Goal: Task Accomplishment & Management: Complete application form

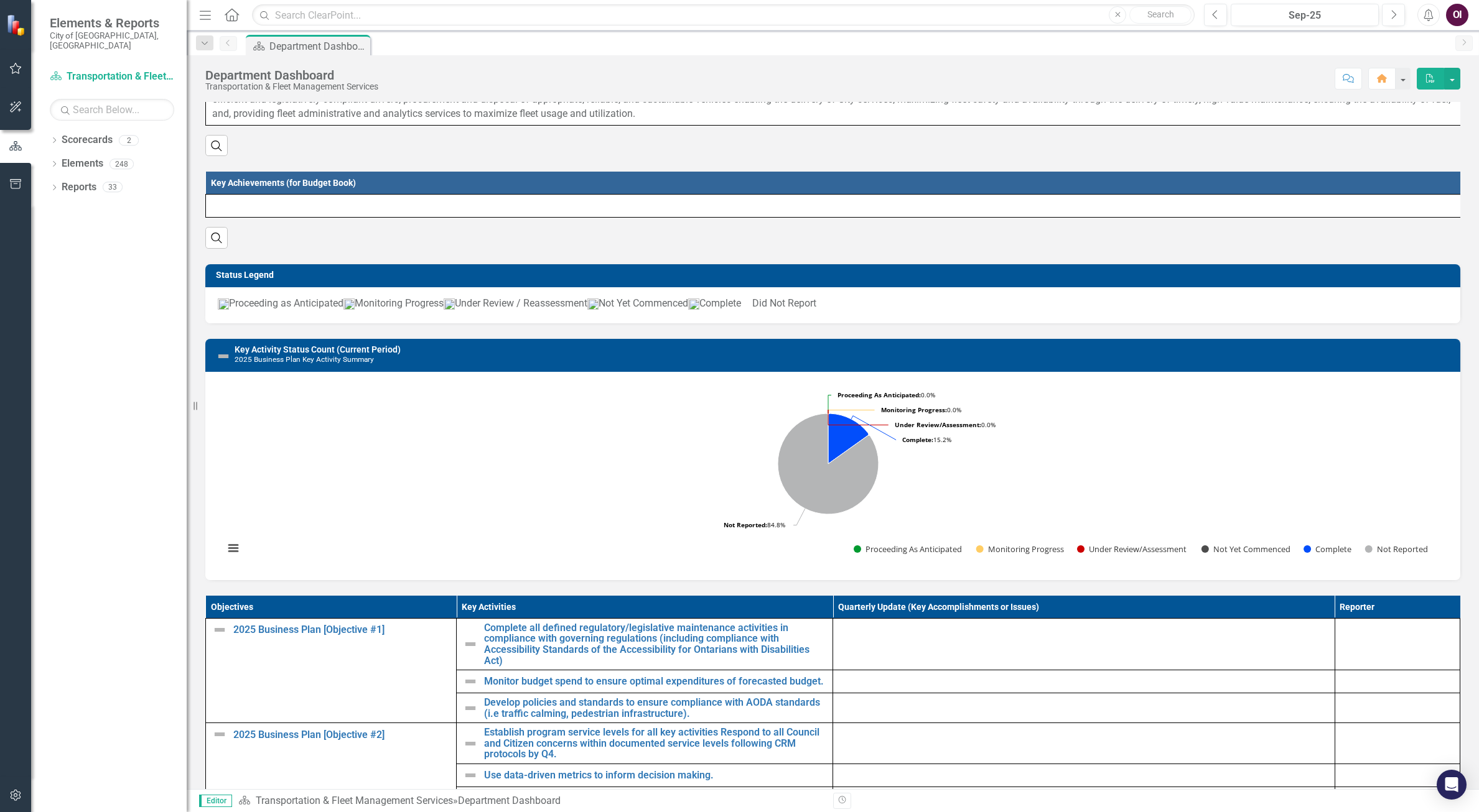
scroll to position [311, 0]
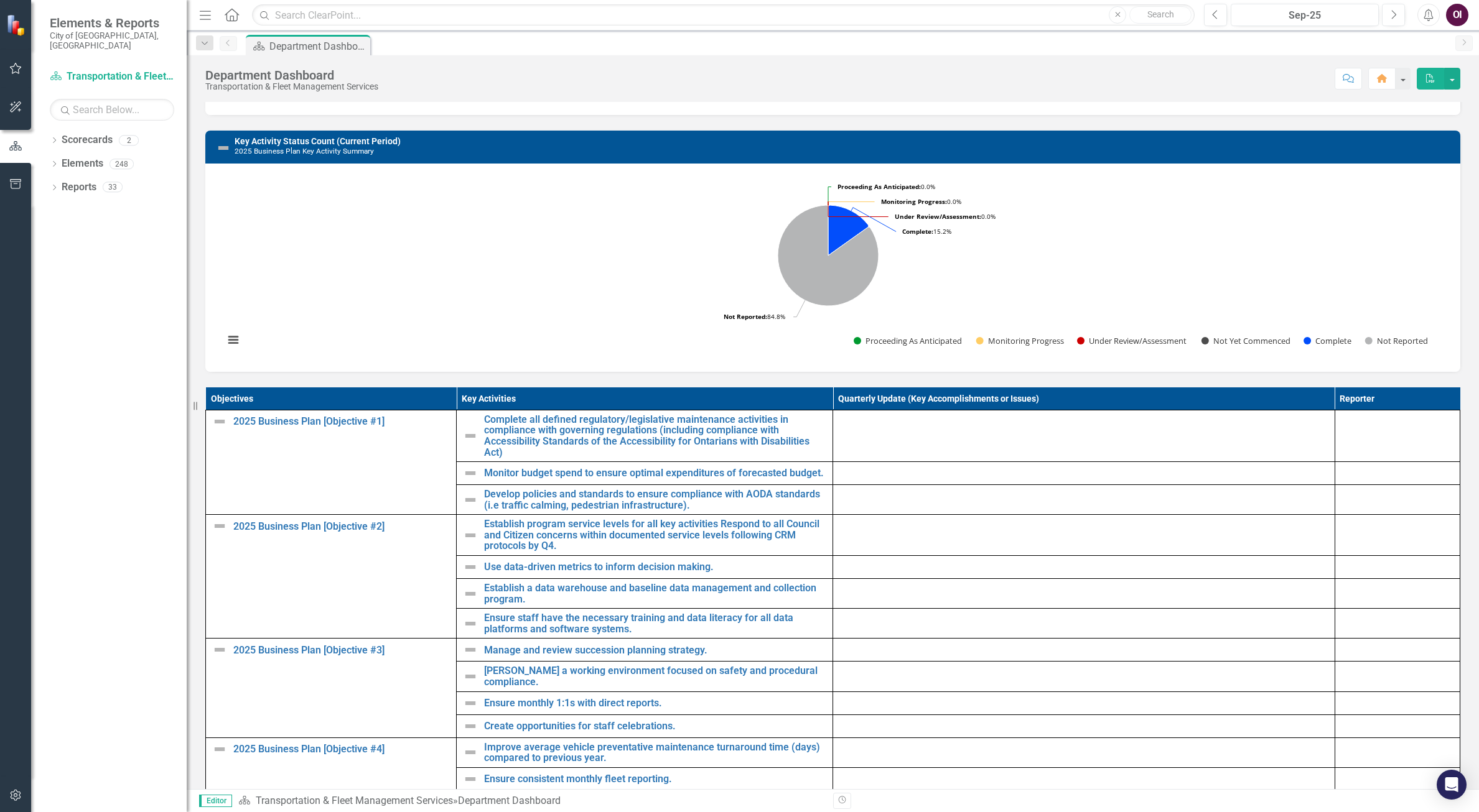
click at [457, 454] on td "Complete all defined regulatory/legislative maintenance activities in complianc…" at bounding box center [645, 436] width 377 height 51
click at [463, 443] on img at bounding box center [470, 436] width 15 height 15
click at [464, 443] on img at bounding box center [470, 436] width 15 height 15
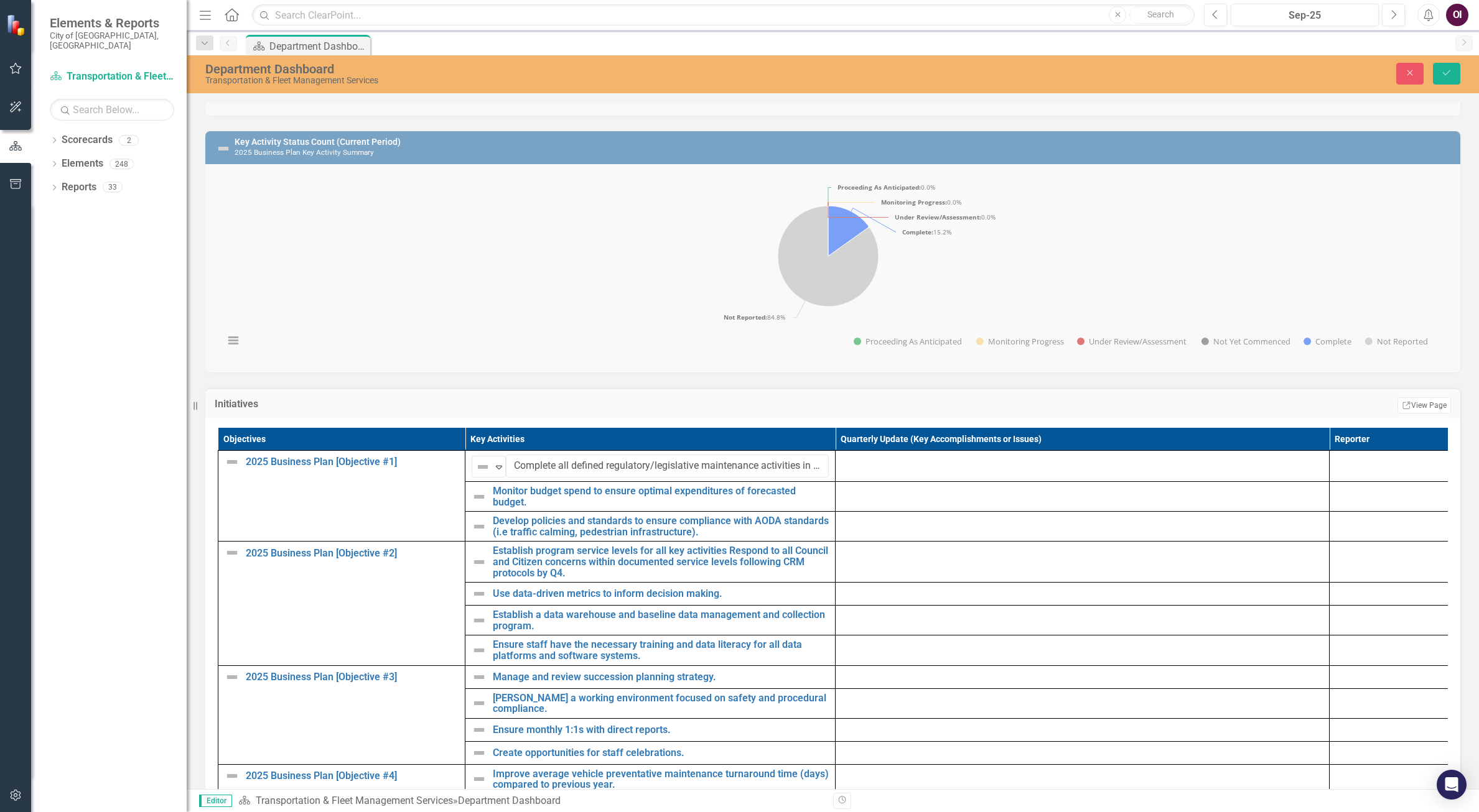
click at [501, 470] on icon at bounding box center [499, 468] width 6 height 4
click at [517, 524] on div "Proceeding as Anticipated" at bounding box center [546, 528] width 84 height 15
click at [483, 505] on img at bounding box center [478, 497] width 15 height 15
click at [476, 505] on img at bounding box center [478, 497] width 15 height 15
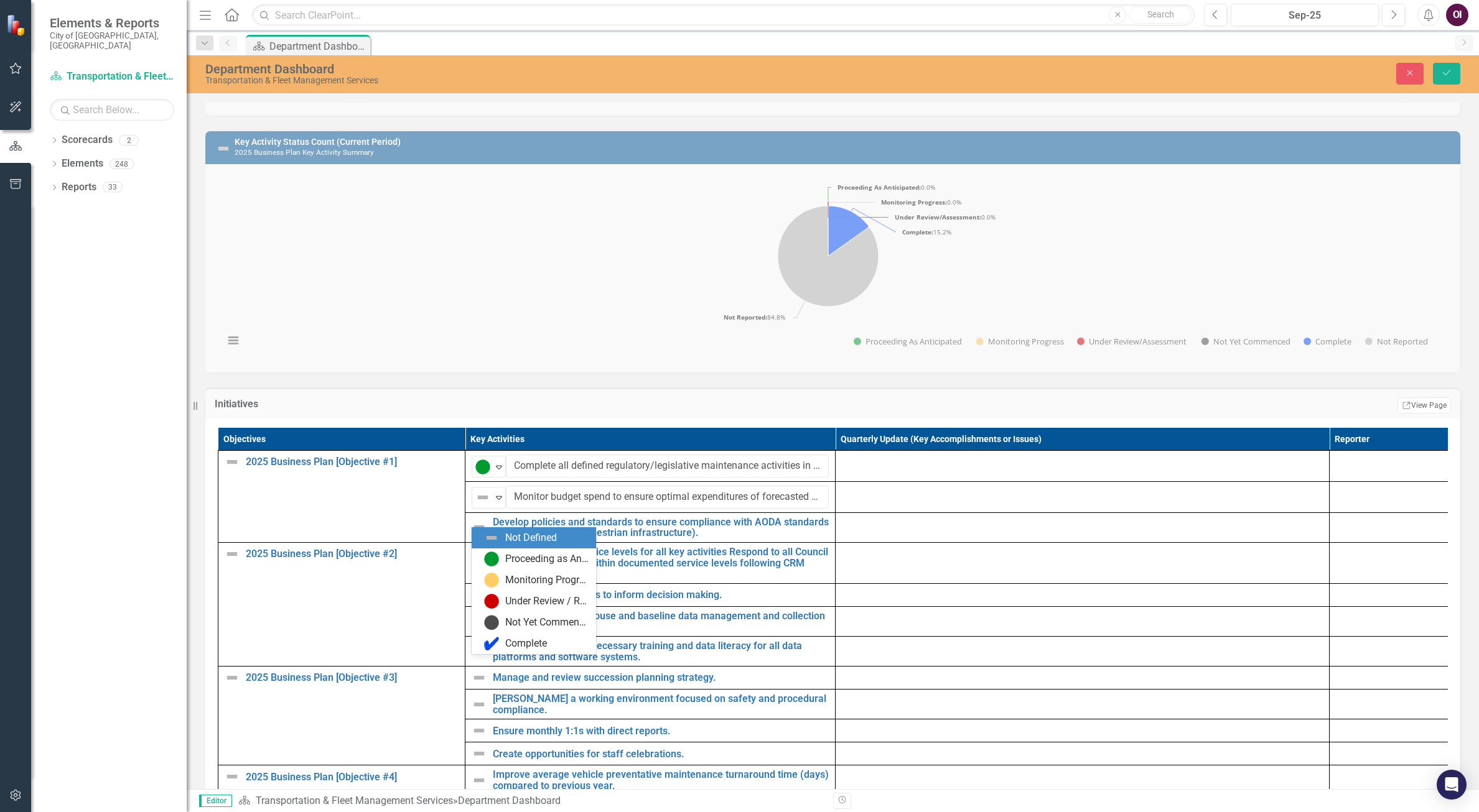
click at [476, 505] on img at bounding box center [482, 497] width 15 height 15
click at [515, 556] on div "Proceeding as Anticipated" at bounding box center [546, 559] width 84 height 15
click at [477, 535] on img at bounding box center [478, 527] width 15 height 15
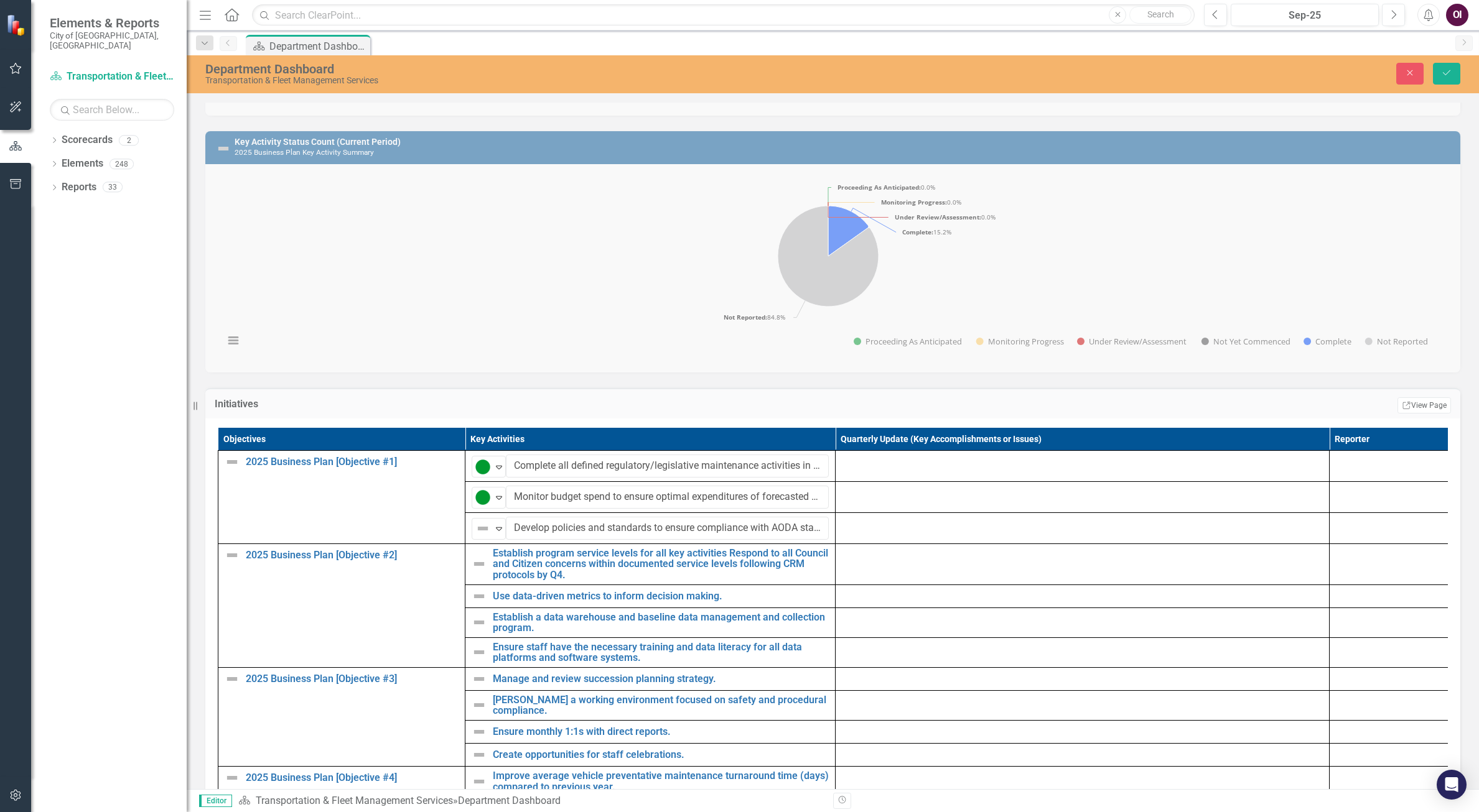
click at [497, 531] on icon at bounding box center [499, 529] width 6 height 4
click at [510, 586] on div "Proceeding as Anticipated" at bounding box center [546, 589] width 84 height 15
click at [482, 572] on img at bounding box center [478, 564] width 15 height 15
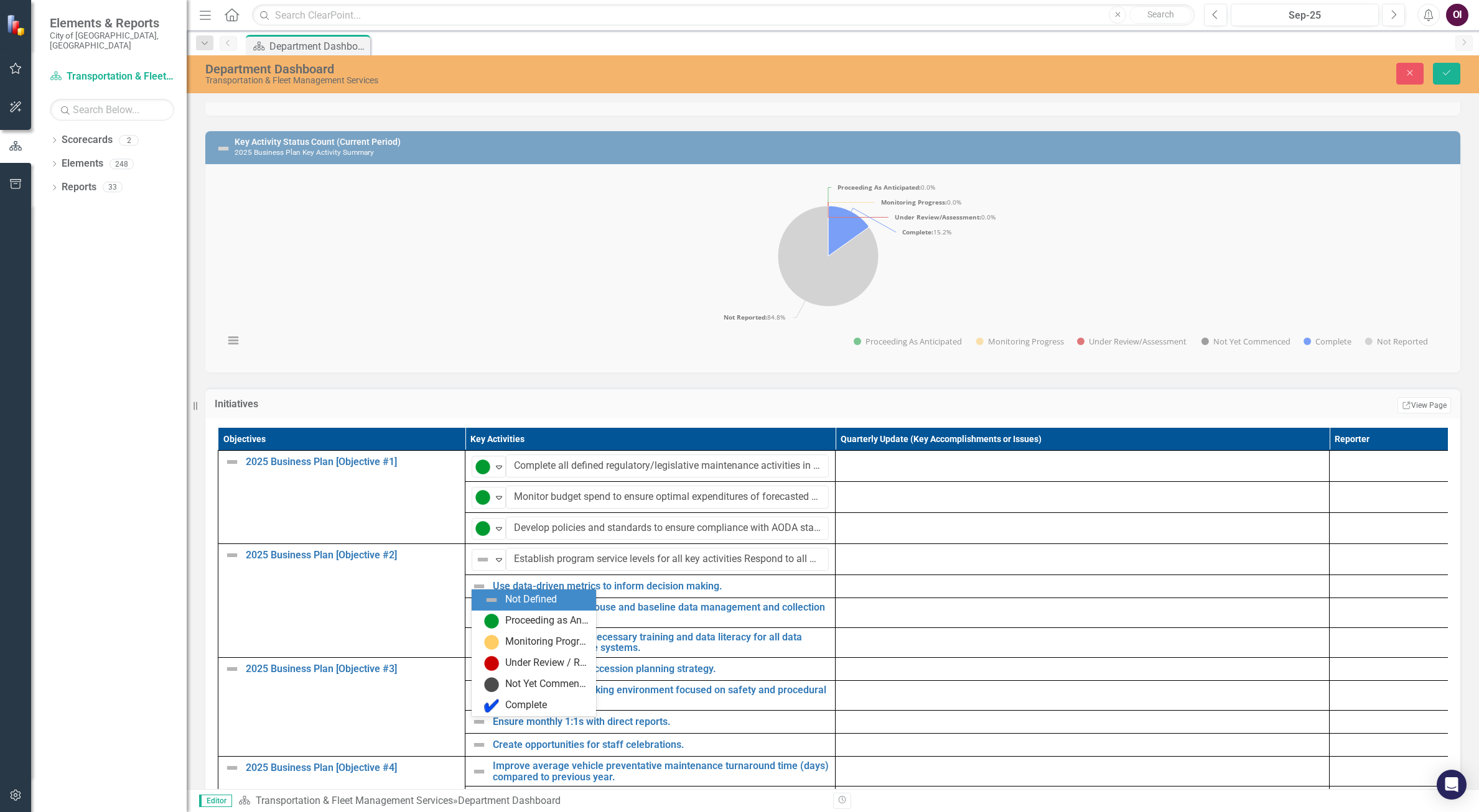
click at [482, 568] on img at bounding box center [482, 559] width 15 height 15
click at [517, 620] on div "Proceeding as Anticipated" at bounding box center [546, 621] width 84 height 15
click at [480, 594] on img at bounding box center [478, 586] width 15 height 15
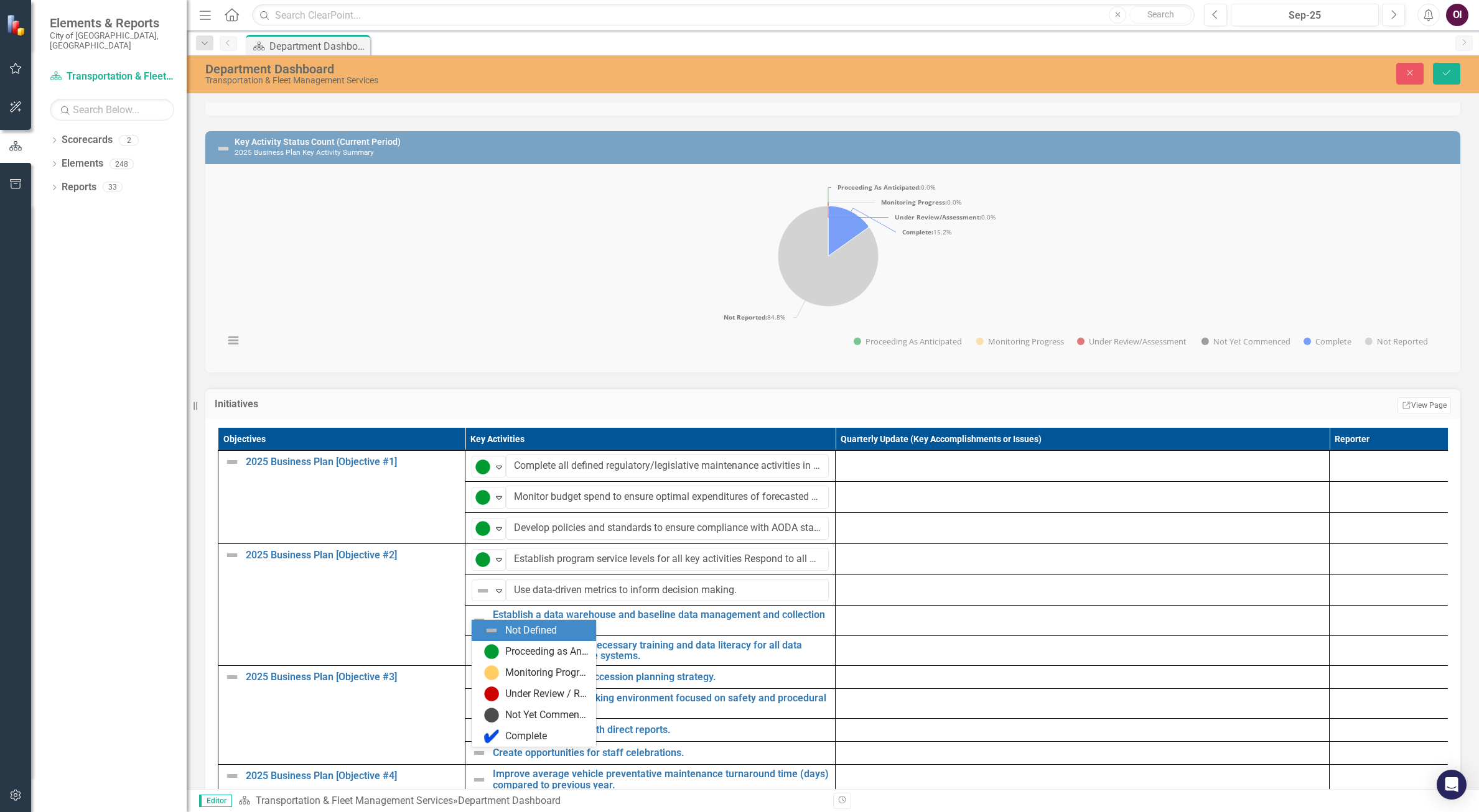
click at [489, 598] on img at bounding box center [482, 590] width 15 height 15
click at [524, 643] on div "Proceeding as Anticipated" at bounding box center [533, 651] width 124 height 21
click at [478, 628] on img at bounding box center [478, 620] width 15 height 15
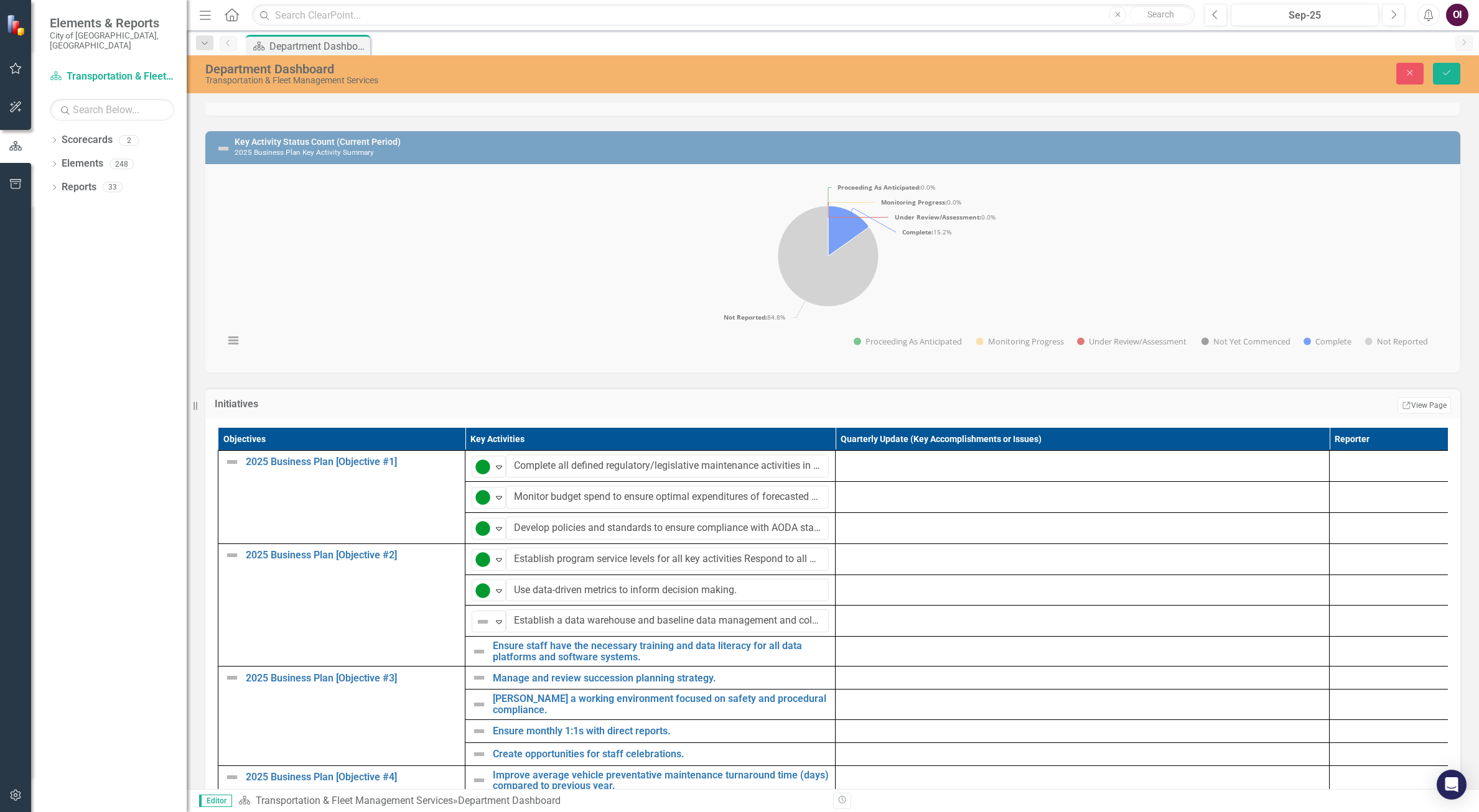
click at [491, 630] on div "Not Defined" at bounding box center [483, 622] width 16 height 15
click at [502, 536] on div "Proceeding as Anticipated" at bounding box center [536, 534] width 105 height 15
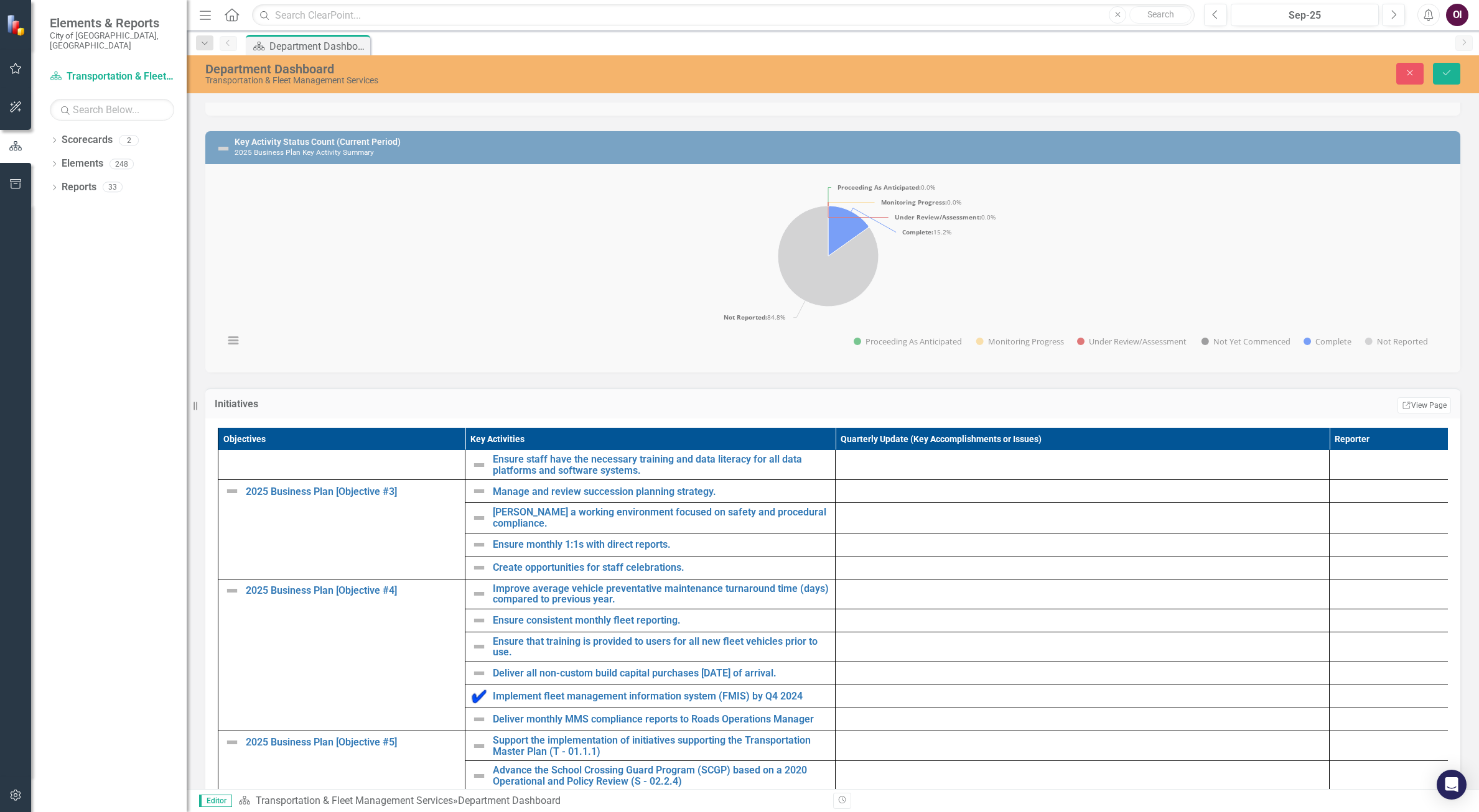
scroll to position [124, 0]
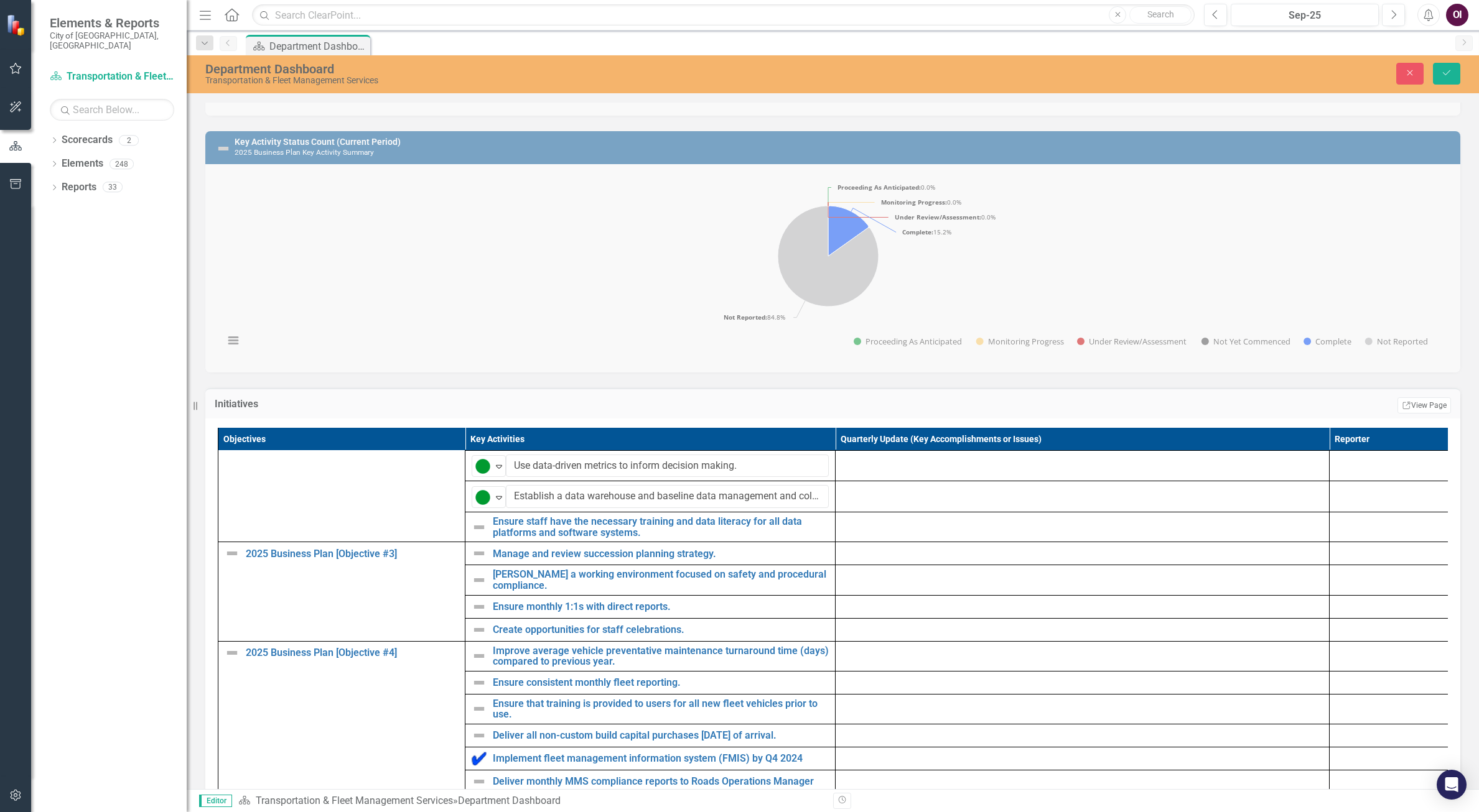
click at [475, 535] on img at bounding box center [478, 527] width 15 height 15
click at [486, 536] on img at bounding box center [482, 528] width 15 height 15
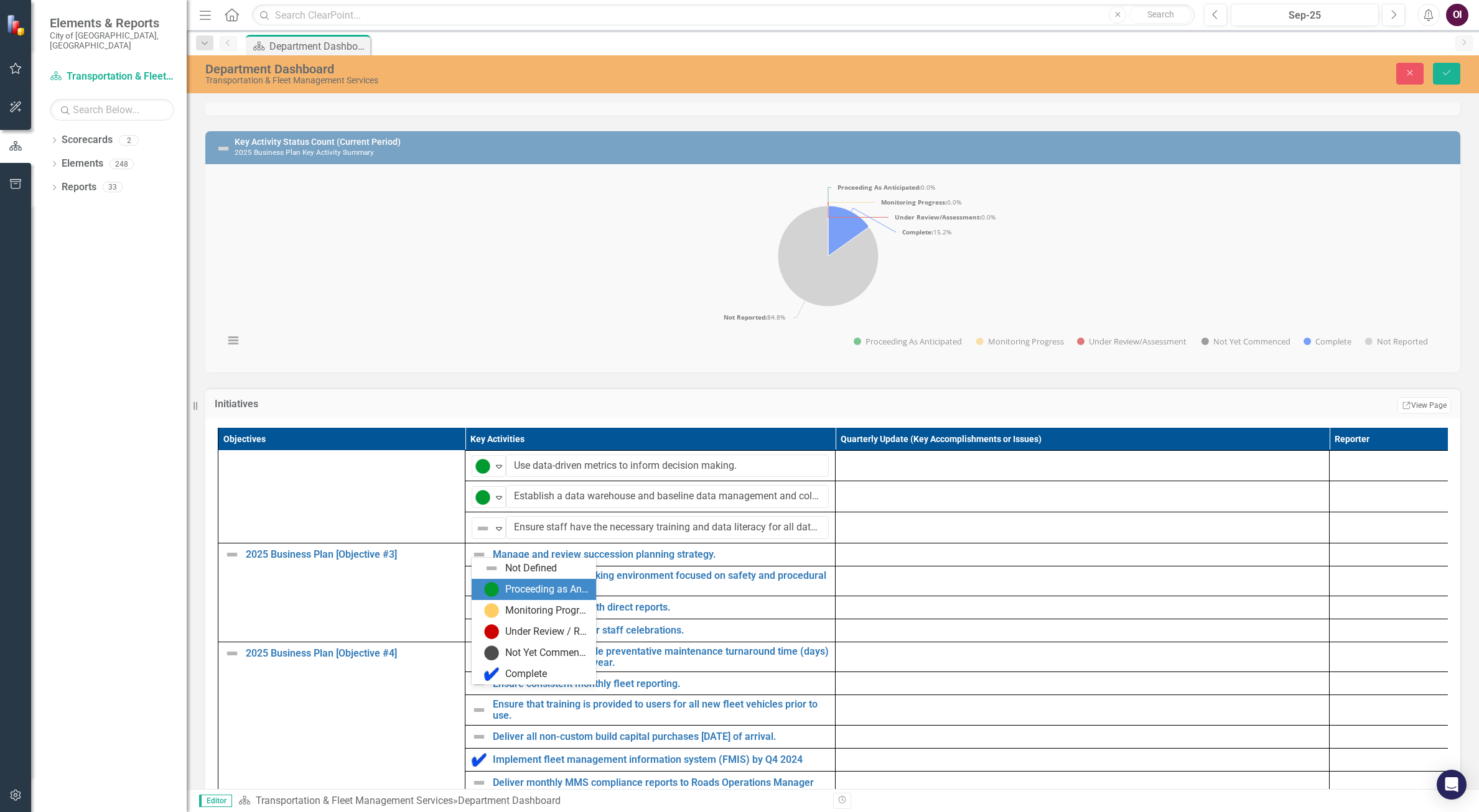
click at [523, 591] on div "Proceeding as Anticipated" at bounding box center [546, 589] width 84 height 15
click at [482, 563] on img at bounding box center [478, 554] width 15 height 15
click at [481, 563] on img at bounding box center [478, 554] width 15 height 15
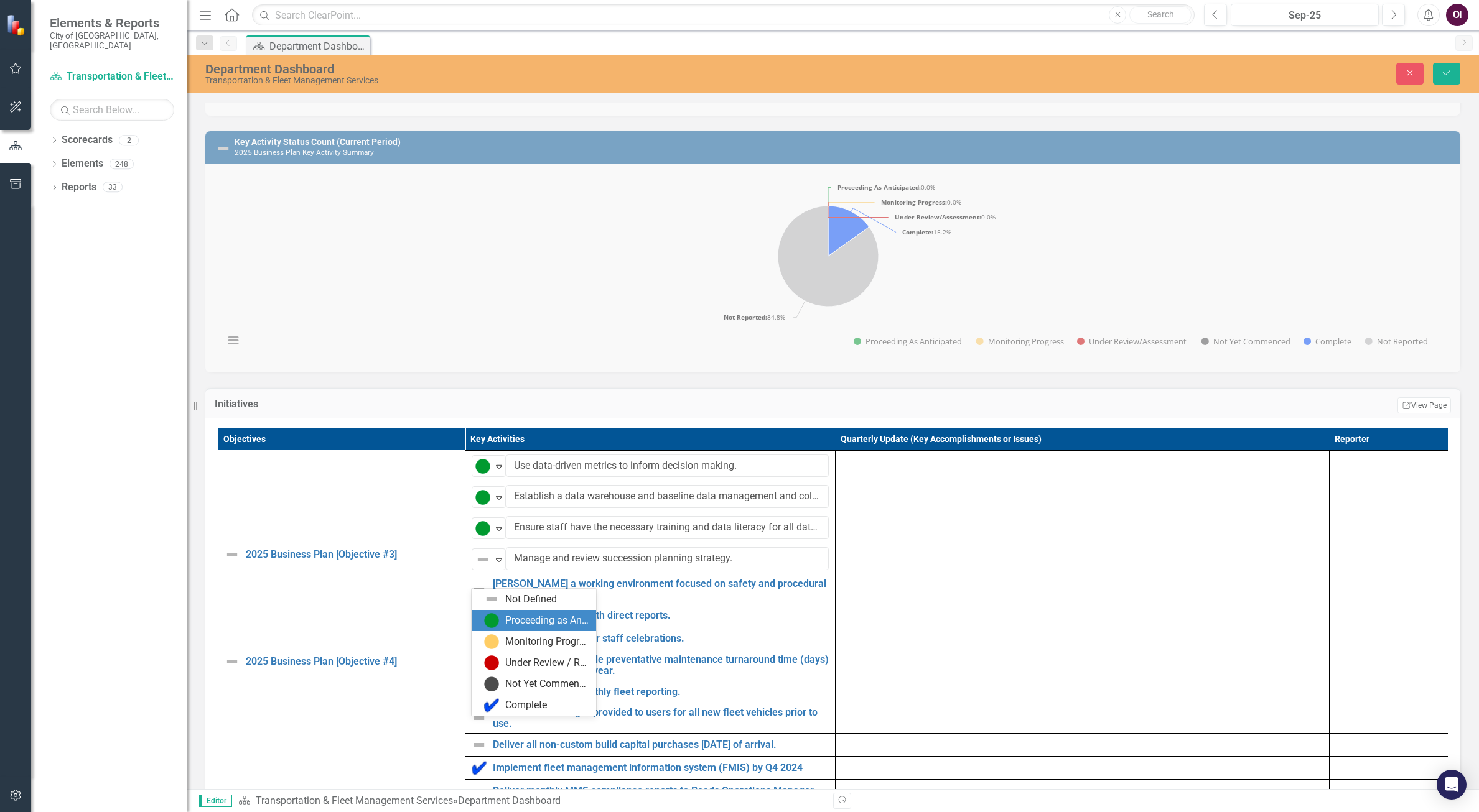
click at [520, 614] on div "Proceeding as Anticipated" at bounding box center [546, 621] width 84 height 15
click at [483, 597] on img at bounding box center [478, 589] width 15 height 15
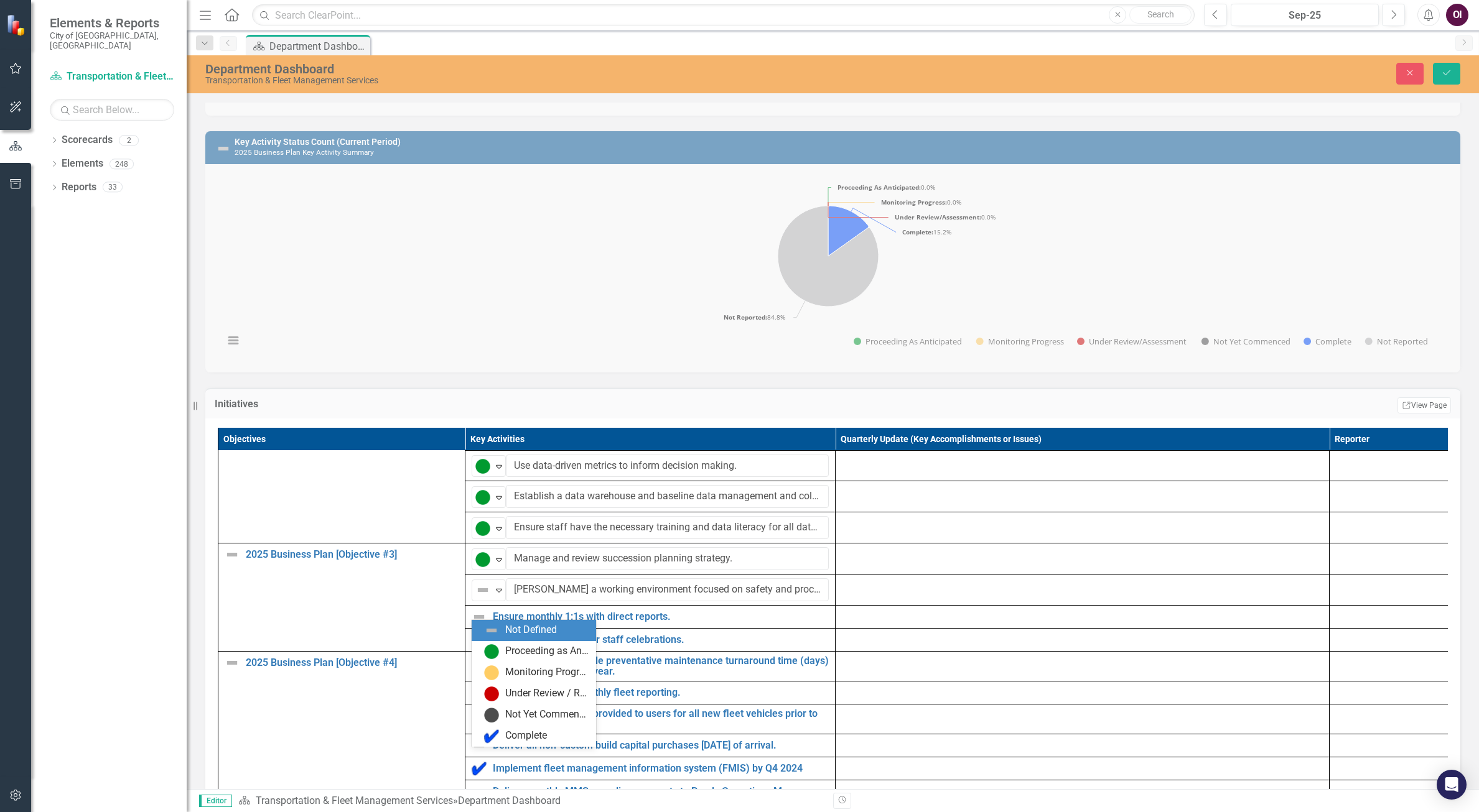
click at [487, 598] on img at bounding box center [482, 589] width 15 height 15
click at [528, 660] on div "Proceeding as Anticipated" at bounding box center [533, 651] width 124 height 21
click at [481, 625] on img at bounding box center [478, 617] width 15 height 15
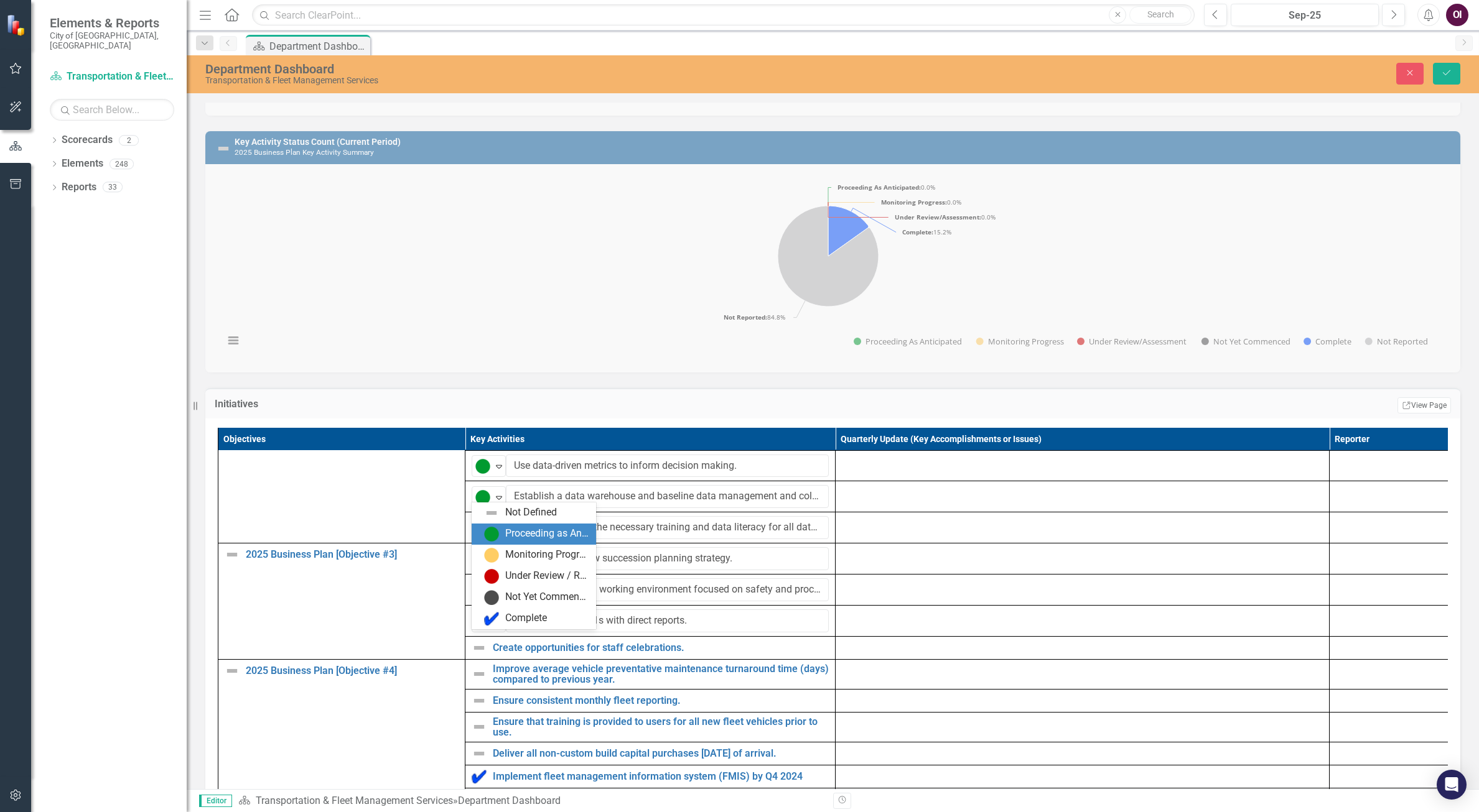
click at [505, 539] on div "Proceeding as Anticipated" at bounding box center [536, 534] width 105 height 15
click at [480, 655] on img at bounding box center [478, 647] width 15 height 15
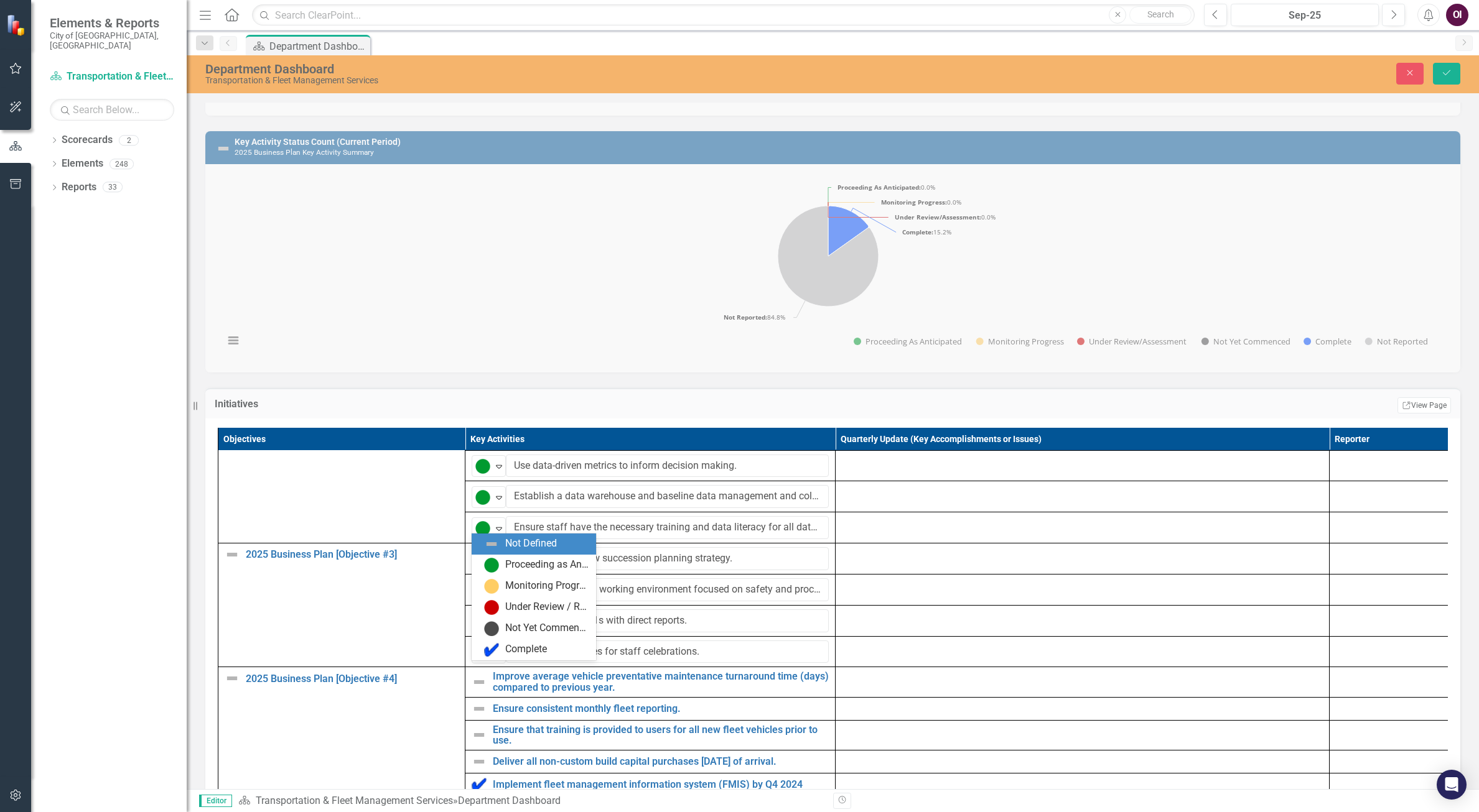
click at [499, 657] on icon "Expand" at bounding box center [499, 652] width 13 height 10
click at [516, 569] on div "Proceeding as Anticipated" at bounding box center [546, 565] width 84 height 15
click at [912, 655] on div at bounding box center [1083, 647] width 481 height 15
click at [911, 655] on div at bounding box center [1083, 647] width 481 height 15
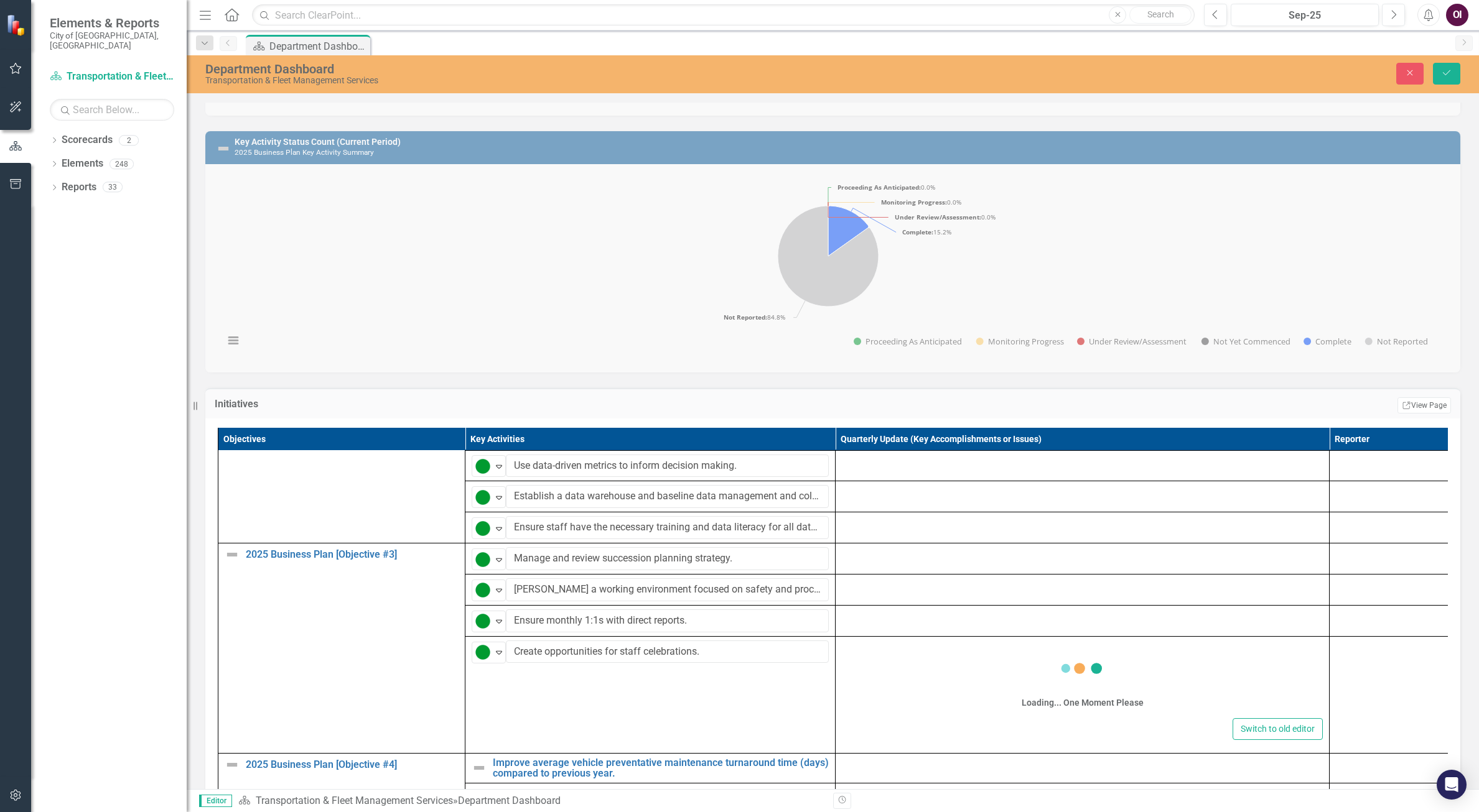
click at [920, 689] on div "Loading... One Moment Please" at bounding box center [1083, 678] width 481 height 75
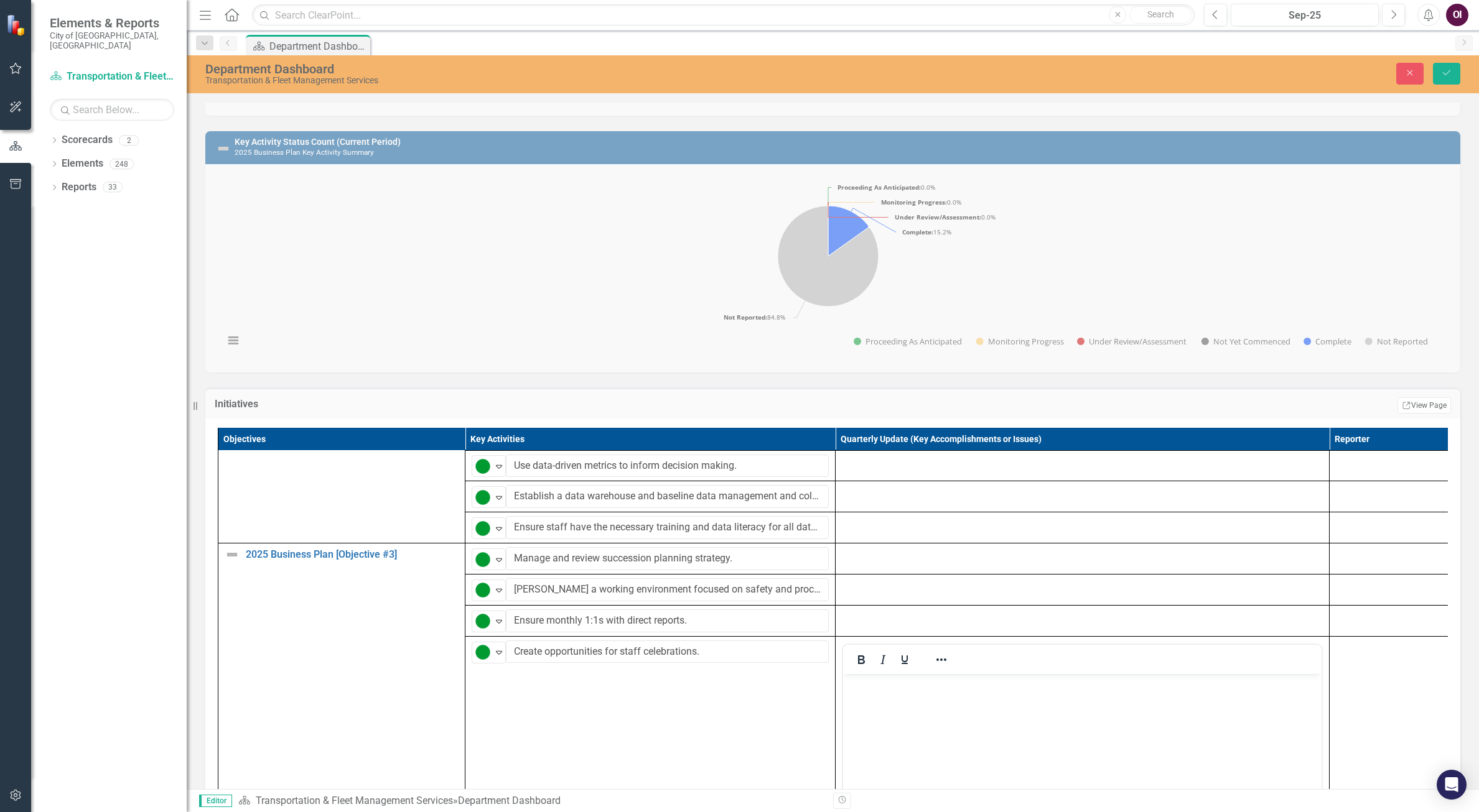
scroll to position [0, 0]
click at [959, 672] on div at bounding box center [942, 659] width 36 height 25
click at [930, 699] on body "Rich Text Area. Press ALT-0 for help." at bounding box center [1082, 767] width 478 height 186
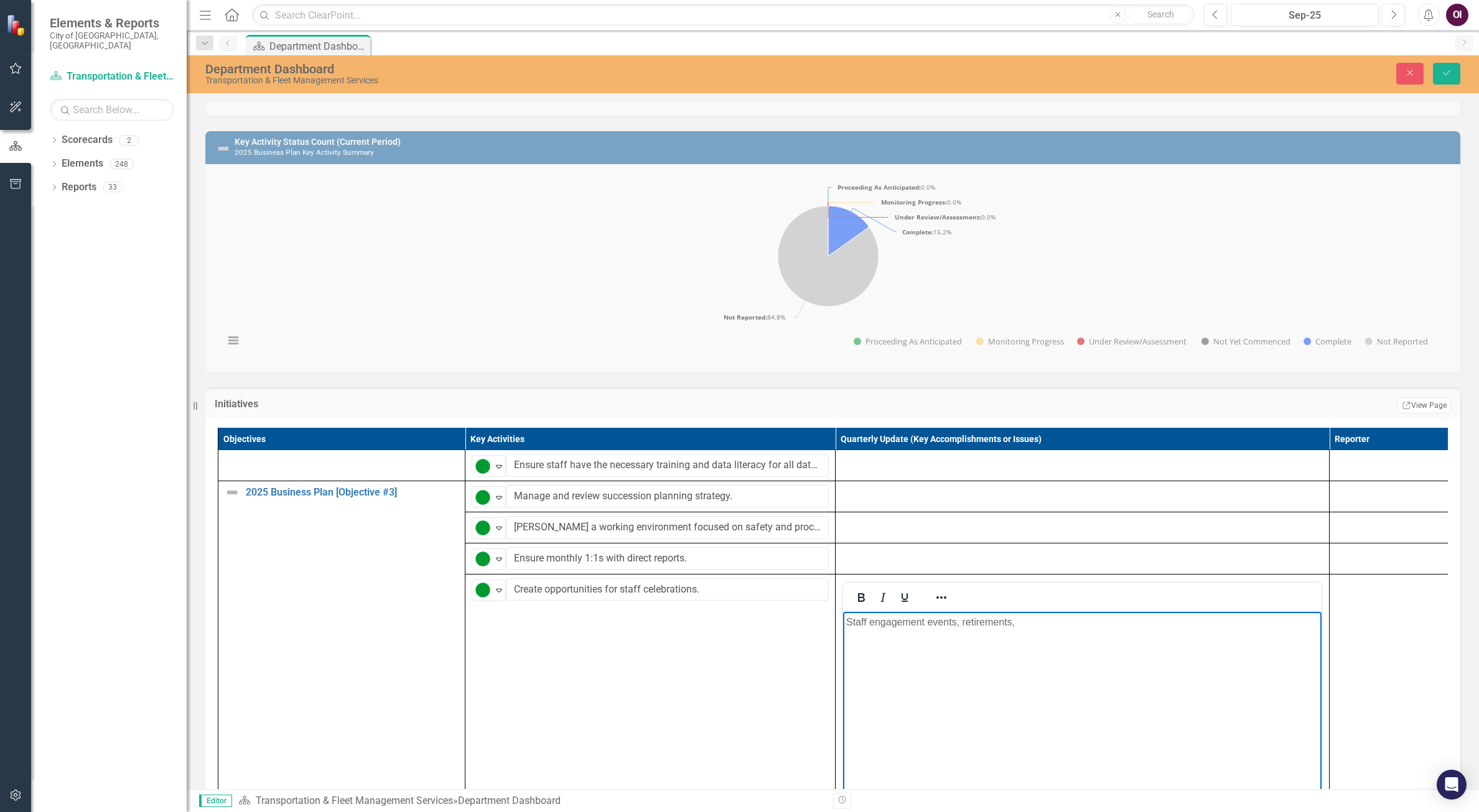
click at [1043, 636] on body "Staff engagement events, retirements," at bounding box center [1082, 704] width 478 height 186
click at [963, 625] on p "Staff engagement events, retirements," at bounding box center [1082, 622] width 472 height 15
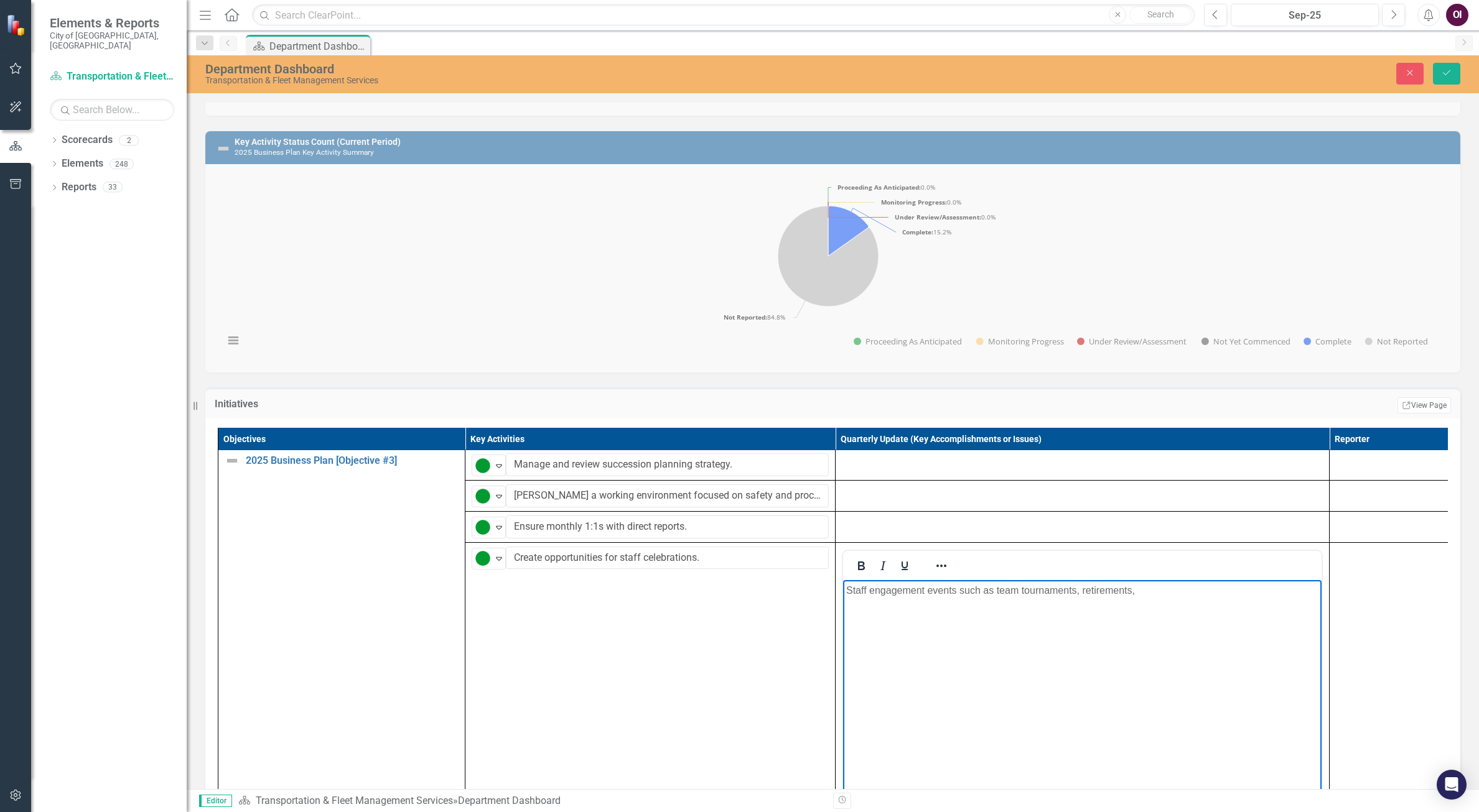
scroll to position [248, 0]
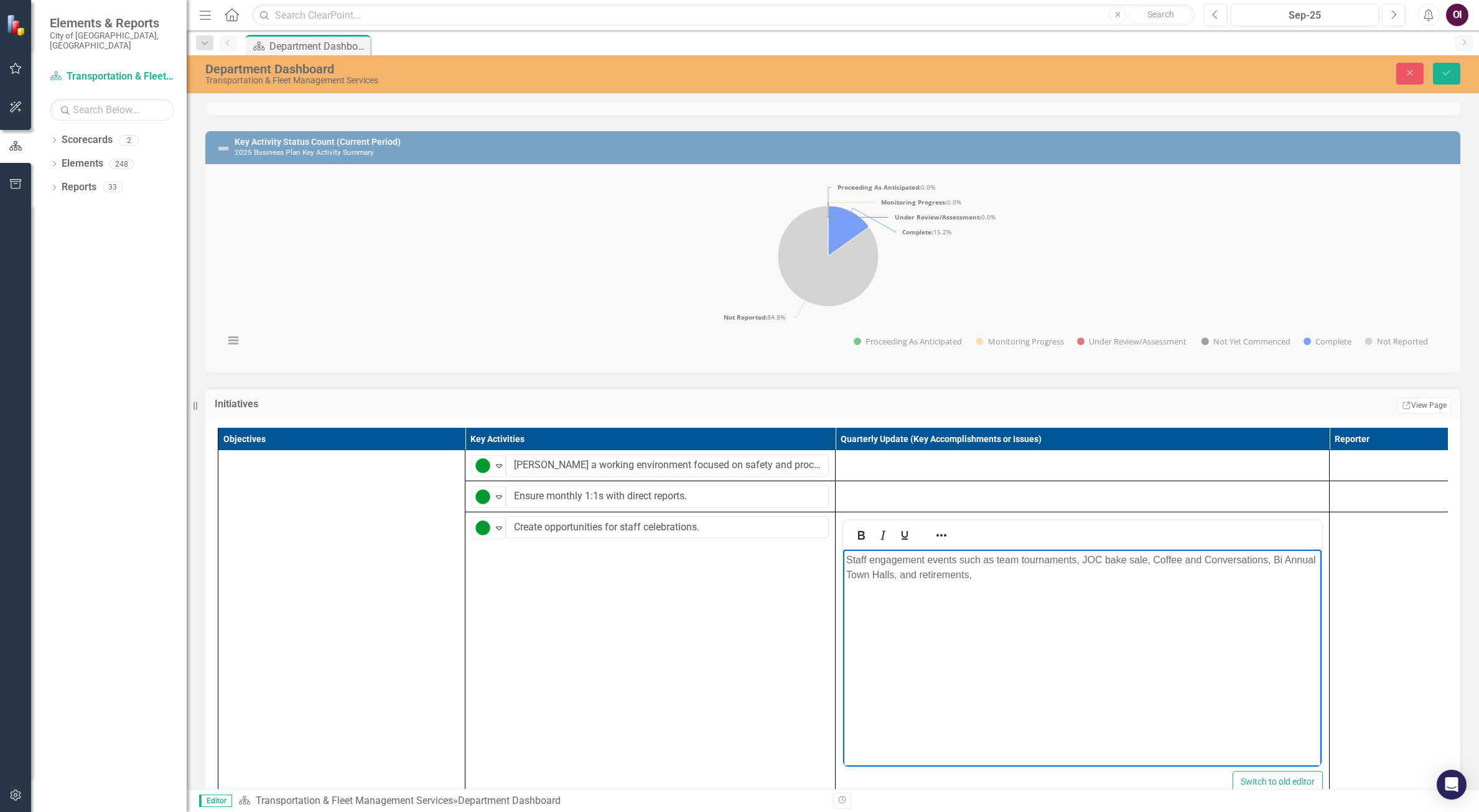
click at [1008, 576] on p "Staff engagement events such as team tournaments, JOC bake sale, Coffee and Con…" at bounding box center [1082, 567] width 472 height 30
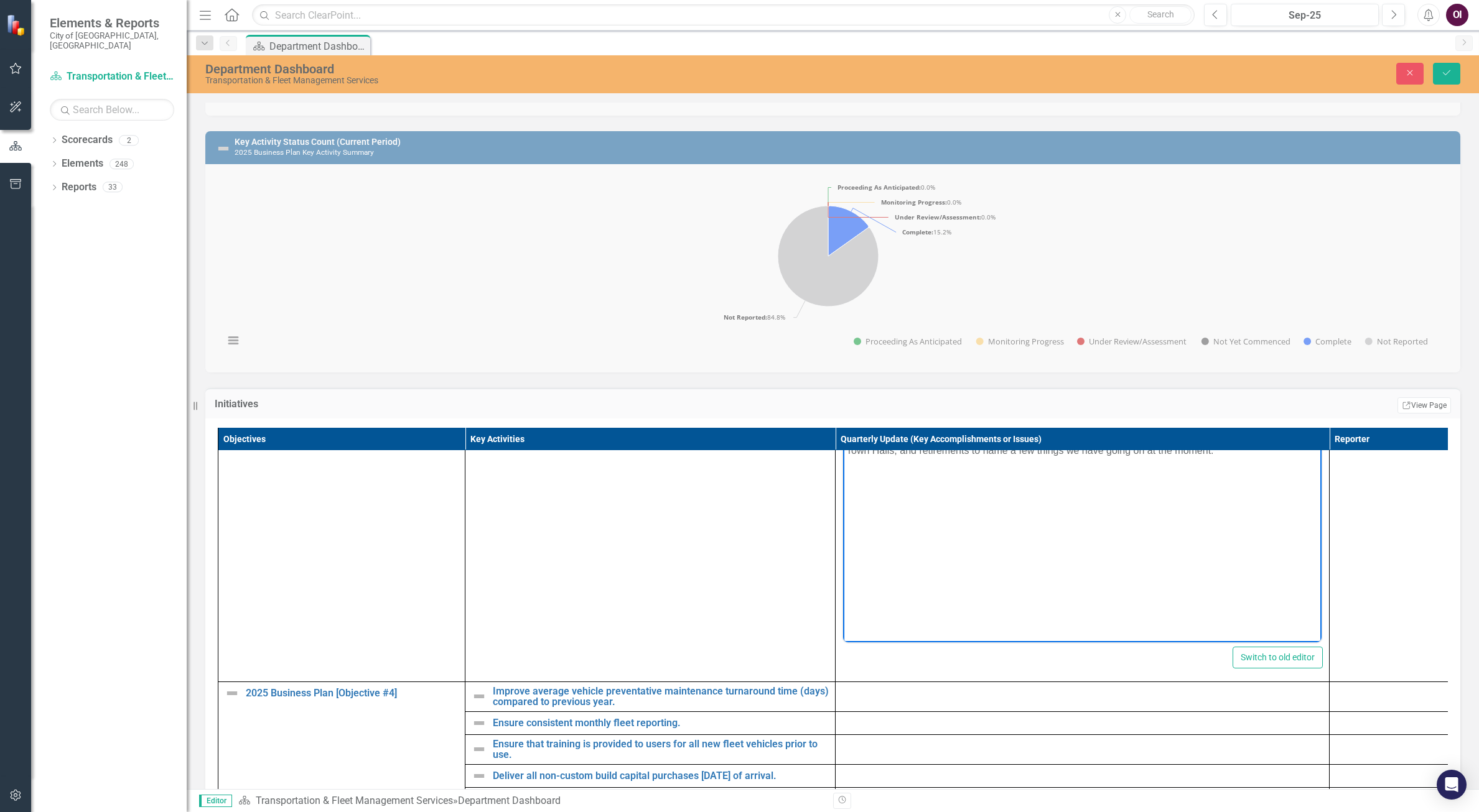
scroll to position [311, 0]
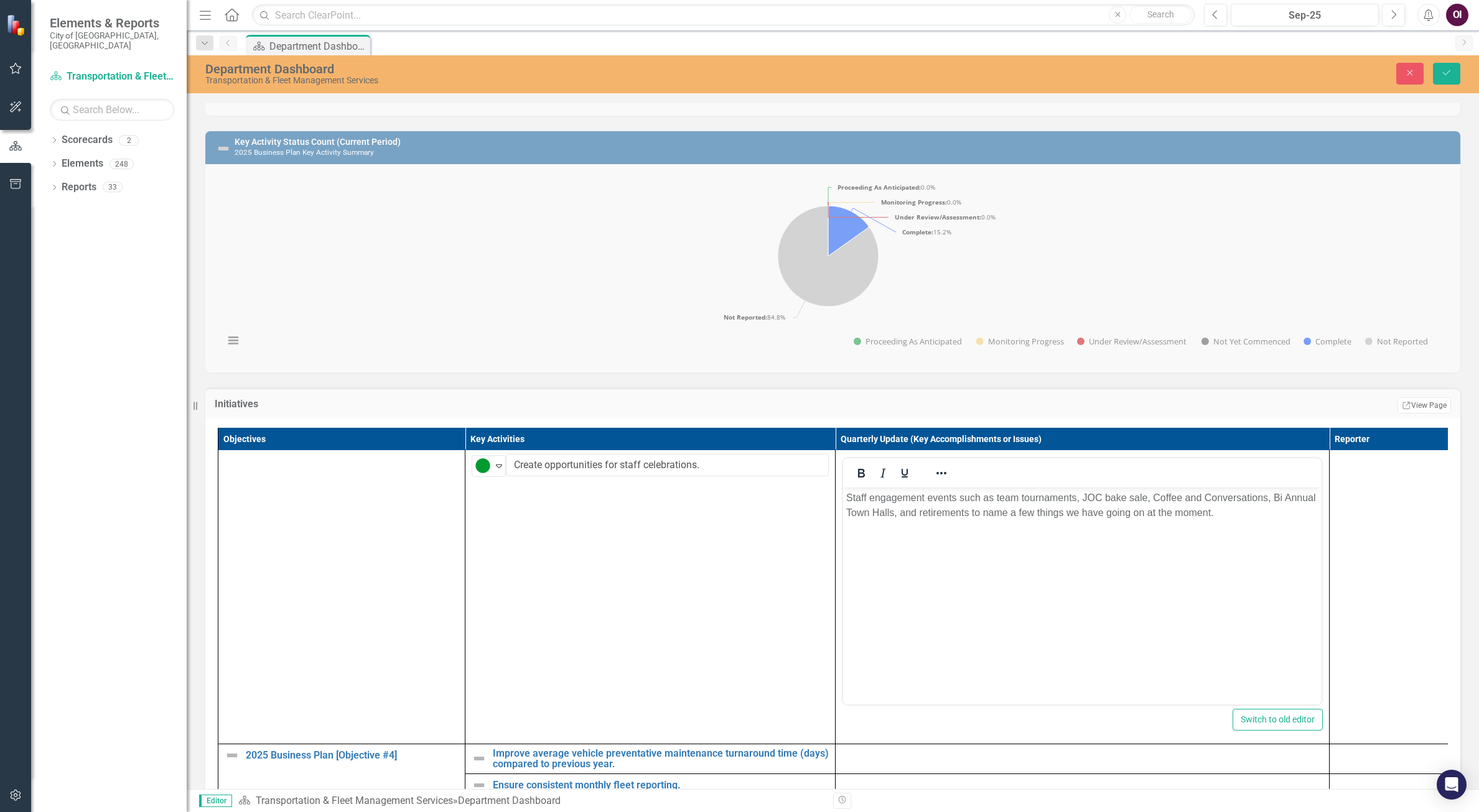
click at [803, 670] on td "Proceeding as Anticipated Expand Create opportunities for staff celebrations. E…" at bounding box center [651, 596] width 371 height 295
click at [566, 770] on link "Improve average vehicle preventative maintenance turnaround time (days) compare…" at bounding box center [661, 759] width 336 height 22
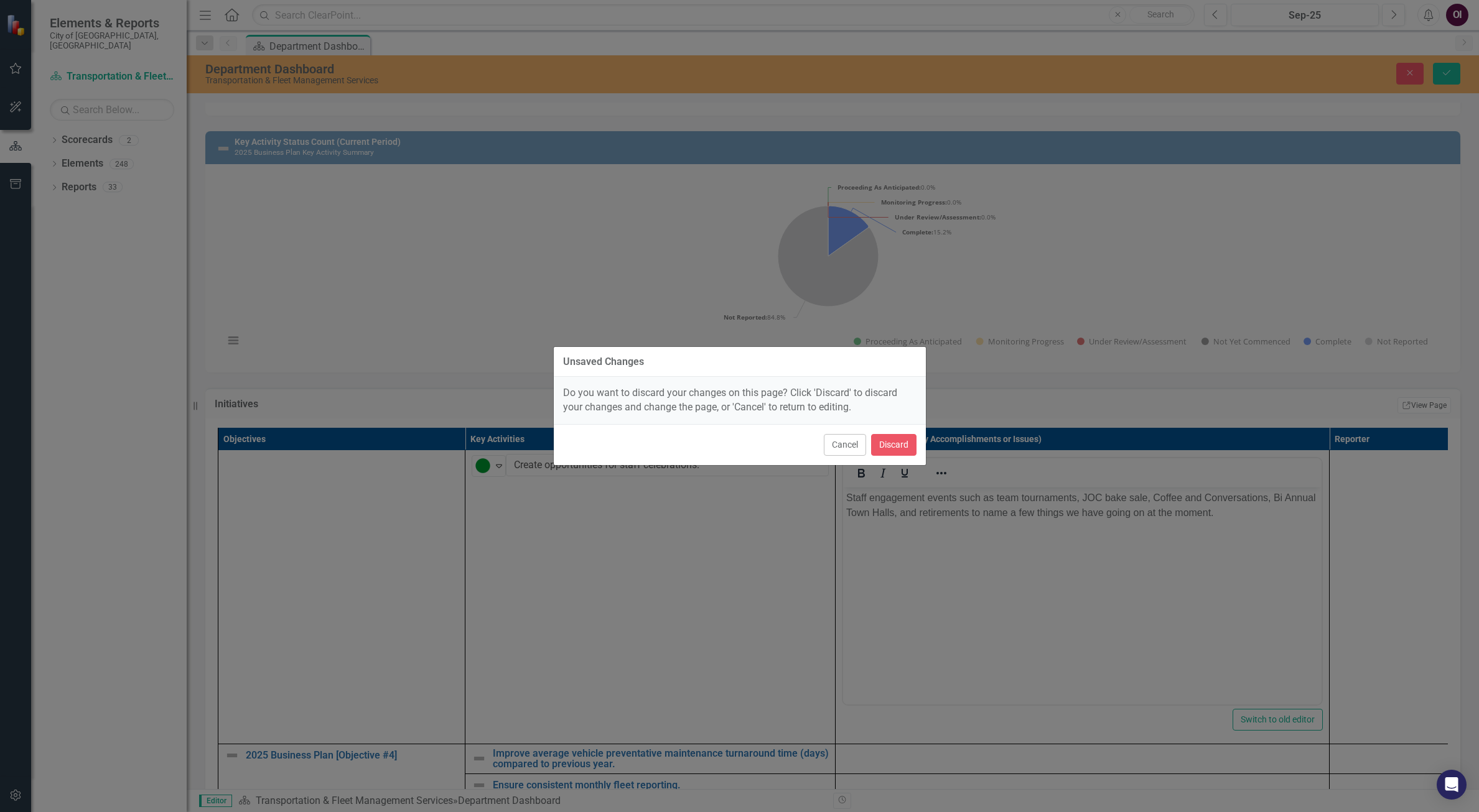
click at [856, 448] on button "Cancel" at bounding box center [845, 445] width 42 height 22
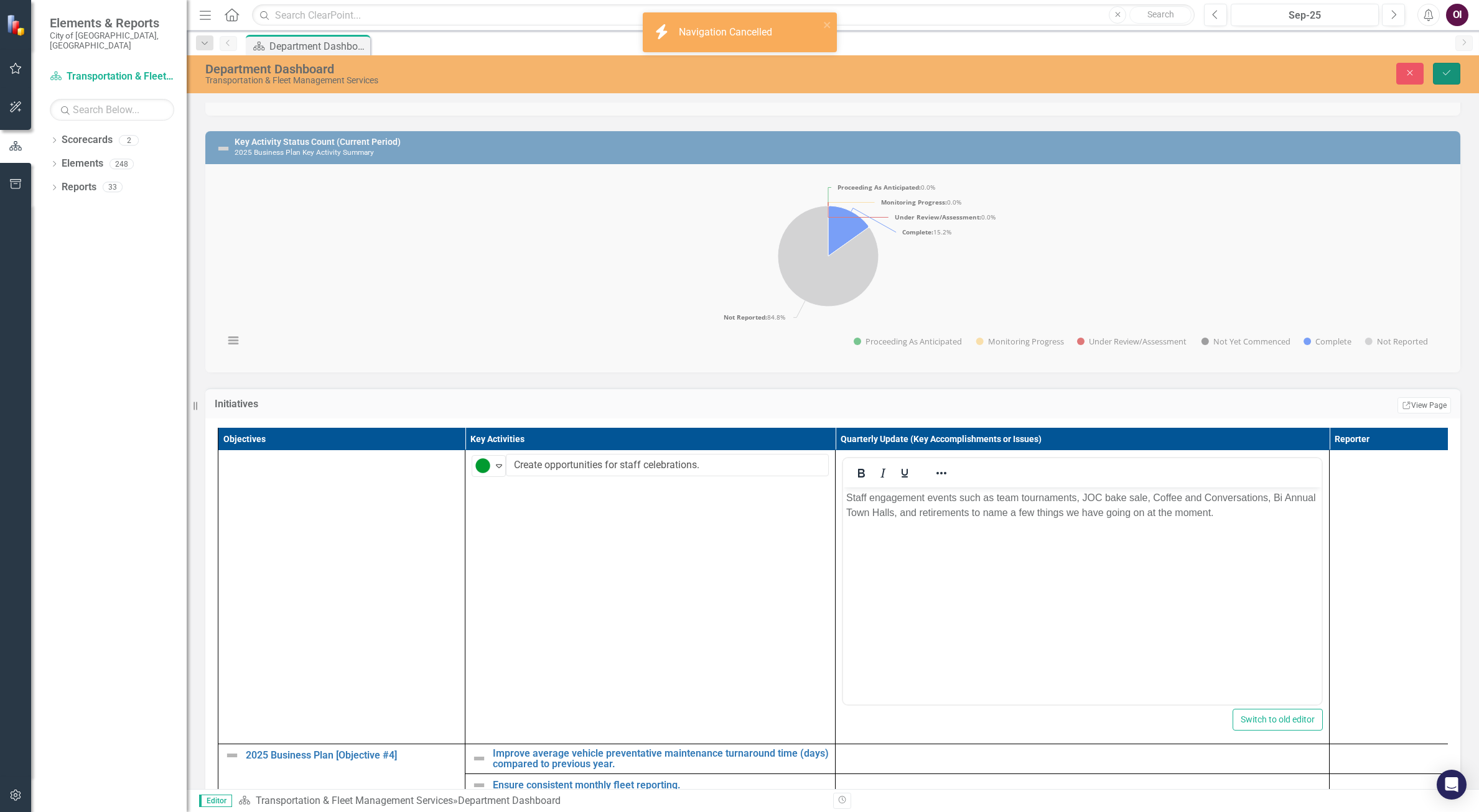
click at [1443, 70] on icon "Save" at bounding box center [1446, 72] width 11 height 9
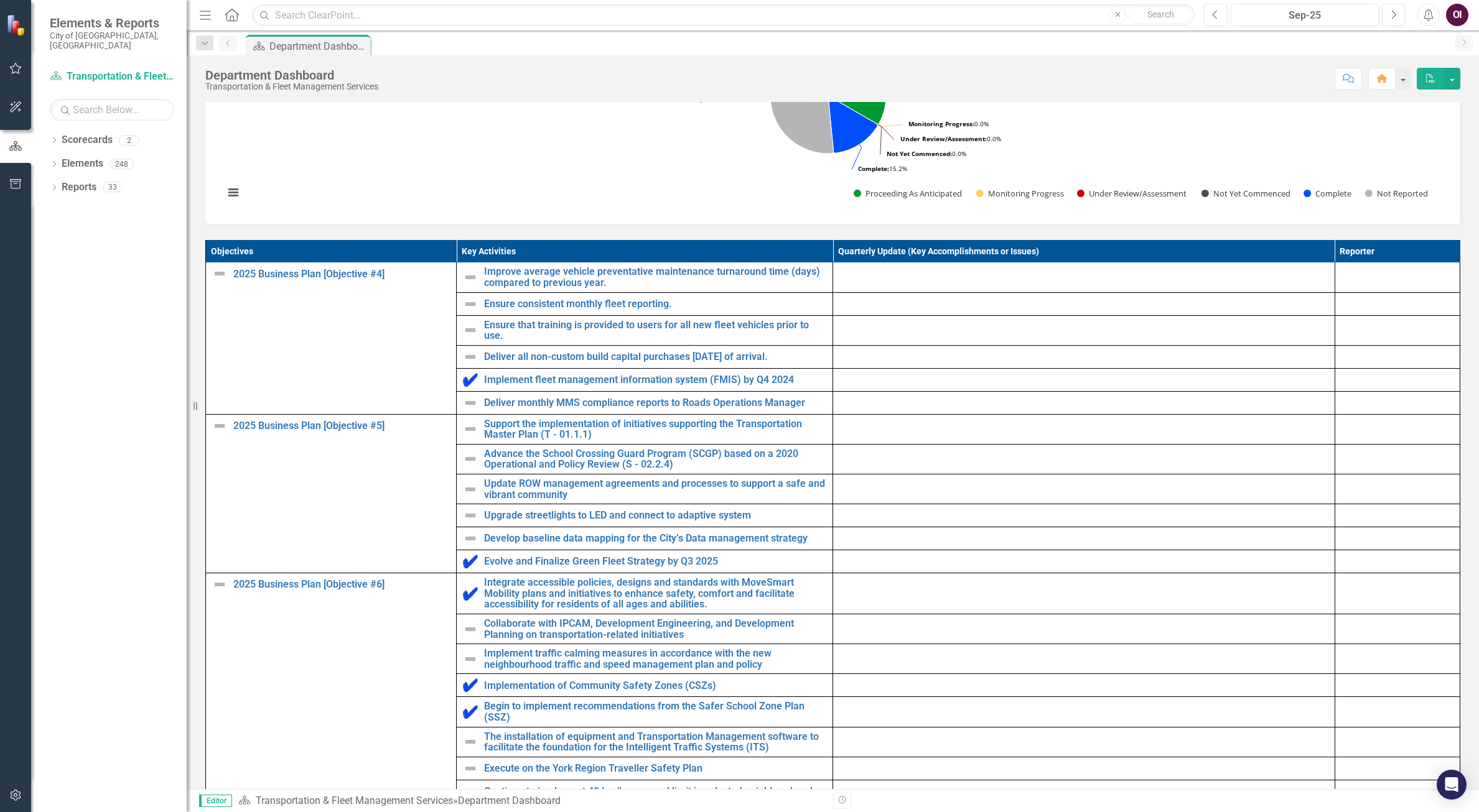
scroll to position [287, 0]
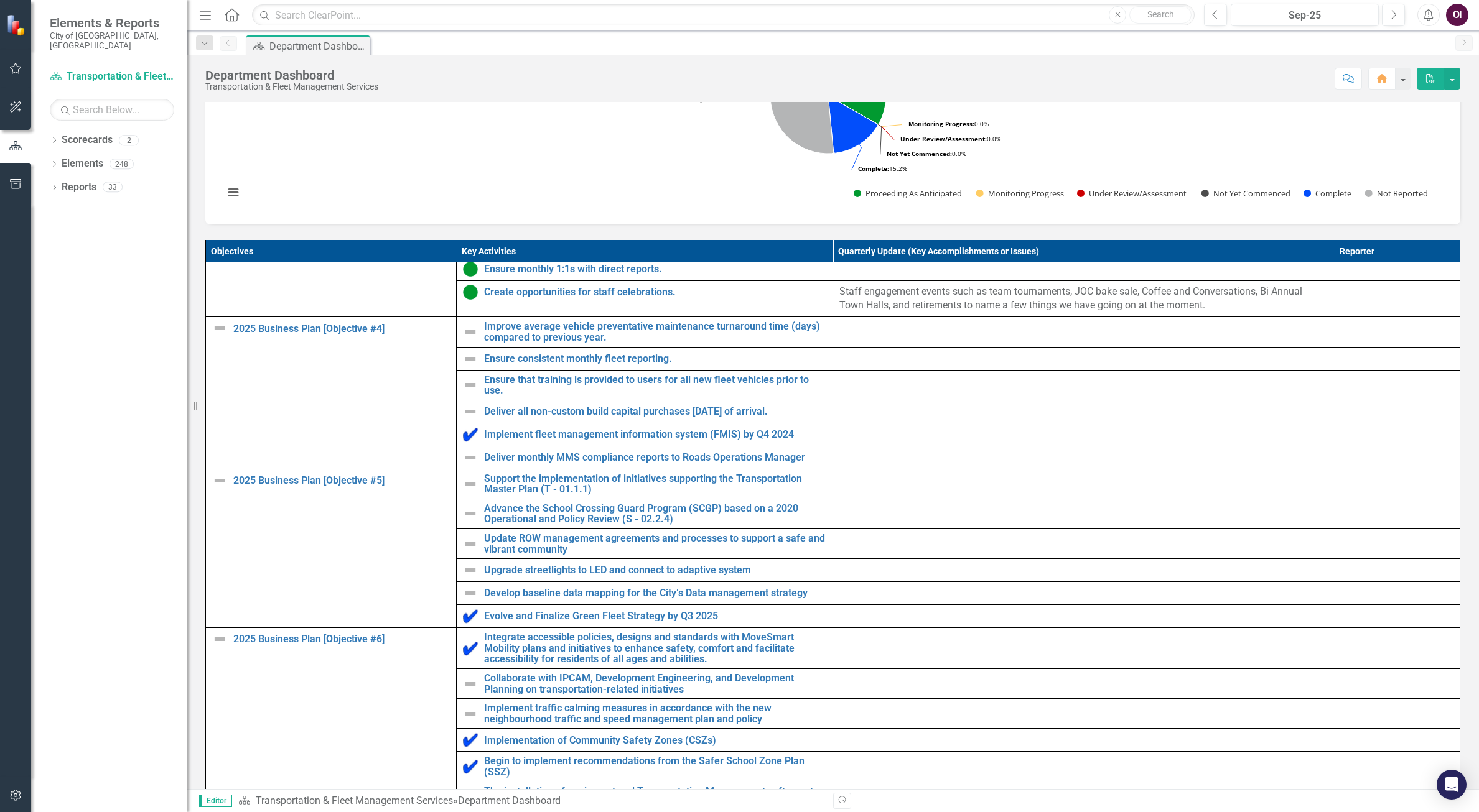
click at [464, 340] on img at bounding box center [470, 331] width 15 height 15
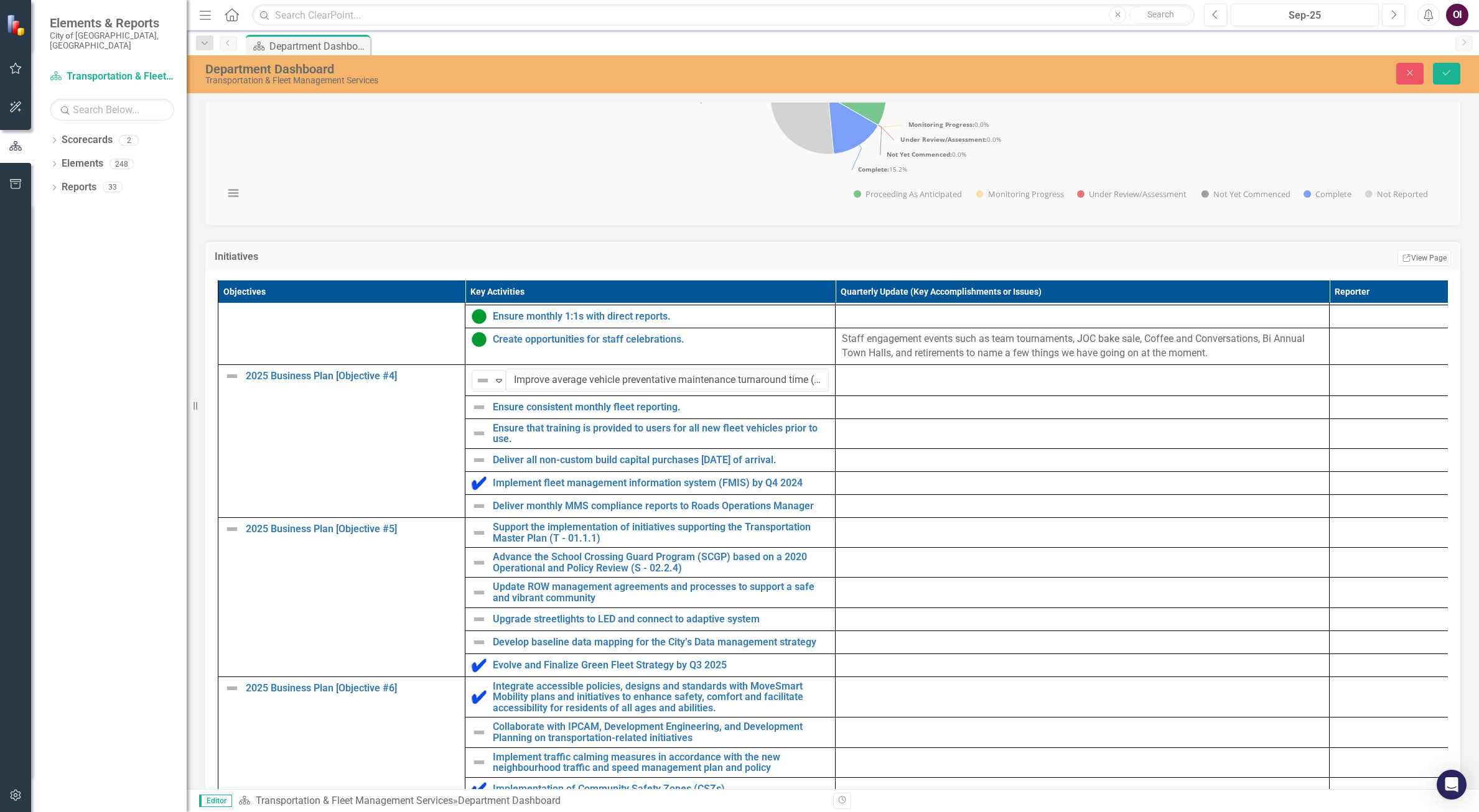
click at [491, 388] on div "Not Defined" at bounding box center [483, 380] width 16 height 15
click at [478, 415] on img at bounding box center [478, 407] width 15 height 15
click at [481, 415] on img at bounding box center [478, 407] width 15 height 15
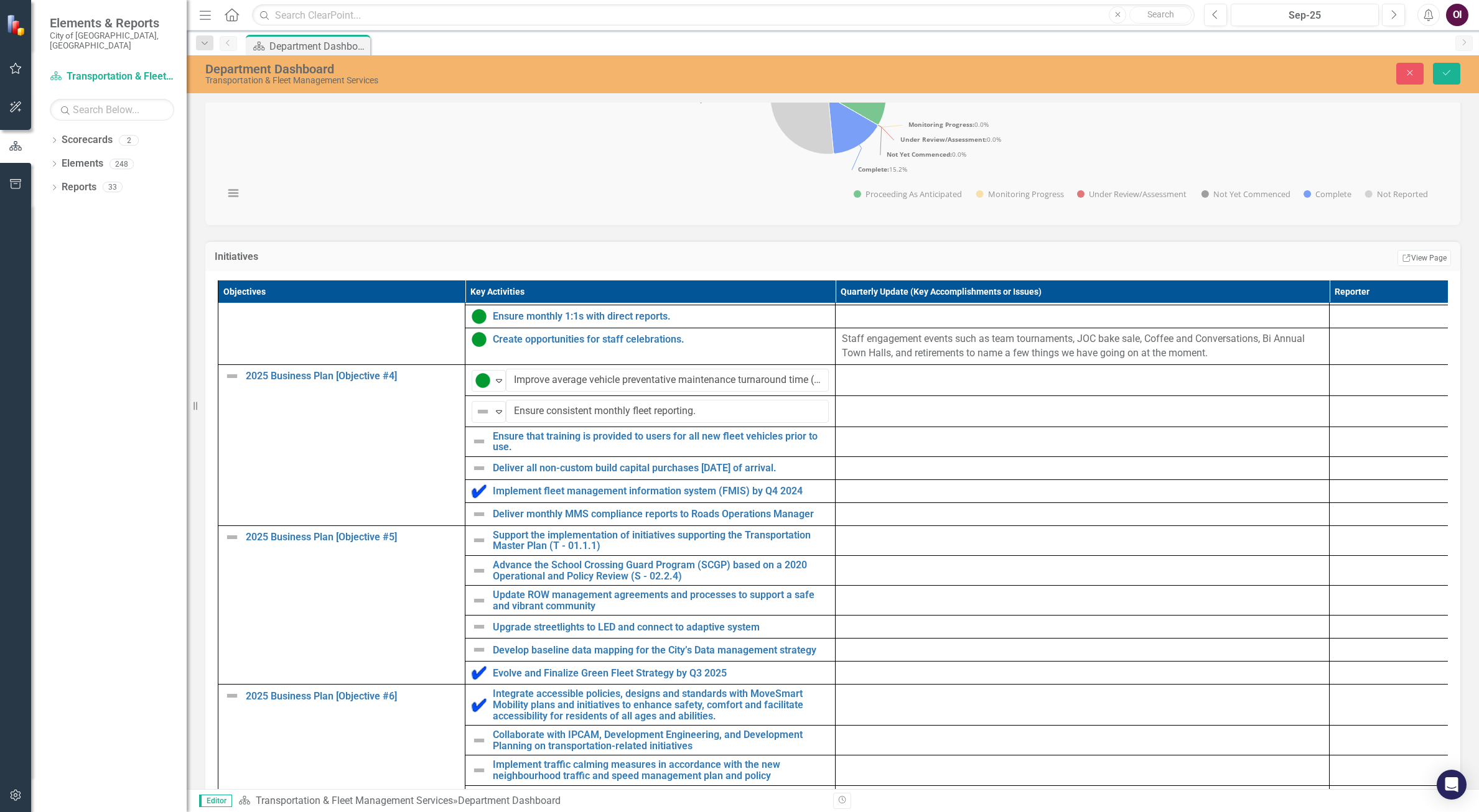
click at [500, 417] on icon "Expand" at bounding box center [499, 412] width 13 height 10
click at [481, 449] on img at bounding box center [478, 441] width 15 height 15
click at [487, 450] on img at bounding box center [482, 442] width 15 height 15
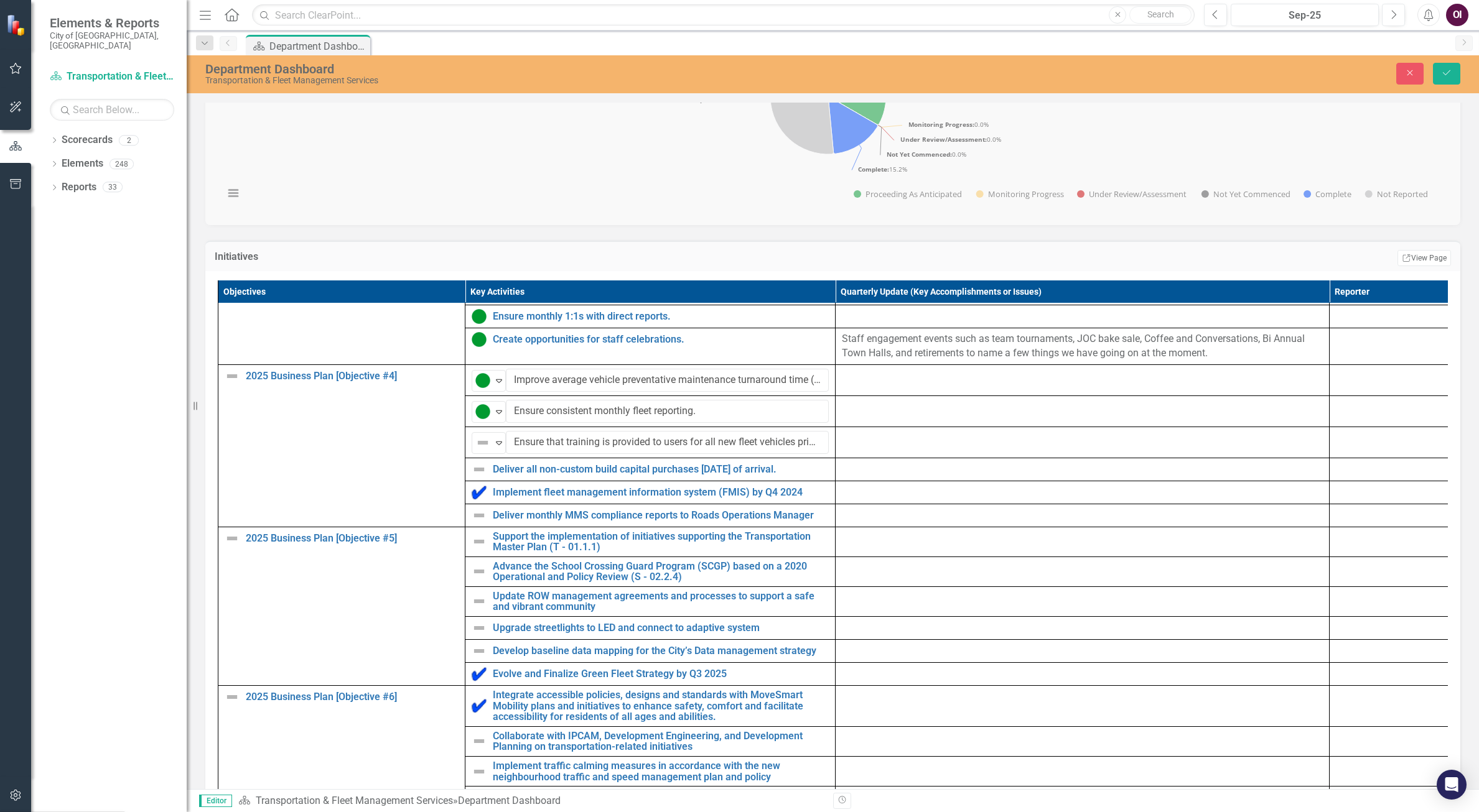
click at [476, 477] on img at bounding box center [478, 469] width 15 height 15
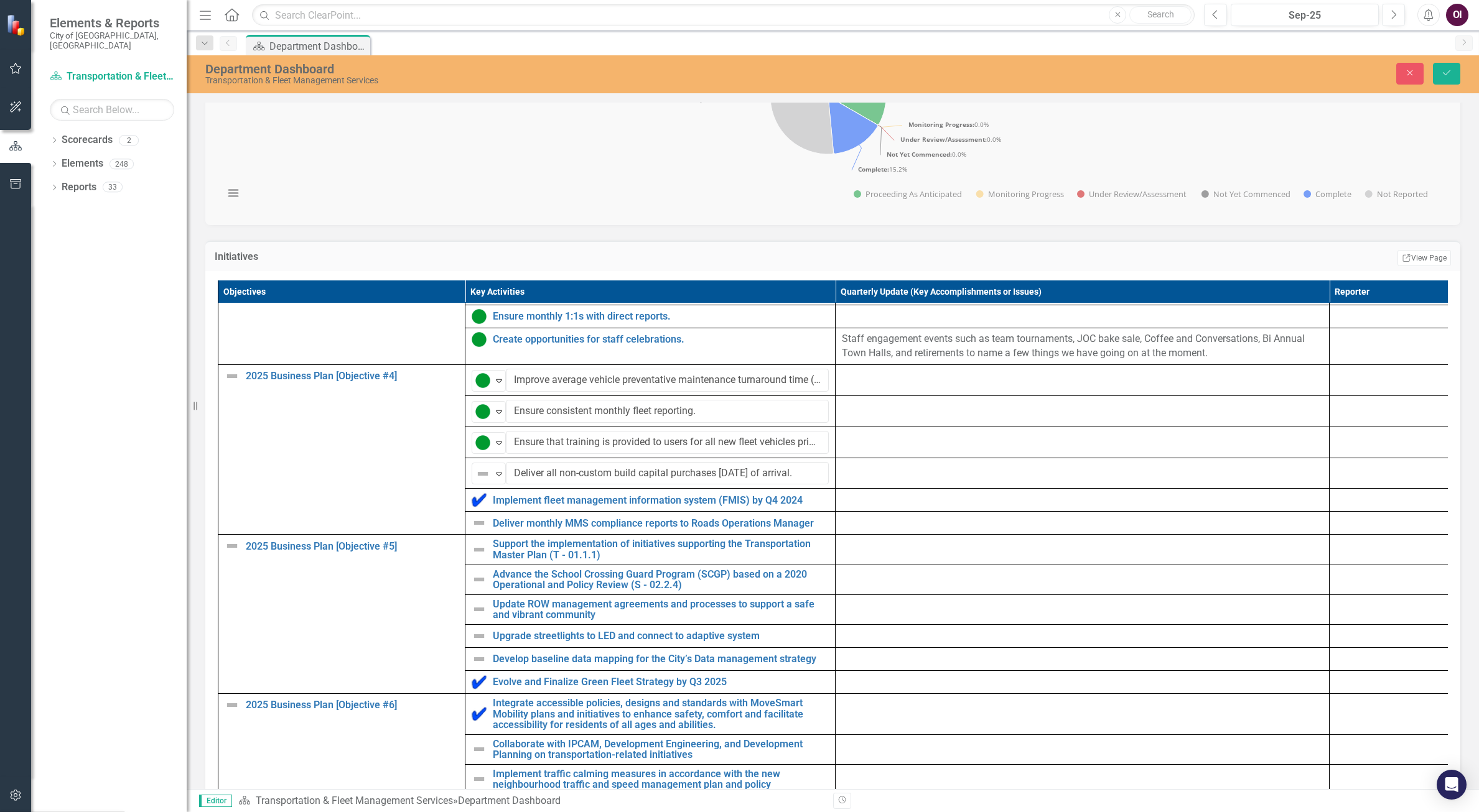
click at [499, 479] on icon "Expand" at bounding box center [499, 474] width 13 height 10
click at [478, 530] on img at bounding box center [478, 522] width 15 height 15
click at [480, 530] on img at bounding box center [478, 522] width 15 height 15
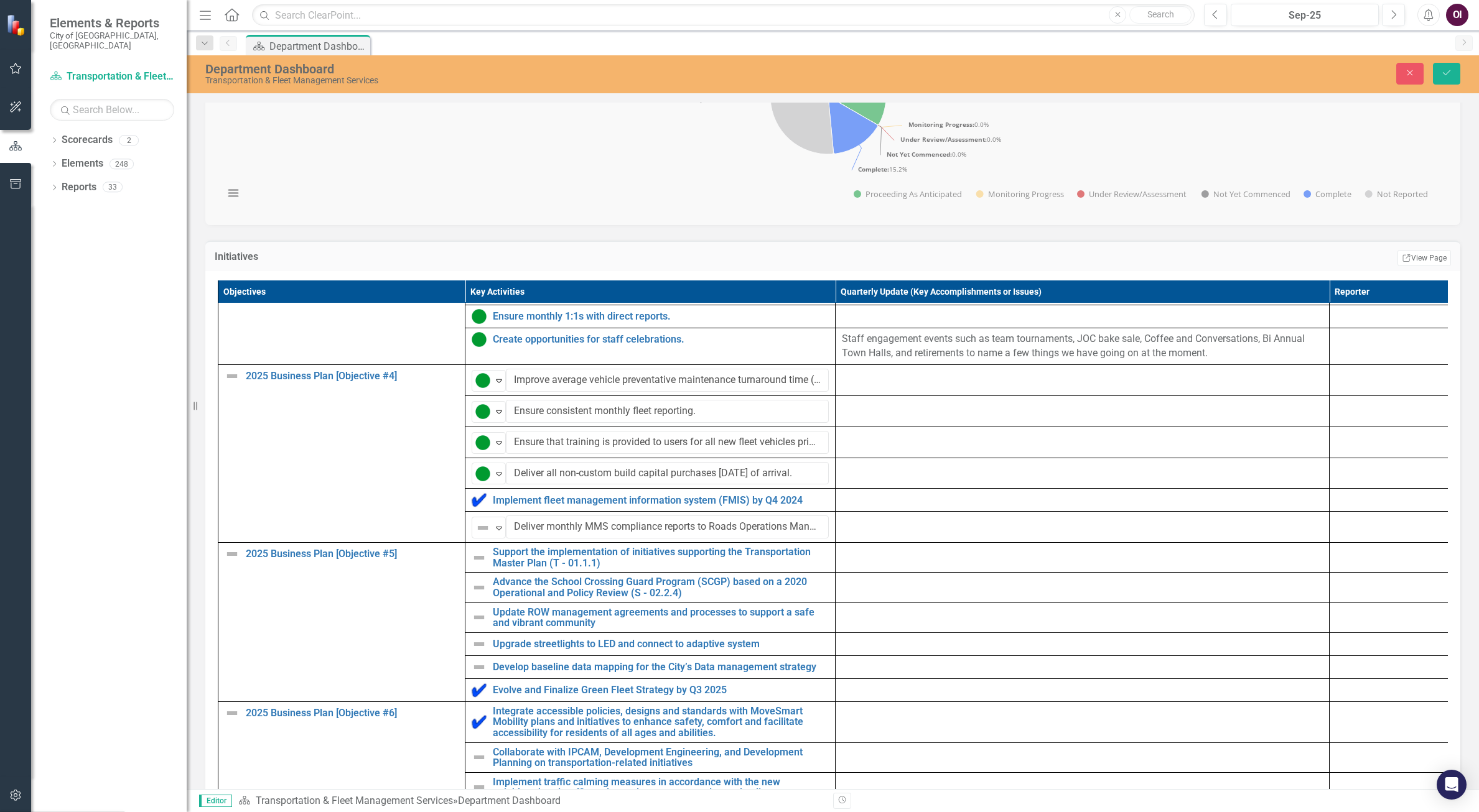
click at [489, 535] on img at bounding box center [482, 527] width 15 height 15
click at [964, 562] on div at bounding box center [1083, 554] width 481 height 15
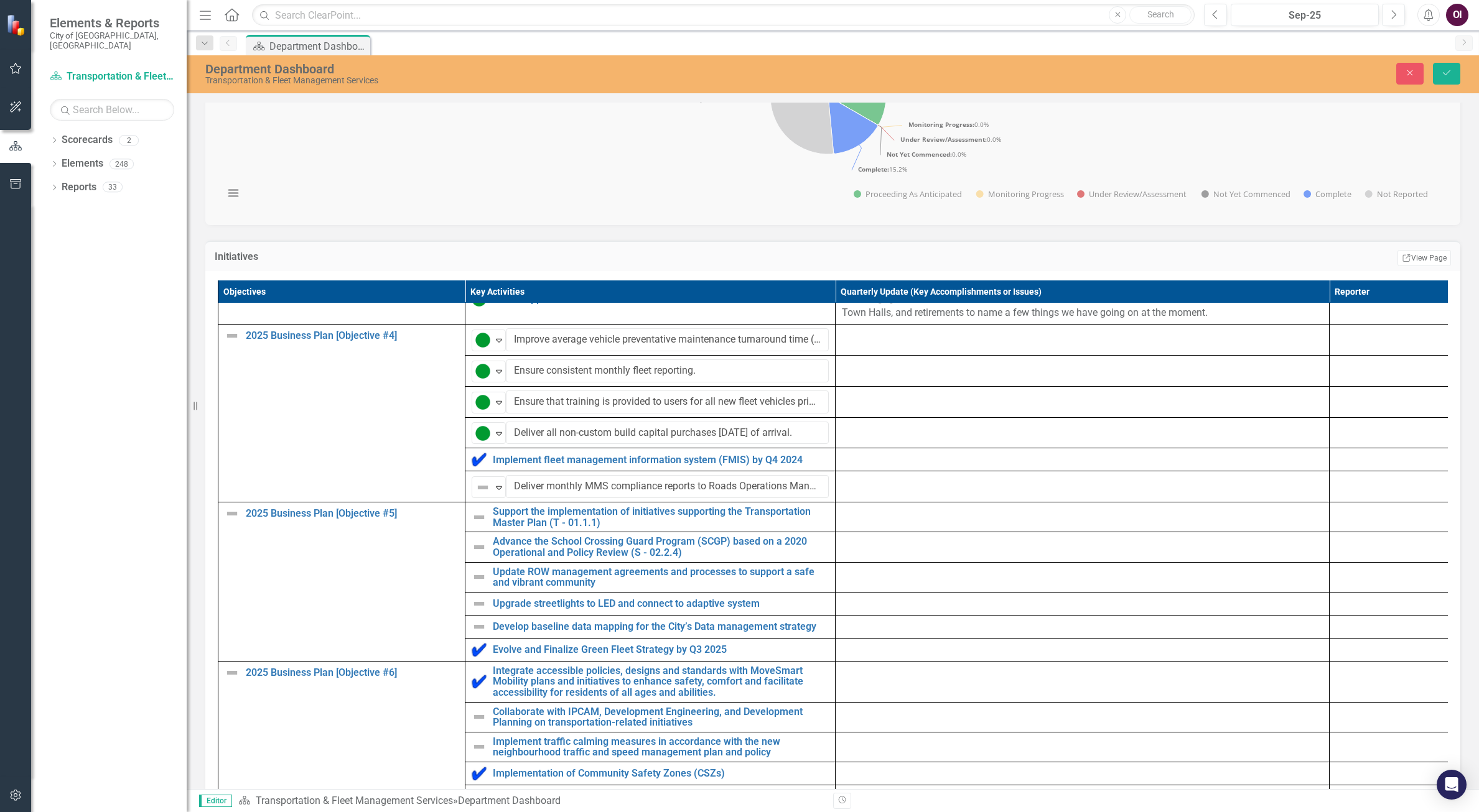
scroll to position [349, 0]
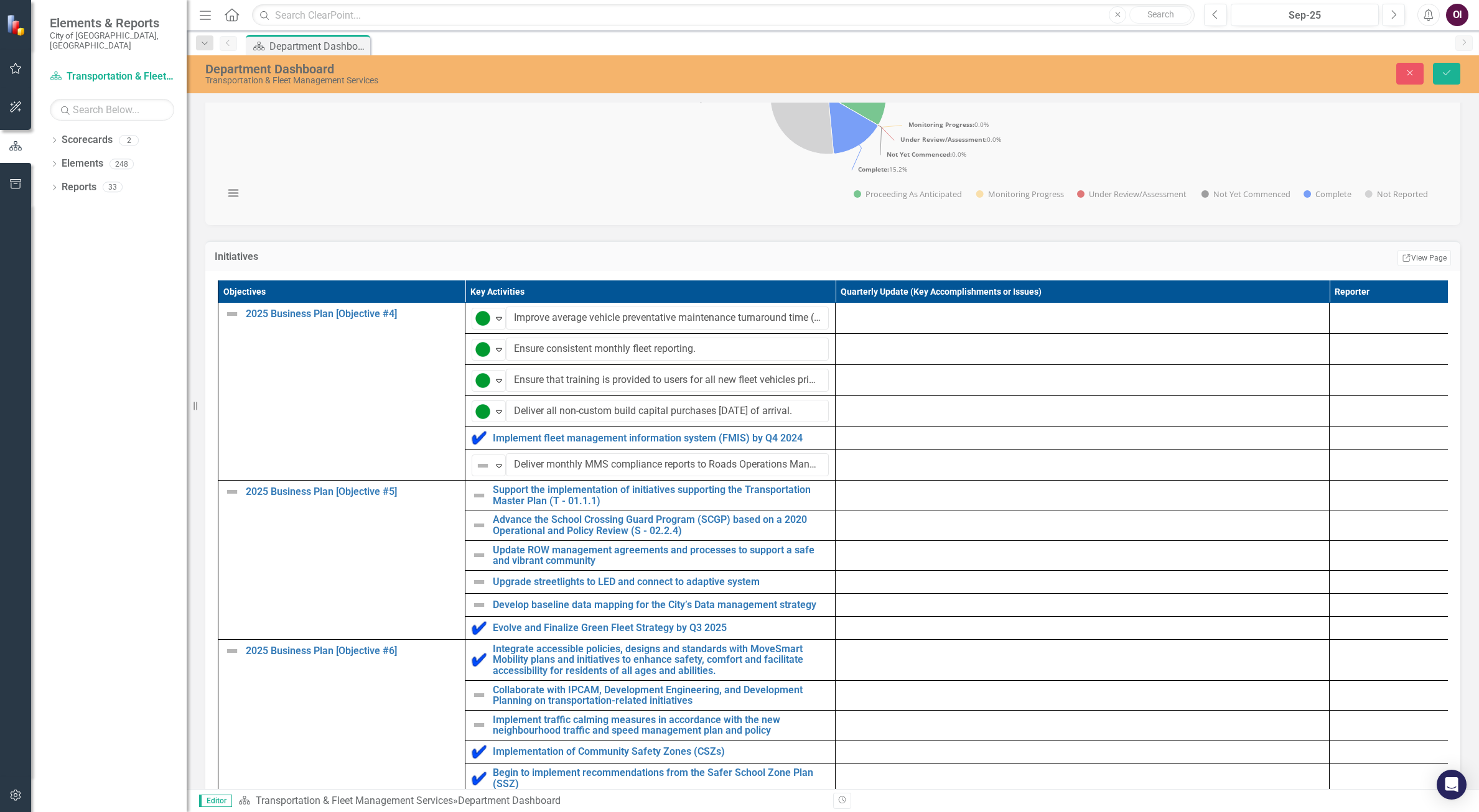
click at [477, 504] on img at bounding box center [478, 495] width 15 height 15
click at [487, 505] on img at bounding box center [482, 497] width 15 height 15
click at [117, 812] on div "Not Defined" at bounding box center [65, 822] width 105 height 15
click at [497, 500] on icon at bounding box center [499, 498] width 6 height 4
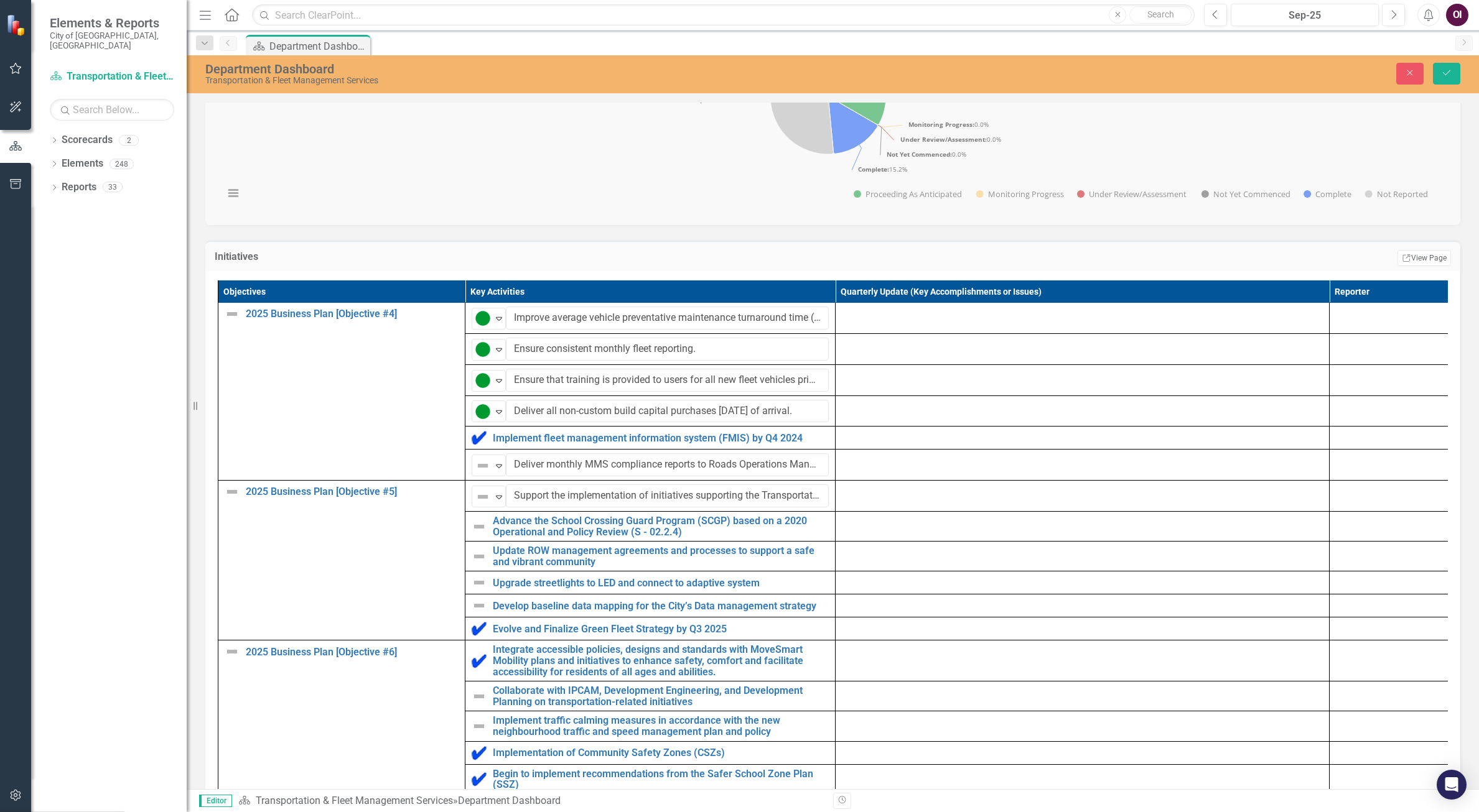
click at [479, 534] on img at bounding box center [478, 526] width 15 height 15
click at [488, 535] on img at bounding box center [482, 527] width 15 height 15
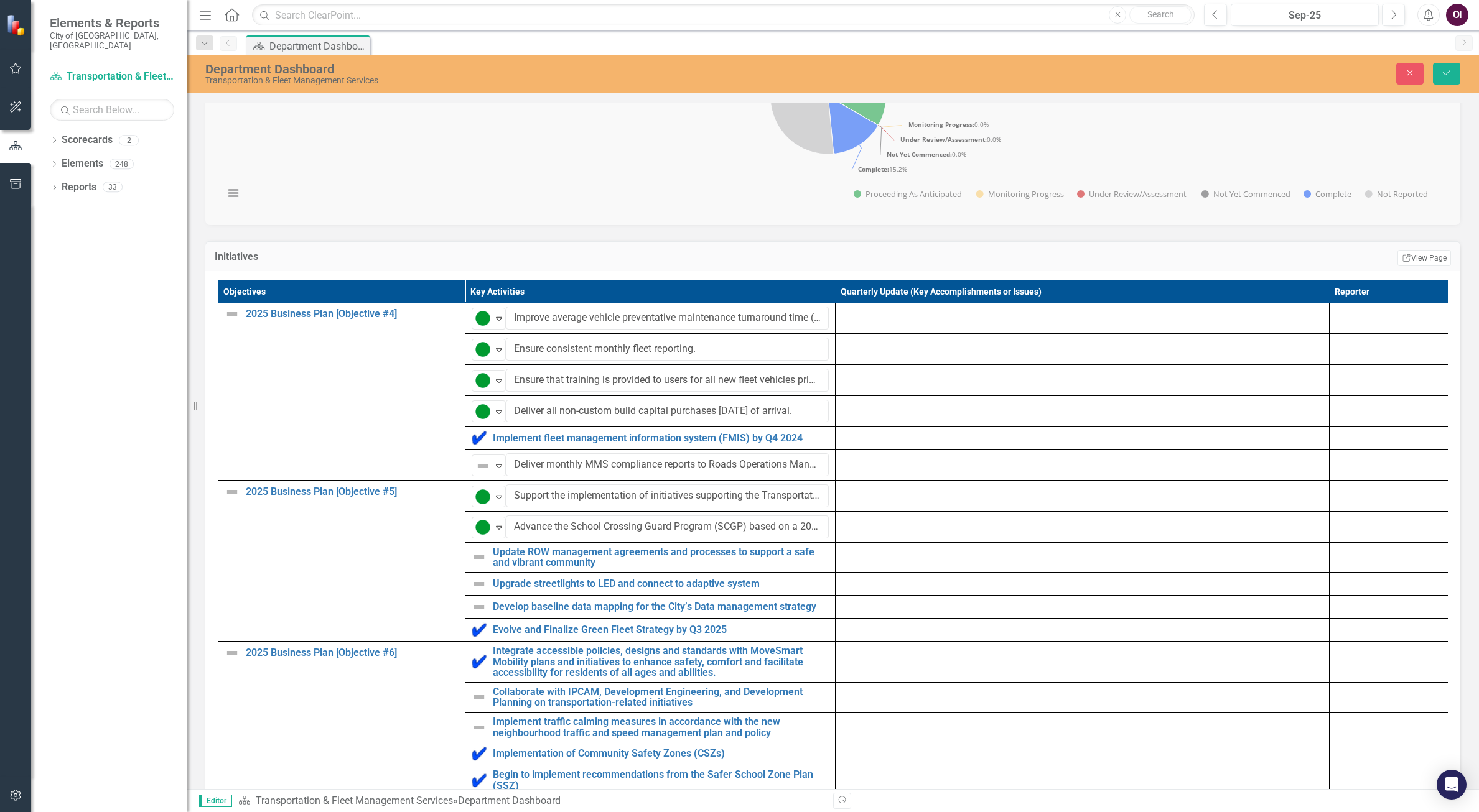
click at [480, 565] on img at bounding box center [478, 557] width 15 height 15
click at [493, 564] on icon "Expand" at bounding box center [499, 559] width 13 height 10
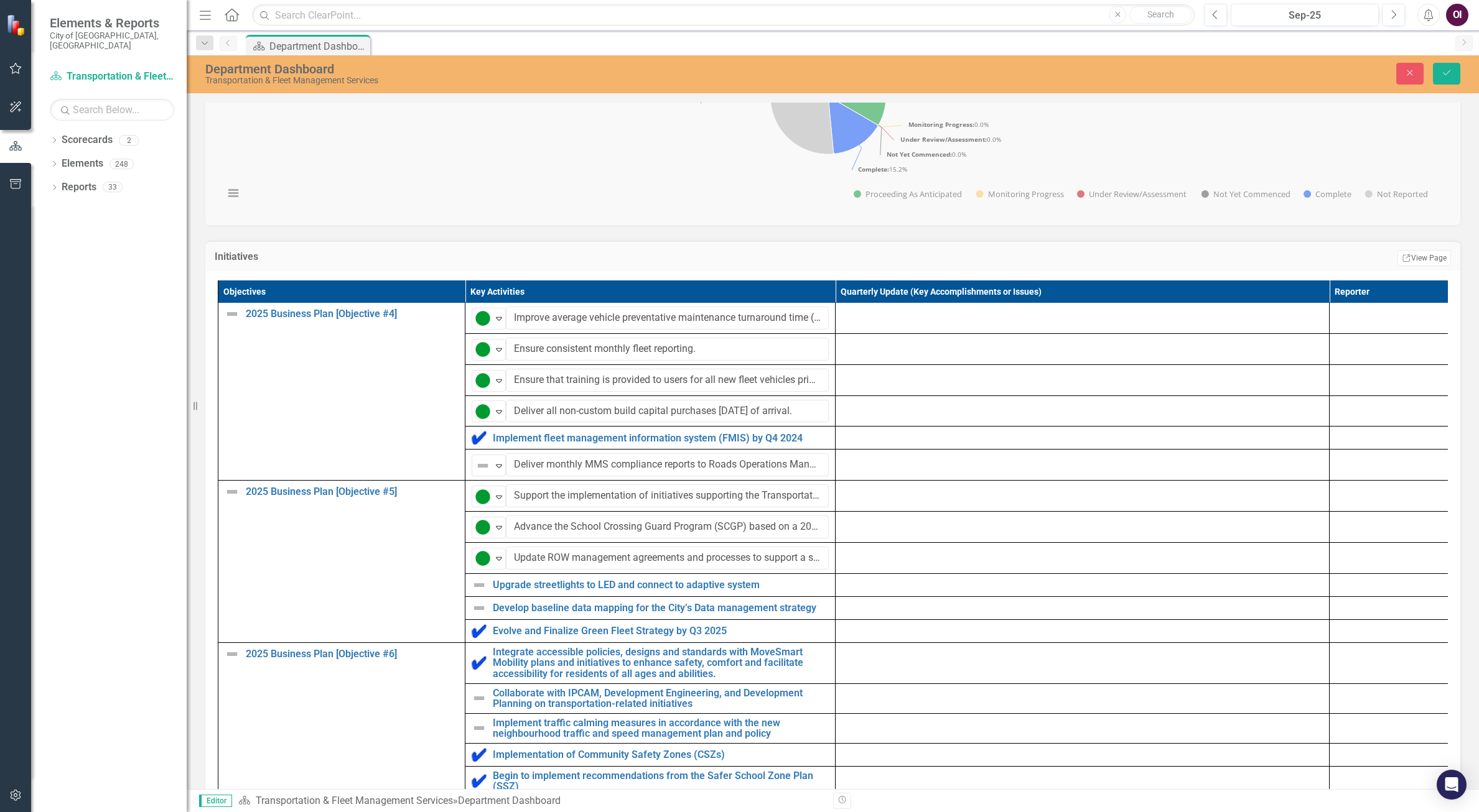
click at [480, 592] on img at bounding box center [478, 584] width 15 height 15
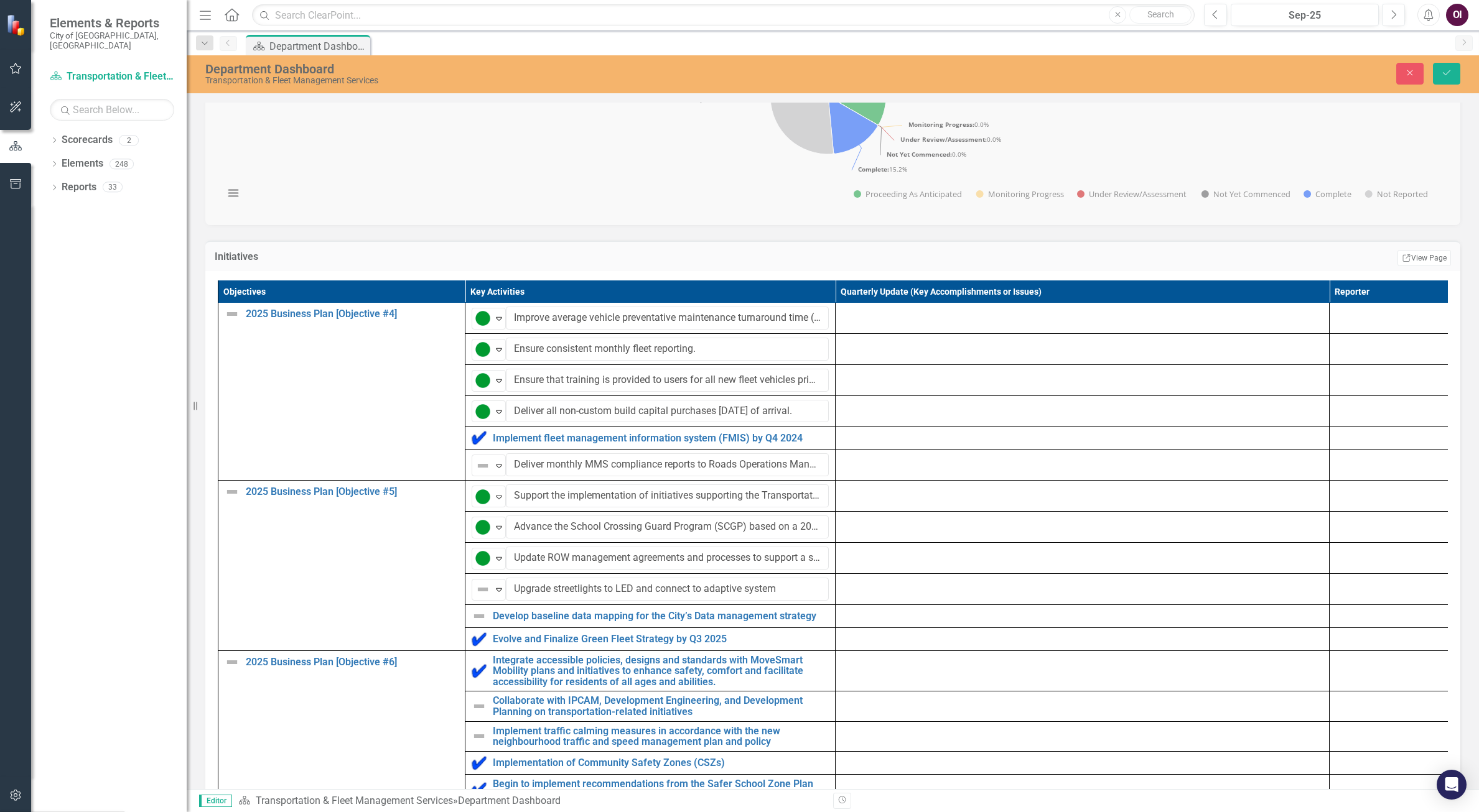
click at [492, 598] on div "Not Defined" at bounding box center [483, 589] width 19 height 18
click at [478, 624] on img at bounding box center [478, 616] width 15 height 15
click at [476, 624] on img at bounding box center [478, 616] width 15 height 15
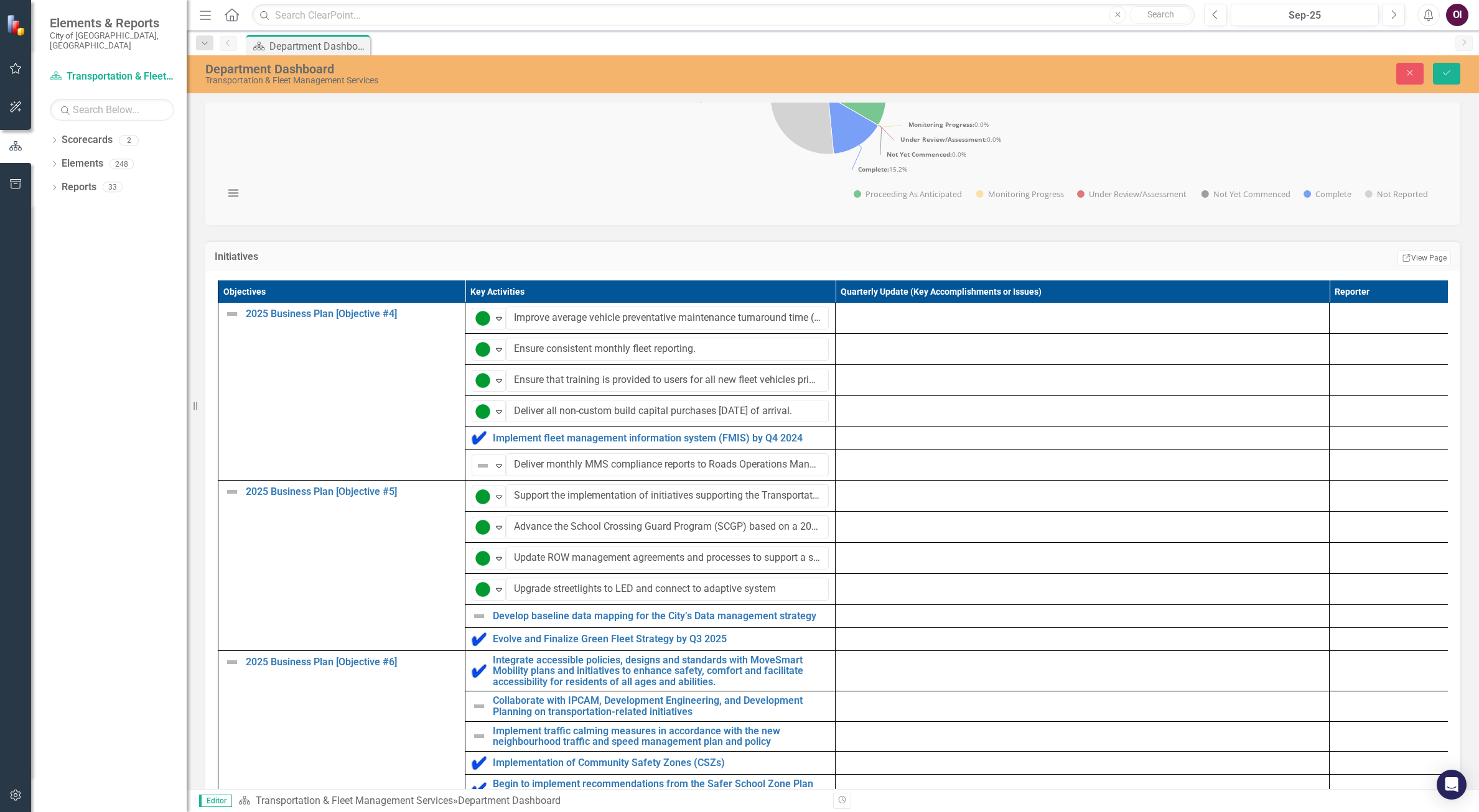
click at [476, 624] on img at bounding box center [478, 616] width 15 height 15
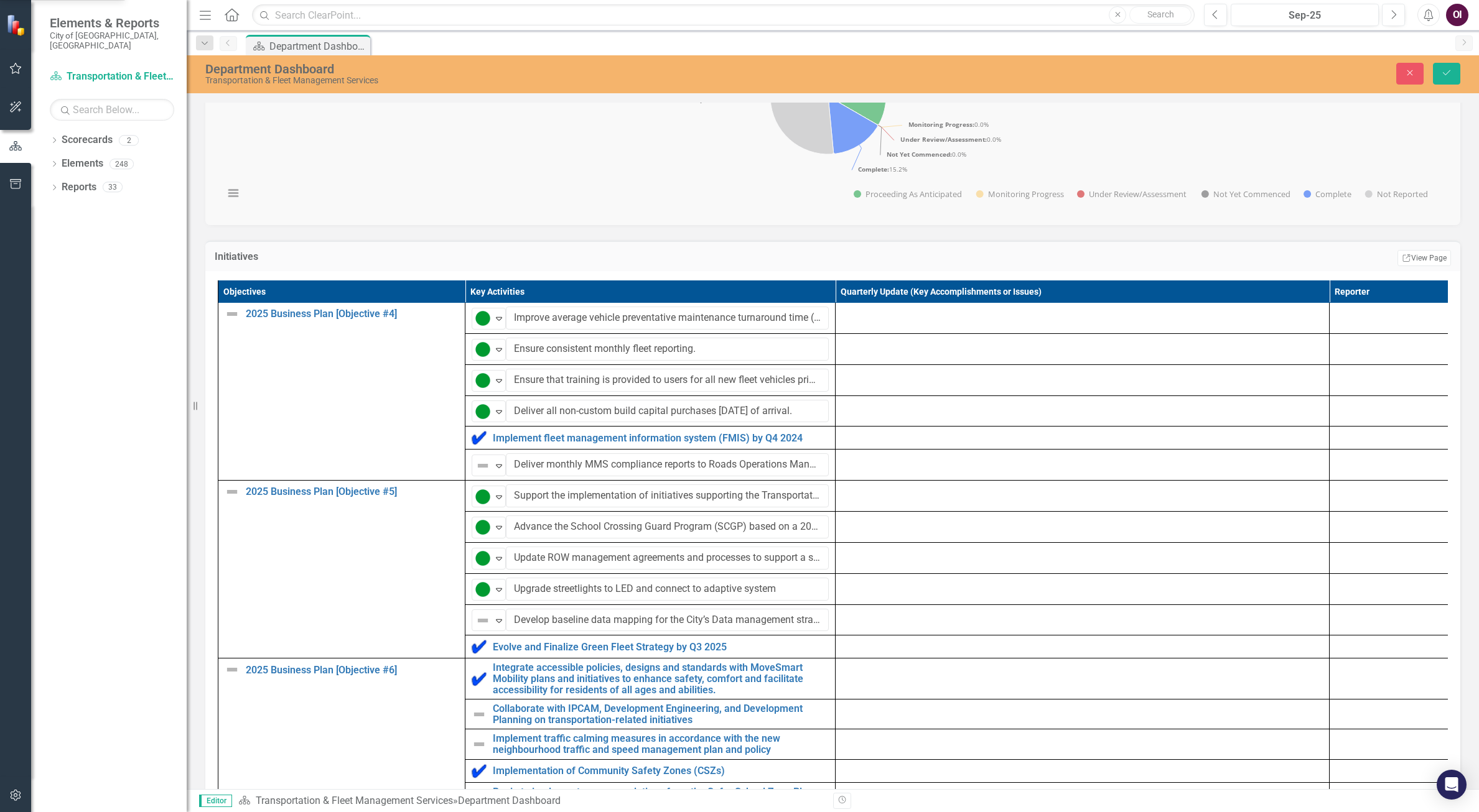
click at [487, 628] on img at bounding box center [482, 620] width 15 height 15
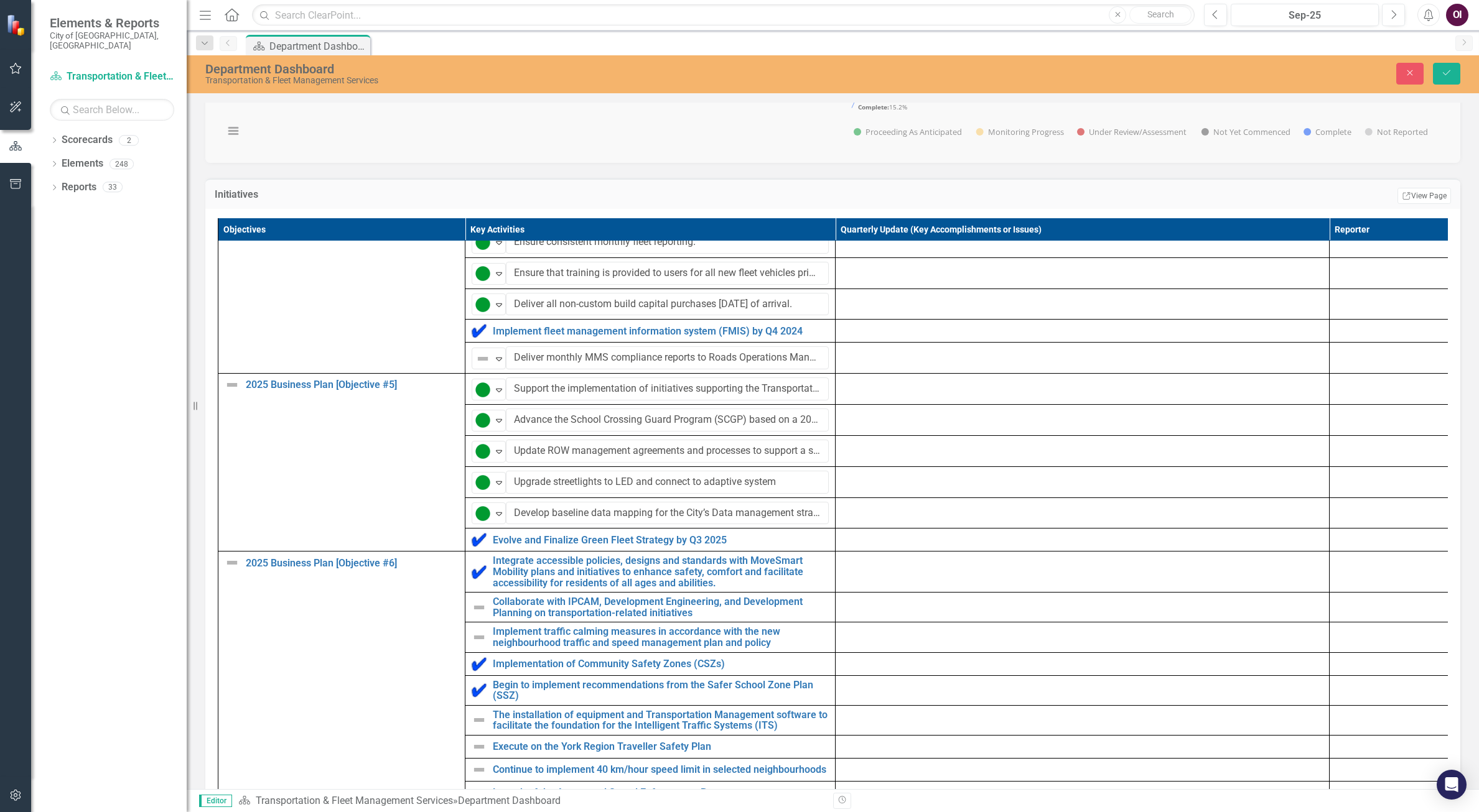
scroll to position [582, 0]
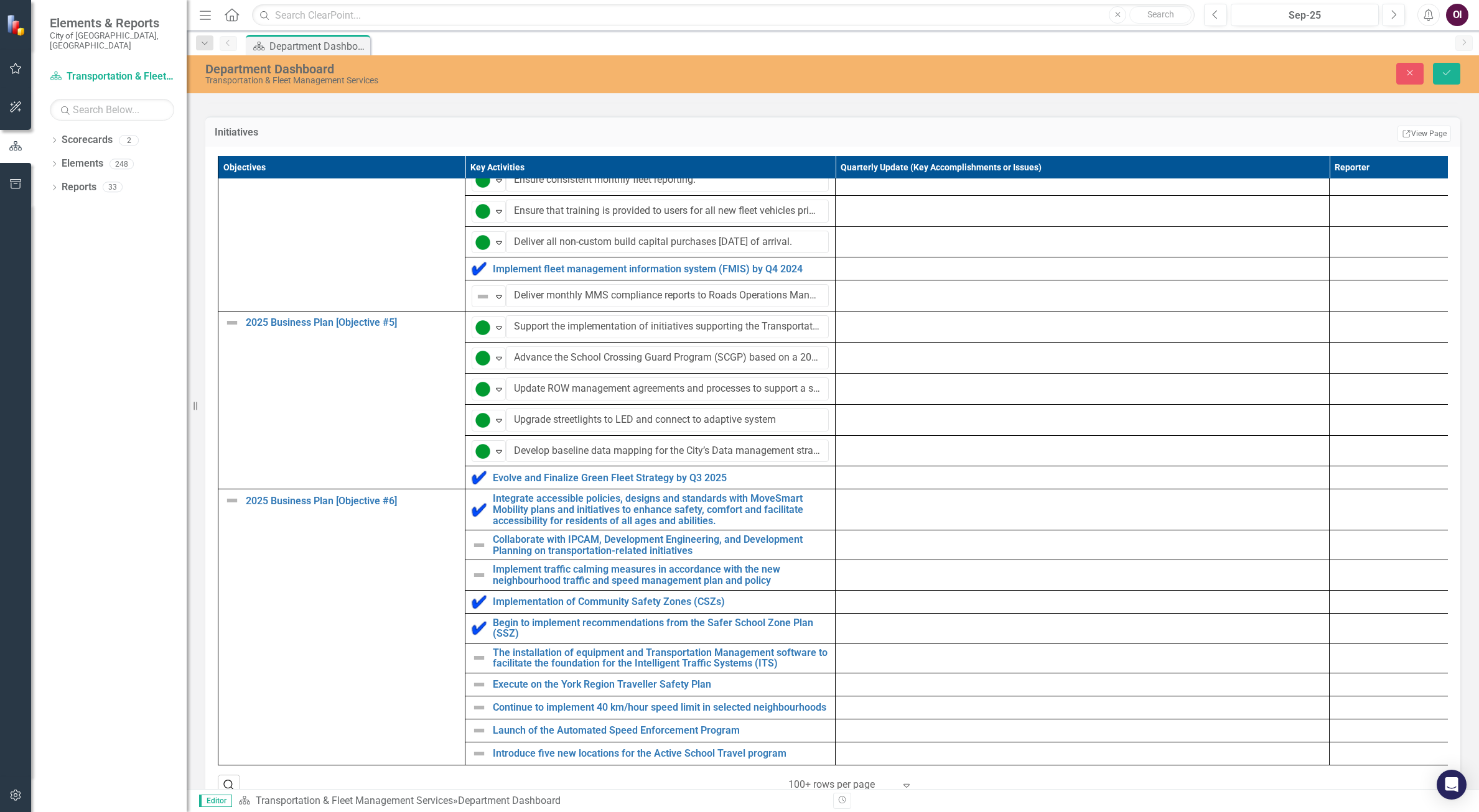
click at [482, 553] on img at bounding box center [478, 545] width 15 height 15
click at [475, 553] on img at bounding box center [478, 545] width 15 height 15
click at [476, 553] on img at bounding box center [482, 546] width 15 height 15
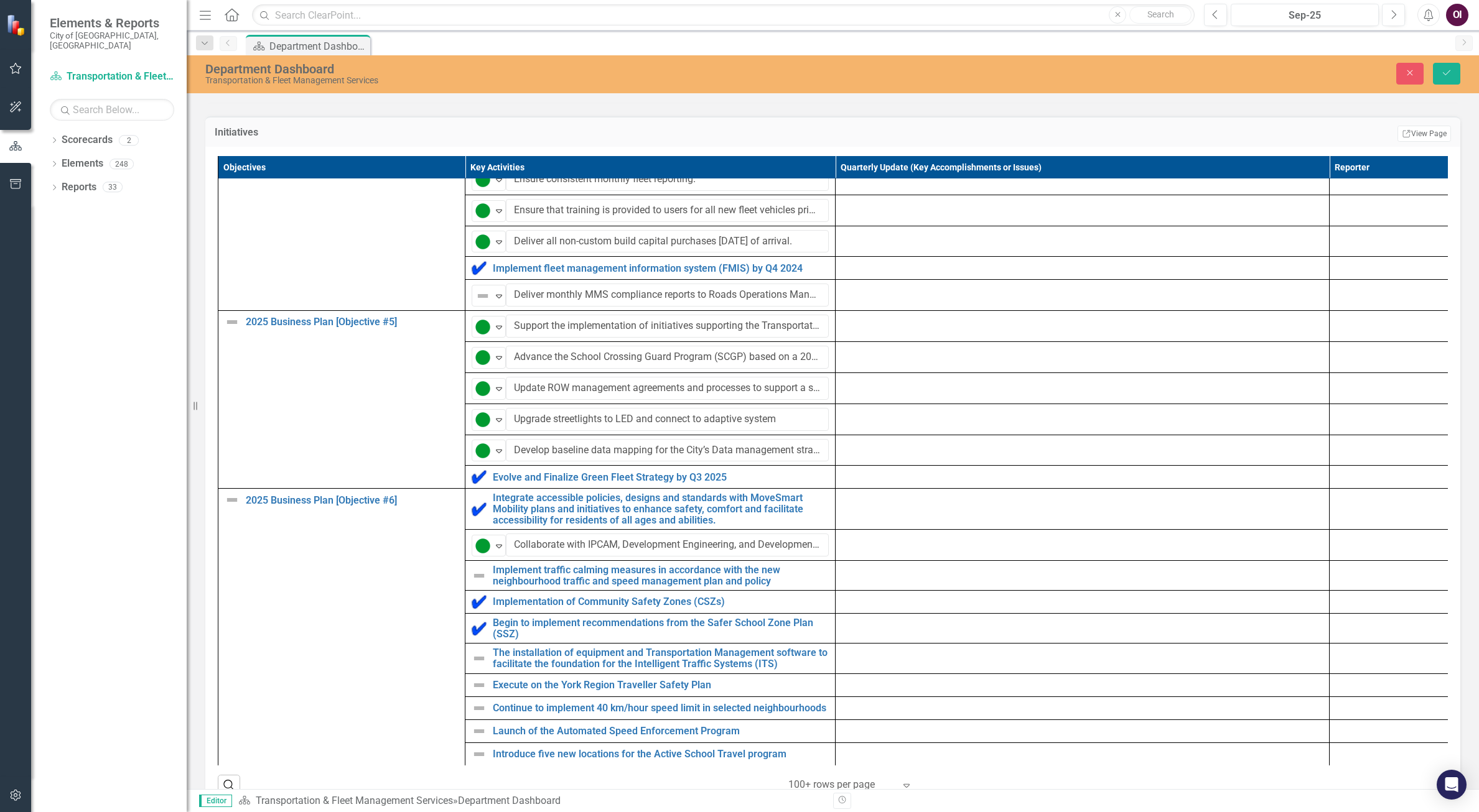
click at [483, 583] on img at bounding box center [478, 575] width 15 height 15
click at [482, 583] on img at bounding box center [478, 575] width 15 height 15
click at [479, 582] on img at bounding box center [482, 575] width 15 height 15
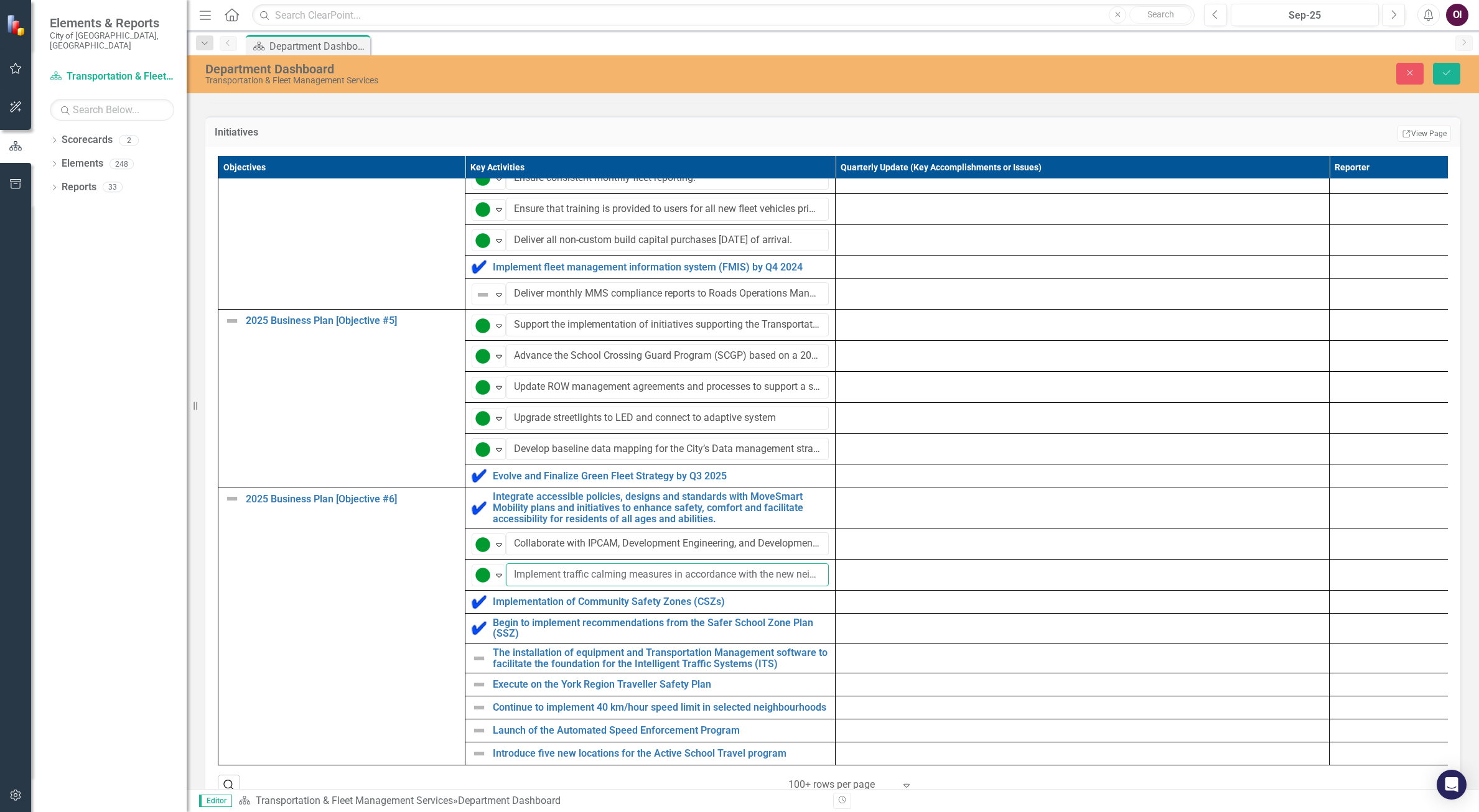
click at [670, 585] on input "Implement traffic calming measures in accordance with the new neighbourhood tra…" at bounding box center [668, 575] width 323 height 23
click at [870, 575] on div at bounding box center [1083, 571] width 481 height 15
click at [485, 660] on div "The installation of equipment and Transportation Management software to facilit…" at bounding box center [650, 658] width 357 height 22
click at [483, 666] on img at bounding box center [478, 658] width 15 height 15
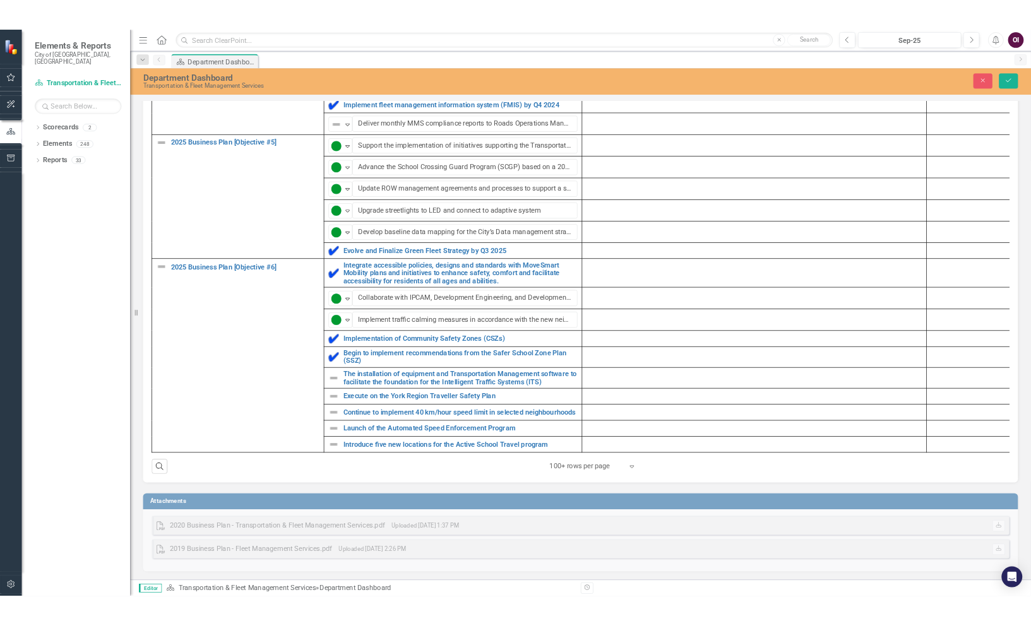
scroll to position [772, 0]
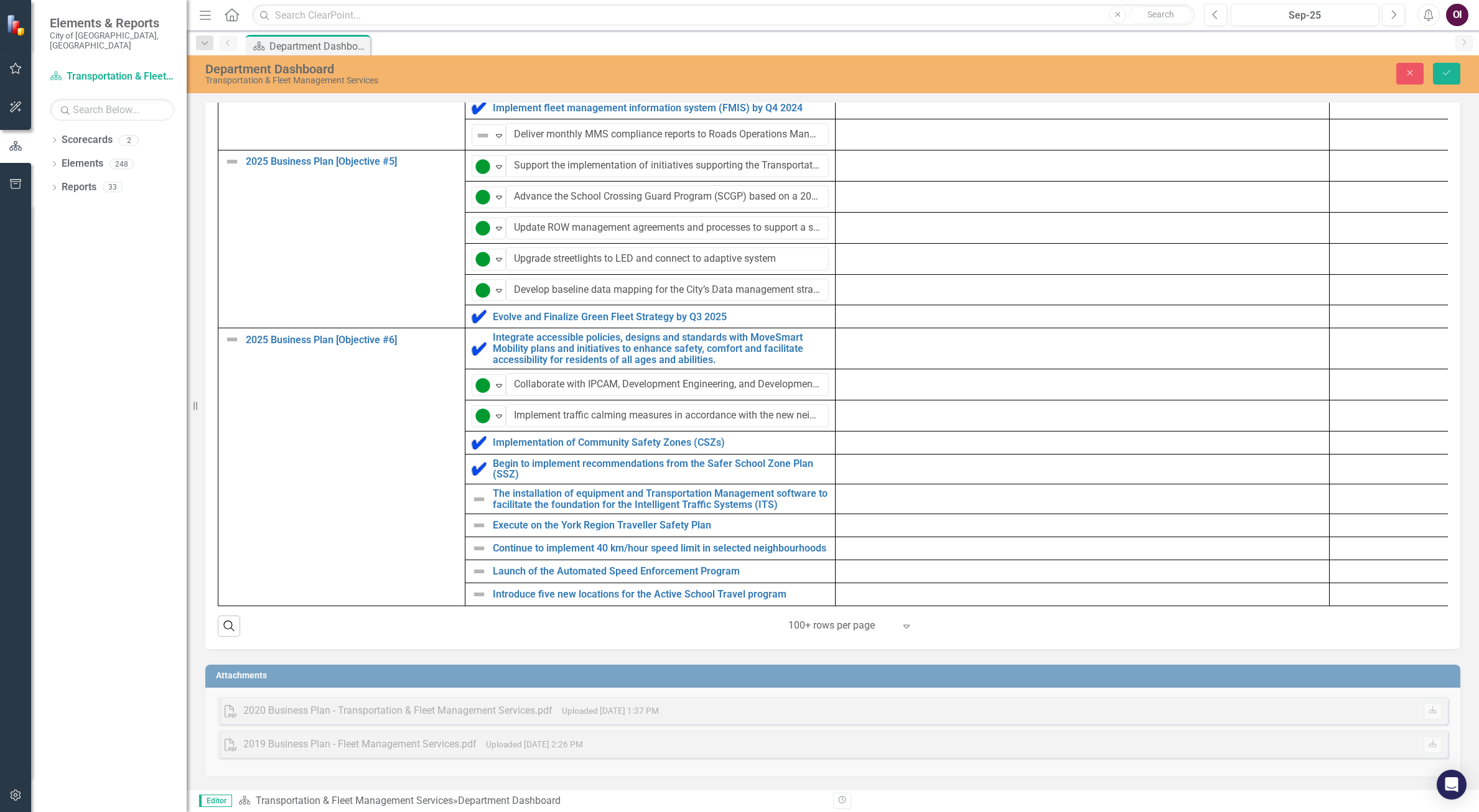
click at [472, 492] on img at bounding box center [478, 499] width 15 height 15
click at [475, 492] on img at bounding box center [478, 499] width 15 height 15
click at [480, 564] on img at bounding box center [478, 571] width 15 height 15
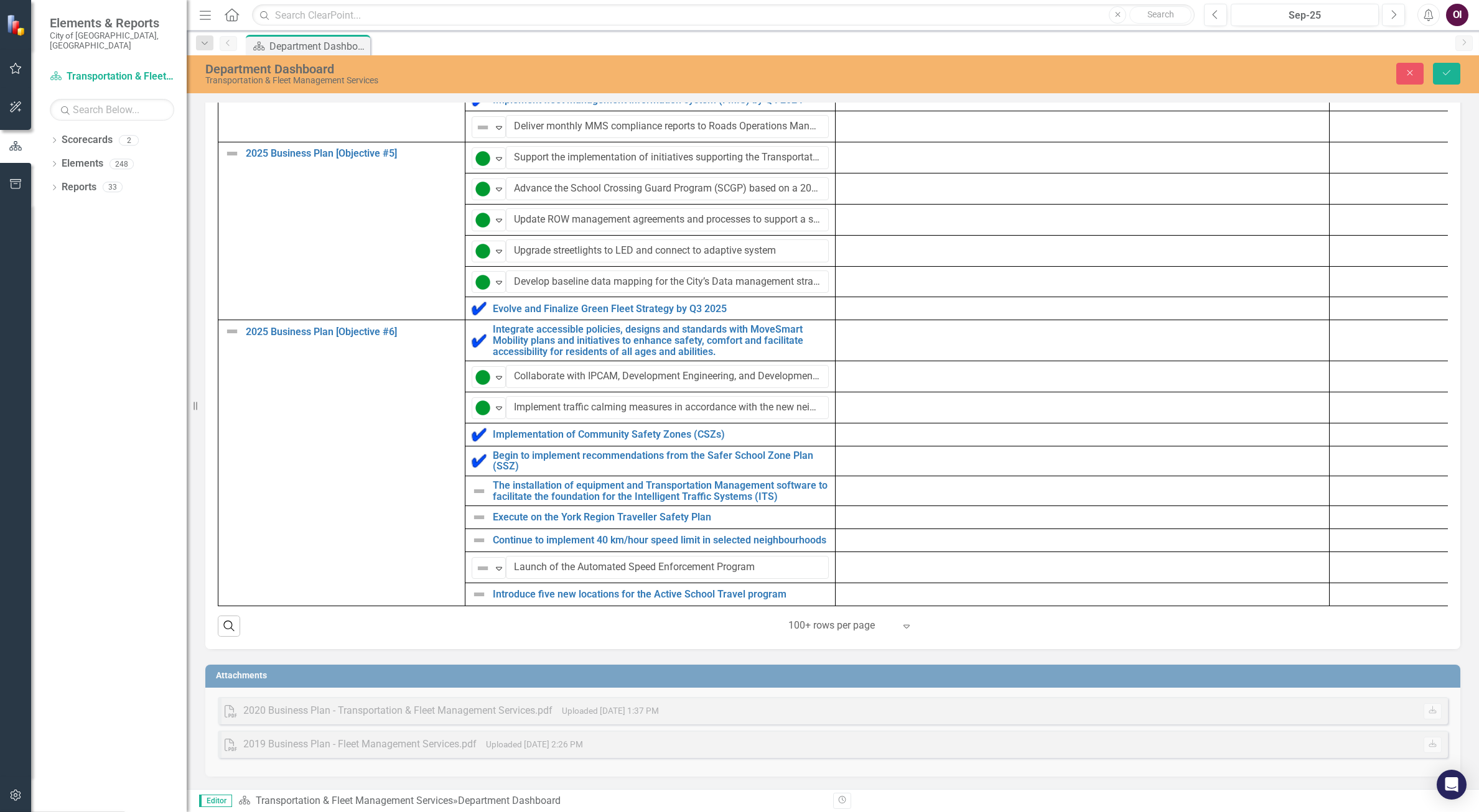
click at [491, 566] on div "Not Defined" at bounding box center [483, 568] width 16 height 15
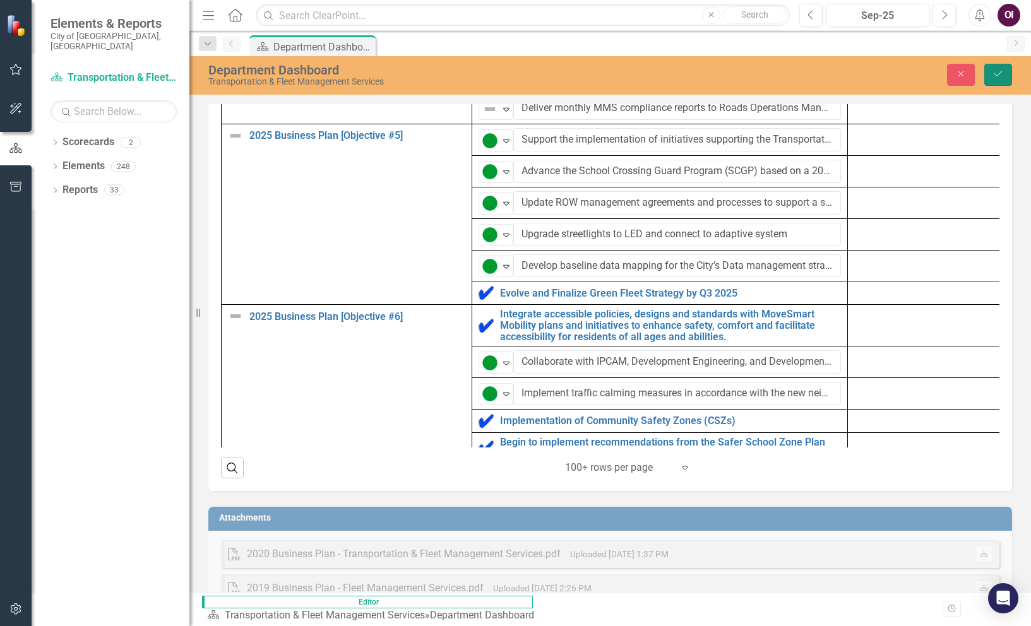
click at [988, 79] on button "Save" at bounding box center [998, 75] width 28 height 22
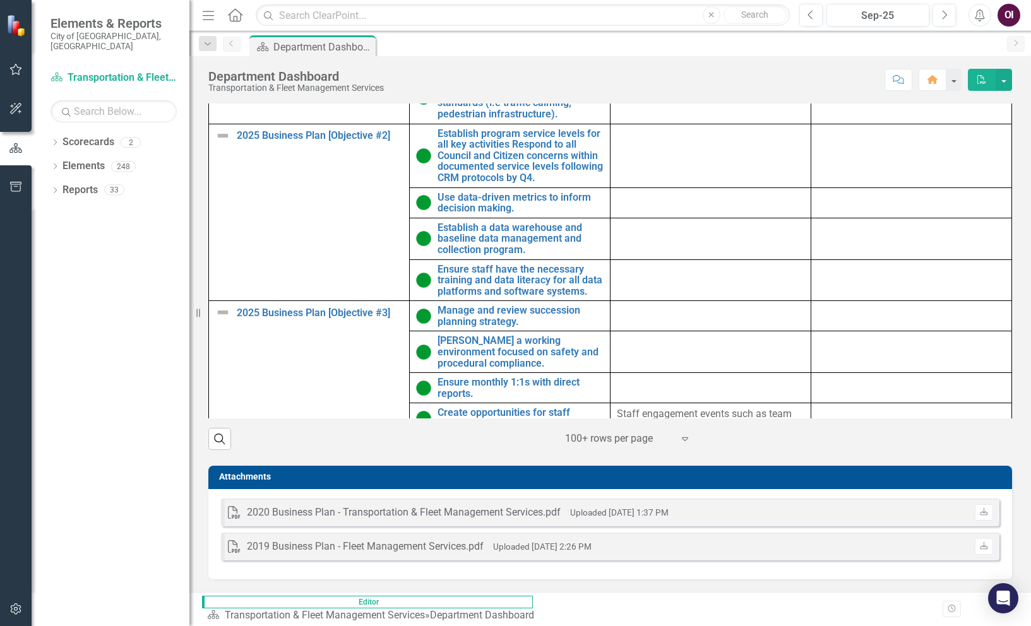
scroll to position [63, 0]
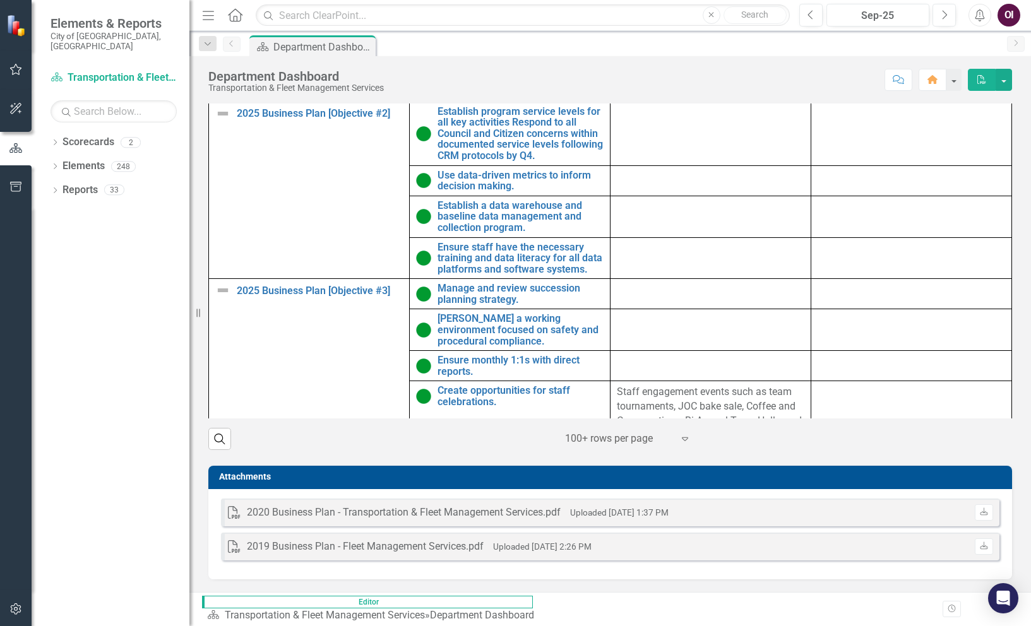
click at [655, 385] on p "Staff engagement events such as team tournaments, JOC bake sale, Coffee and Con…" at bounding box center [710, 421] width 187 height 72
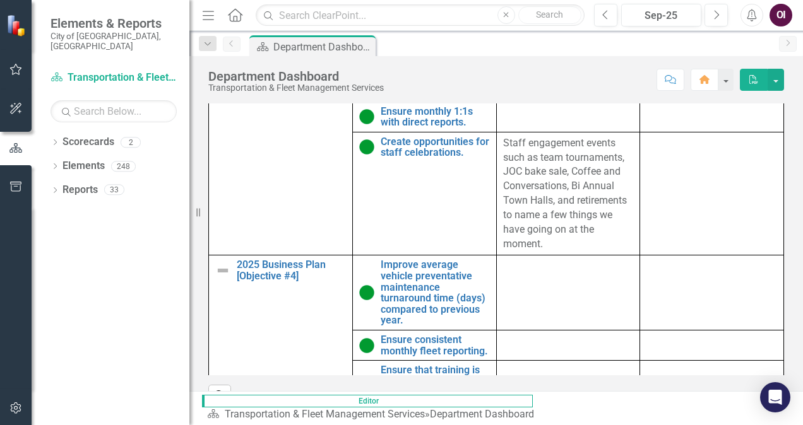
scroll to position [674, 0]
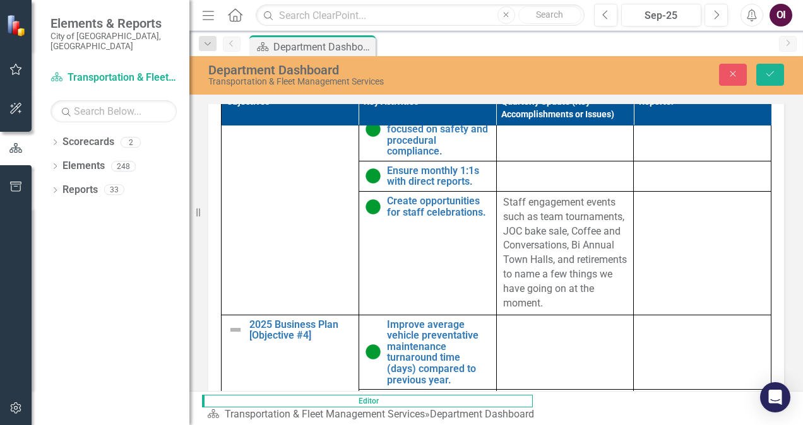
scroll to position [616, 365]
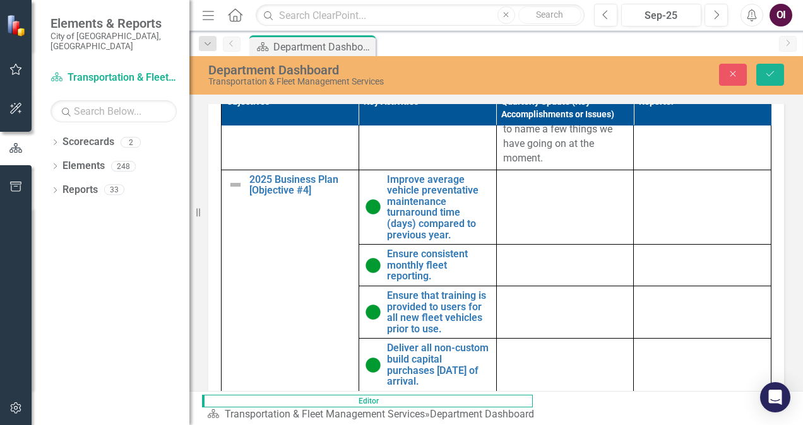
scroll to position [764, 365]
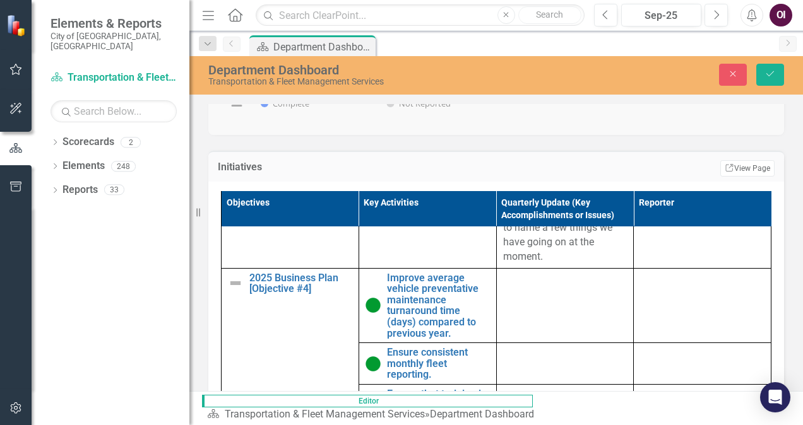
scroll to position [660, 0]
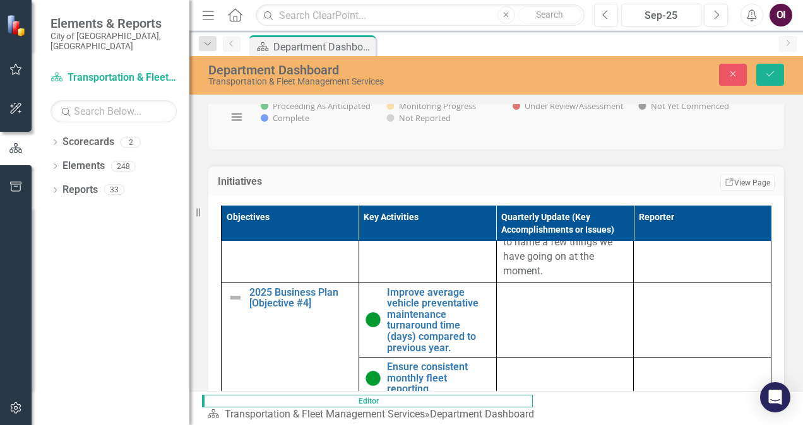
drag, startPoint x: 673, startPoint y: 1616, endPoint x: 458, endPoint y: 1577, distance: 218.7
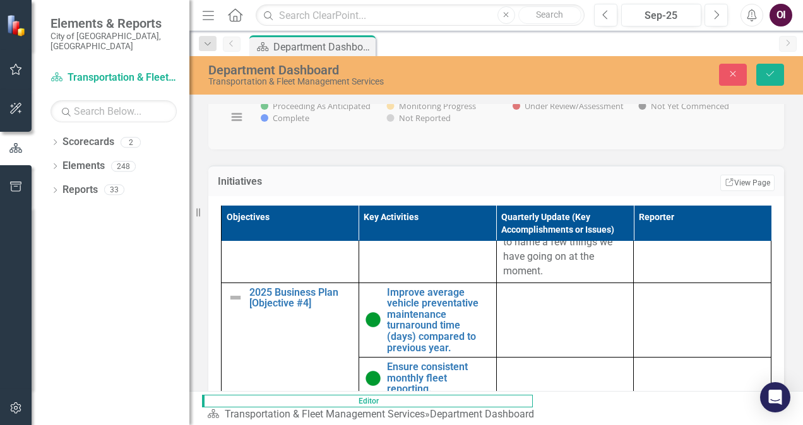
click at [778, 69] on button "Save" at bounding box center [770, 75] width 28 height 22
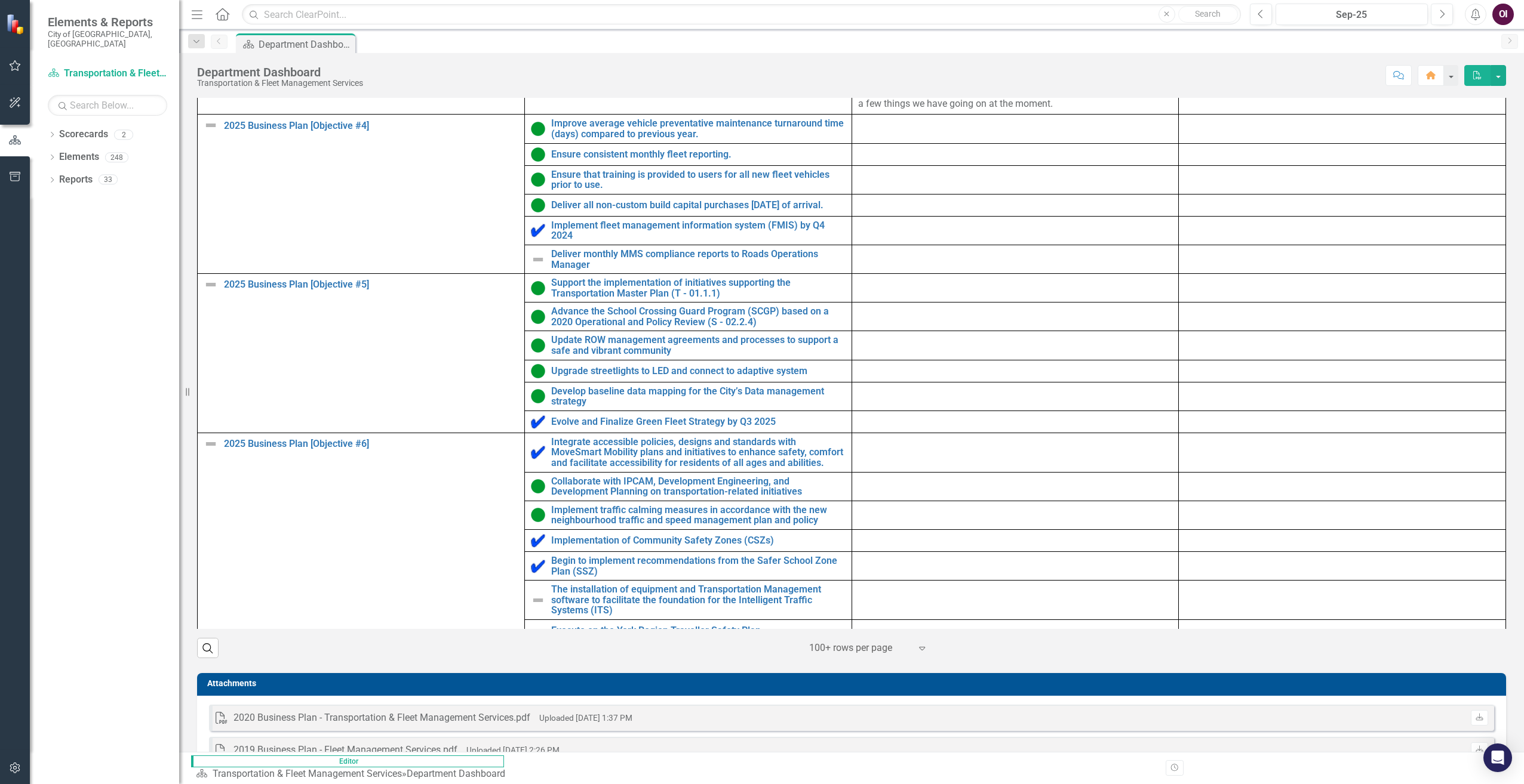
scroll to position [678, 0]
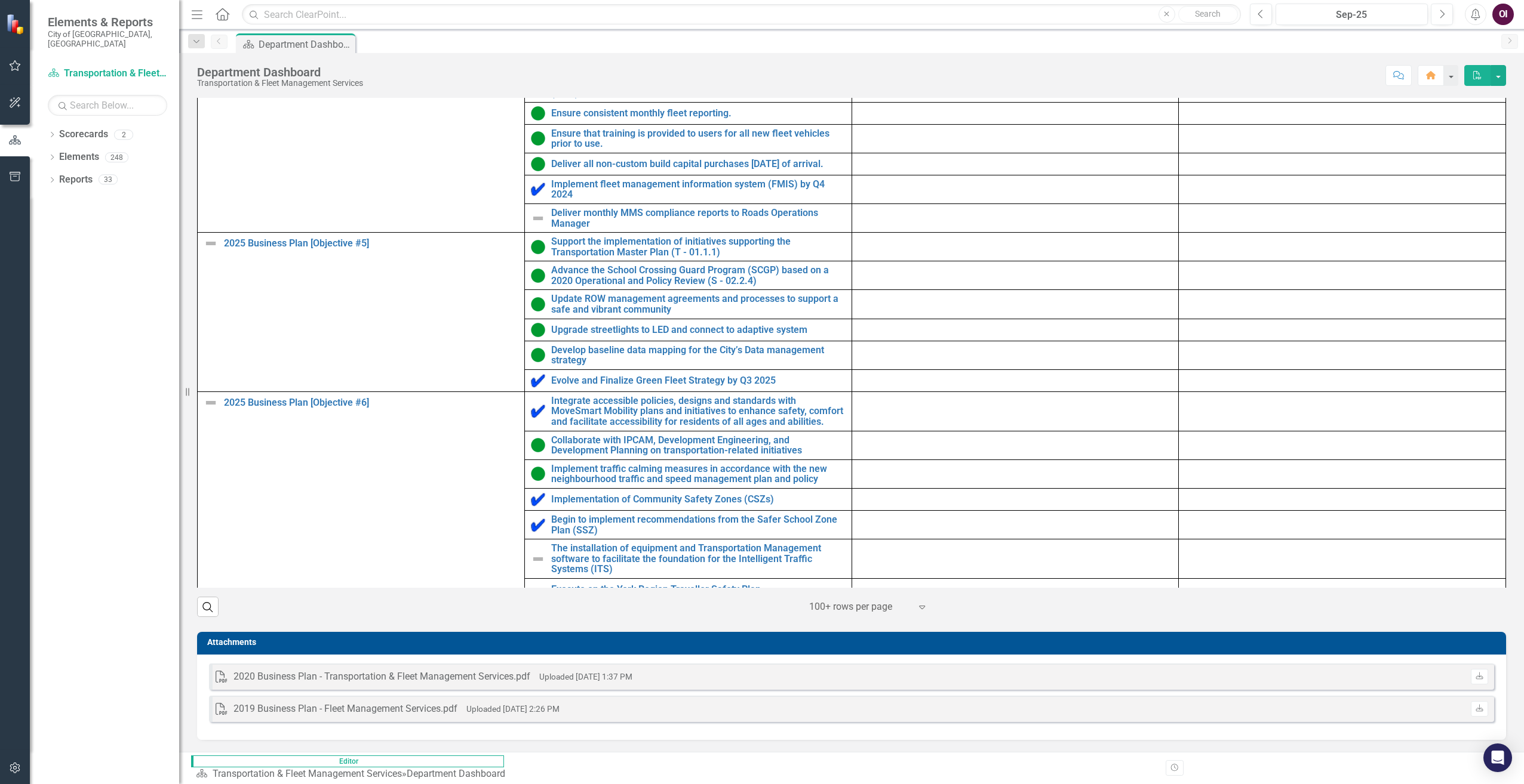
click at [1173, 634] on p "The program was completed and launched however, was shortly dismantled as per t…" at bounding box center [1015, 654] width 315 height 42
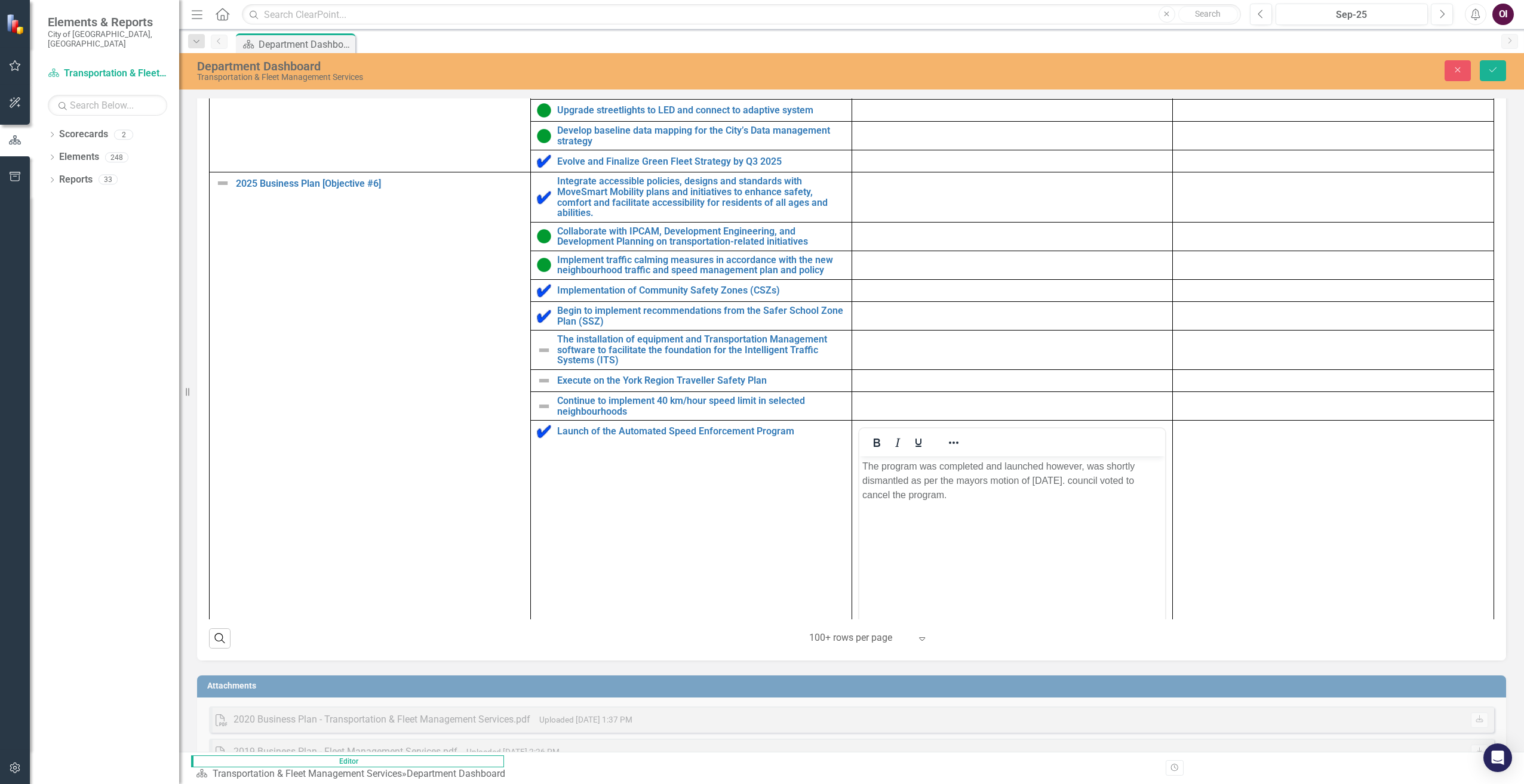
scroll to position [552, 0]
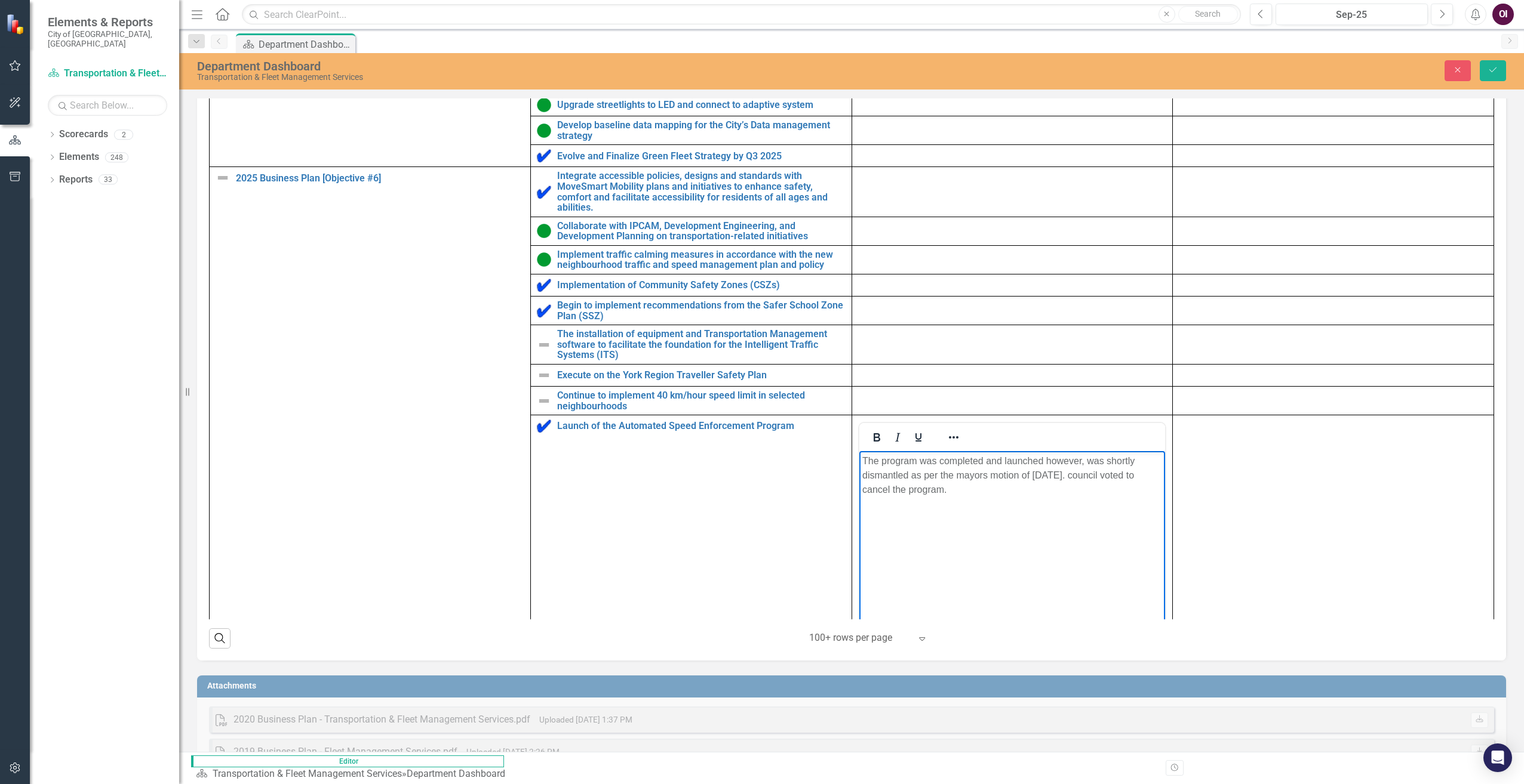
click at [1162, 463] on p "The program was completed and launched however, was shortly dismantled as per t…" at bounding box center [1011, 475] width 300 height 43
click at [860, 479] on body "The program was completed and launched however, was shortly dismantled as per t…" at bounding box center [1012, 540] width 307 height 179
click at [1055, 477] on p "The program was completed and launched however, was shortly dismantled as per t…" at bounding box center [1011, 475] width 300 height 43
click at [1050, 477] on p "The program was completed and launched however, was shortly dismantled as per t…" at bounding box center [1011, 475] width 300 height 43
click at [1105, 491] on body "The program was completed and launched however, was shortly dismantled as per t…" at bounding box center [1012, 540] width 307 height 179
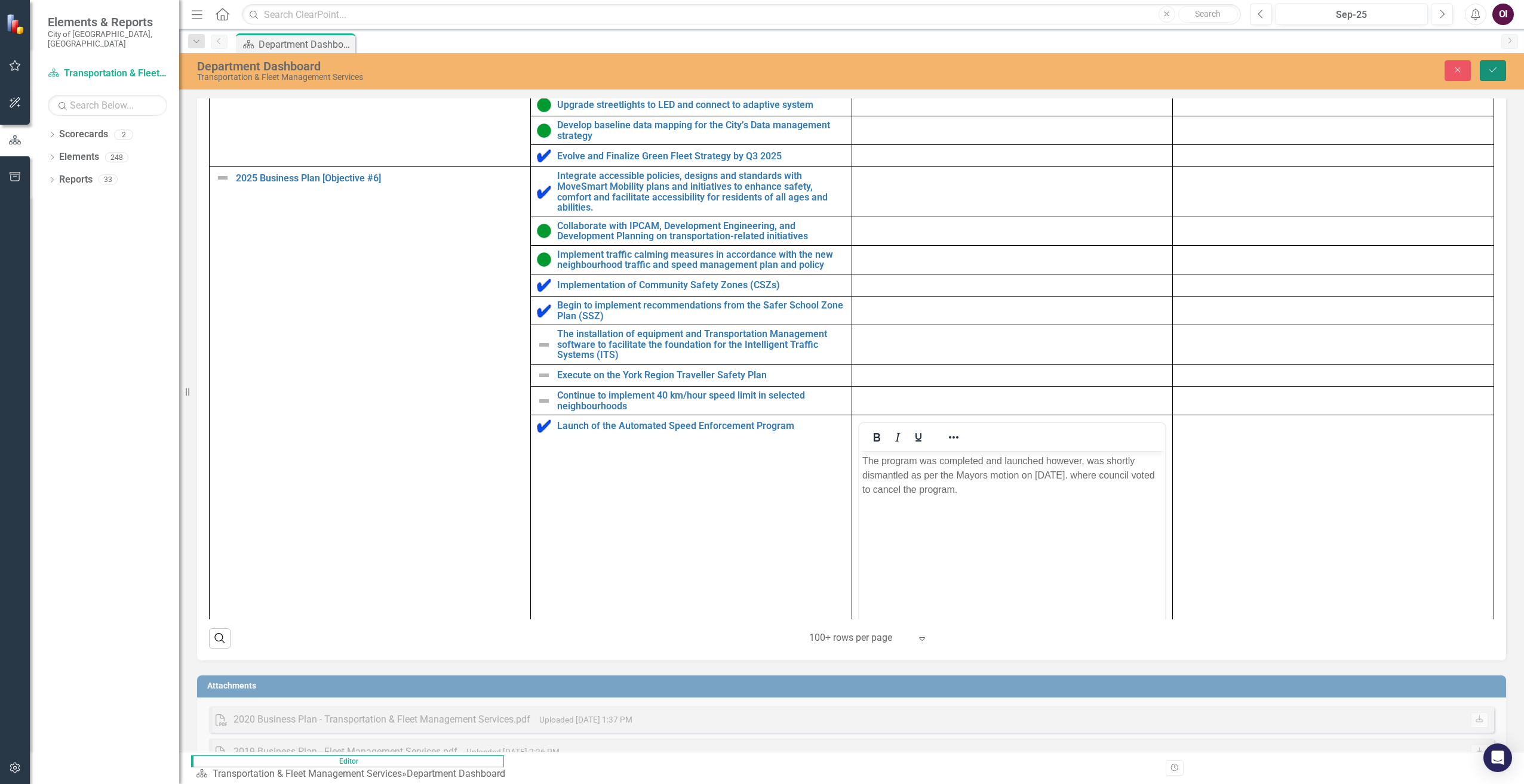
click at [1419, 75] on button "Save" at bounding box center [1493, 71] width 26 height 21
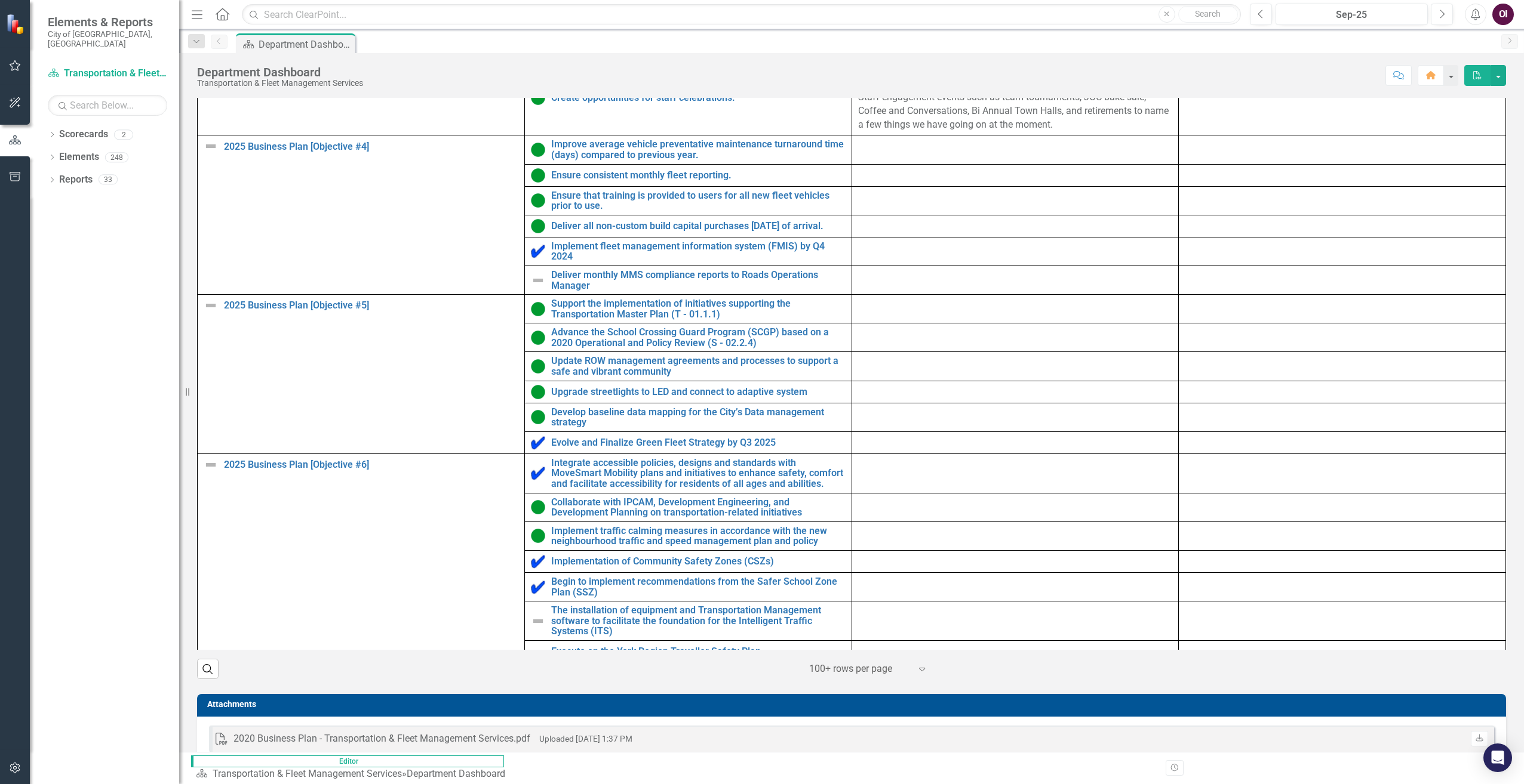
scroll to position [678, 0]
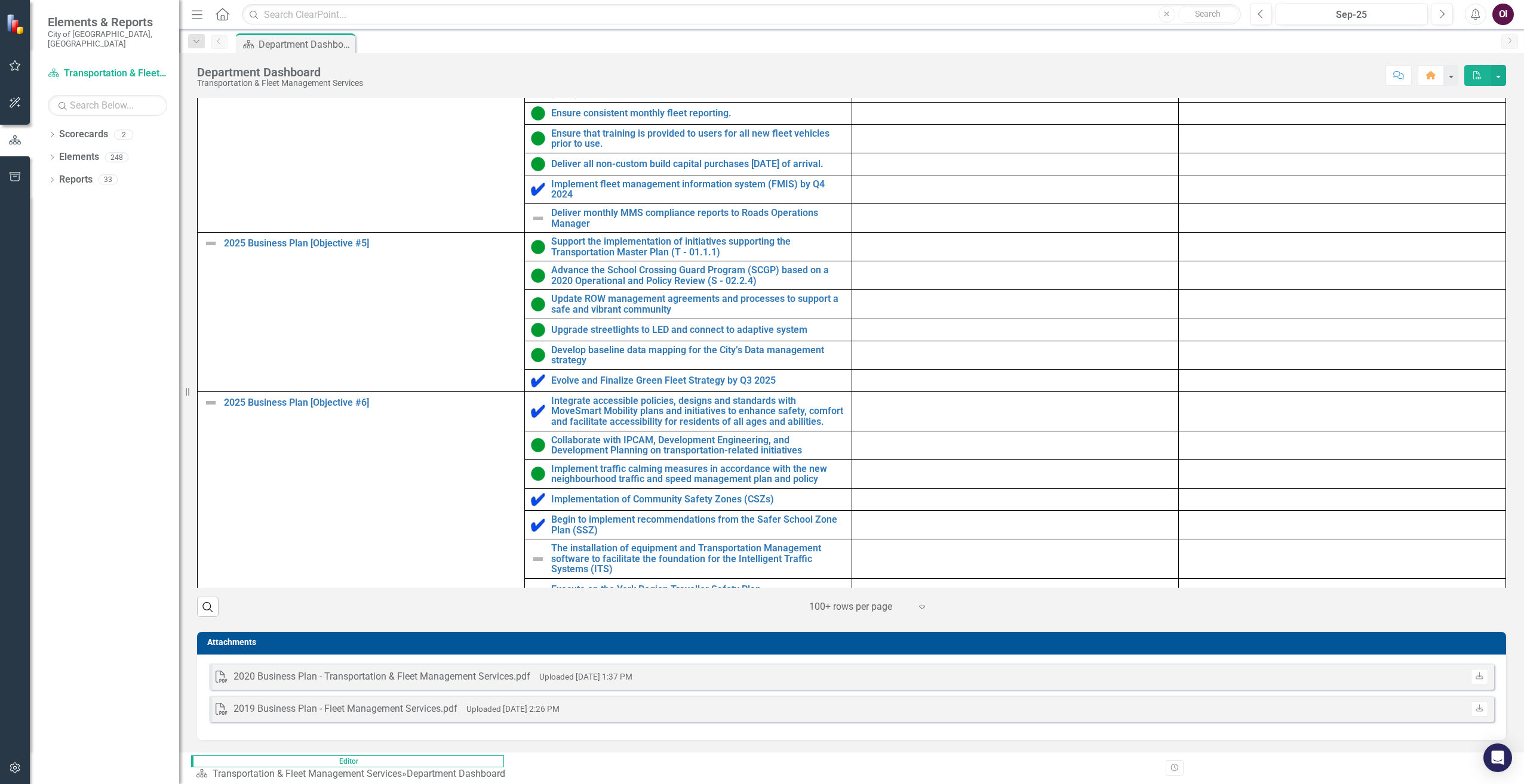
click at [531, 583] on img at bounding box center [537, 589] width 14 height 14
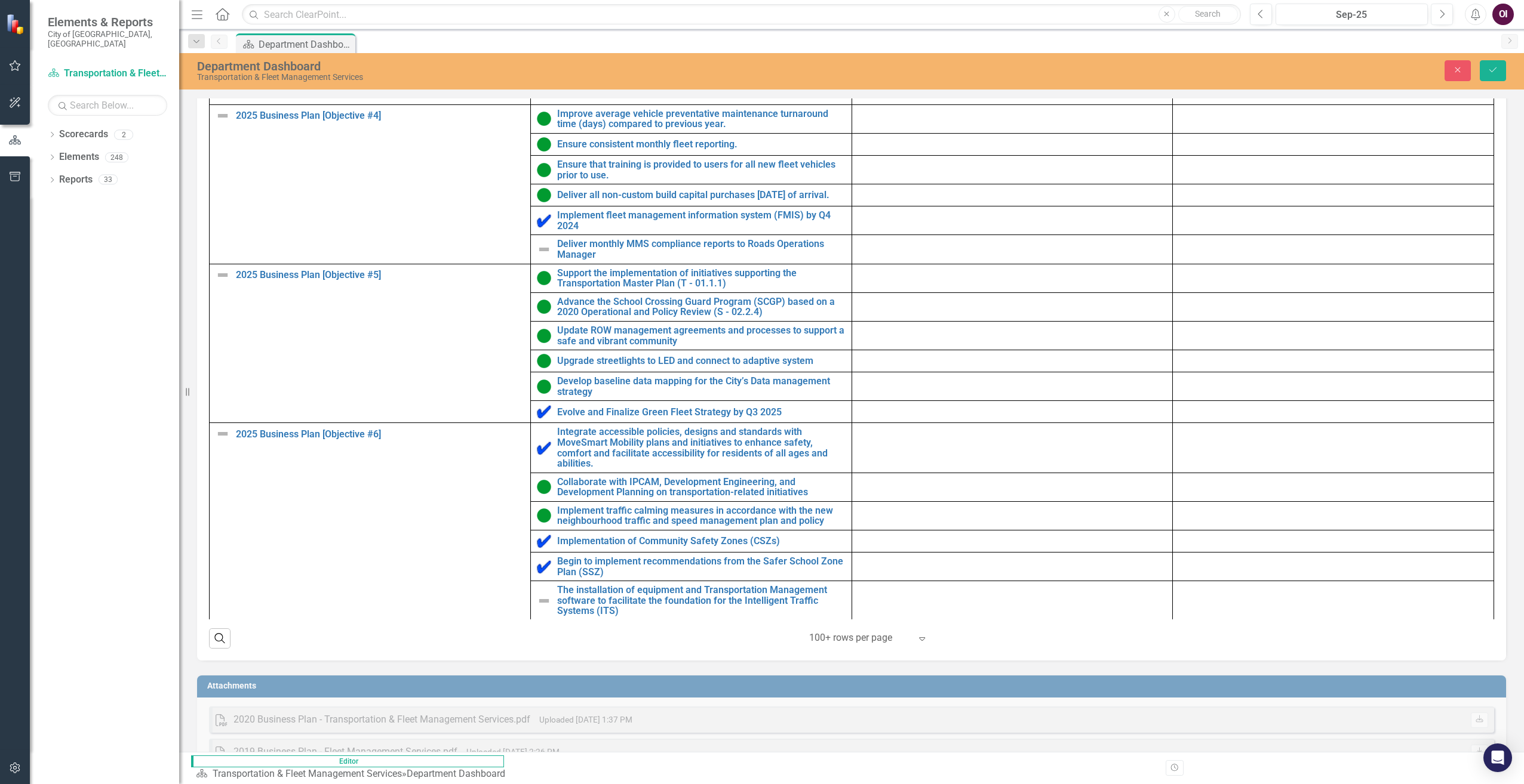
click at [560, 635] on icon at bounding box center [563, 636] width 6 height 4
click at [536, 594] on img at bounding box center [543, 601] width 14 height 14
click at [556, 592] on icon "Expand" at bounding box center [562, 597] width 12 height 9
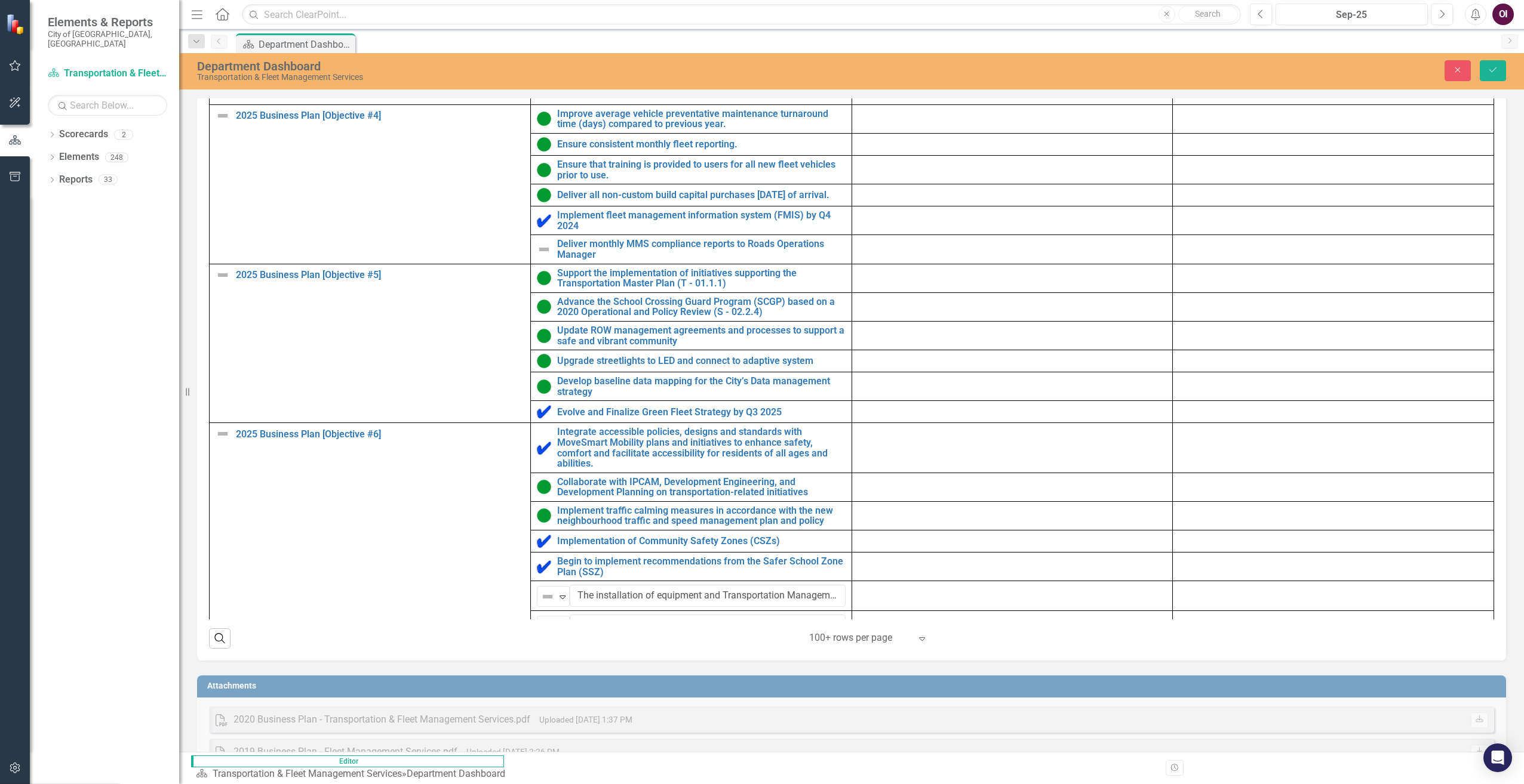
click at [536, 648] on img at bounding box center [543, 654] width 14 height 14
click at [556, 647] on div "Expand" at bounding box center [562, 656] width 12 height 20
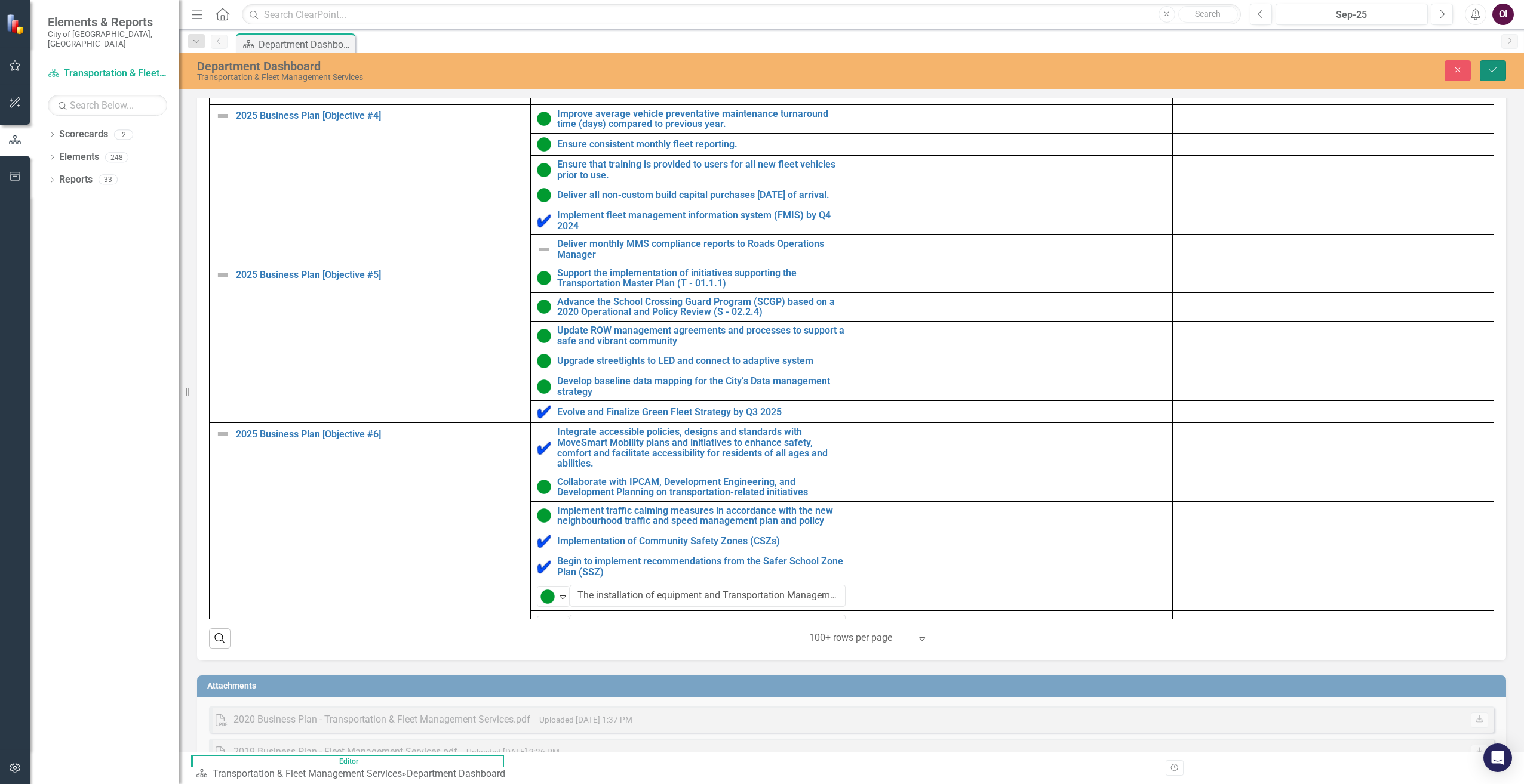
click at [1419, 74] on button "Save" at bounding box center [1493, 71] width 26 height 21
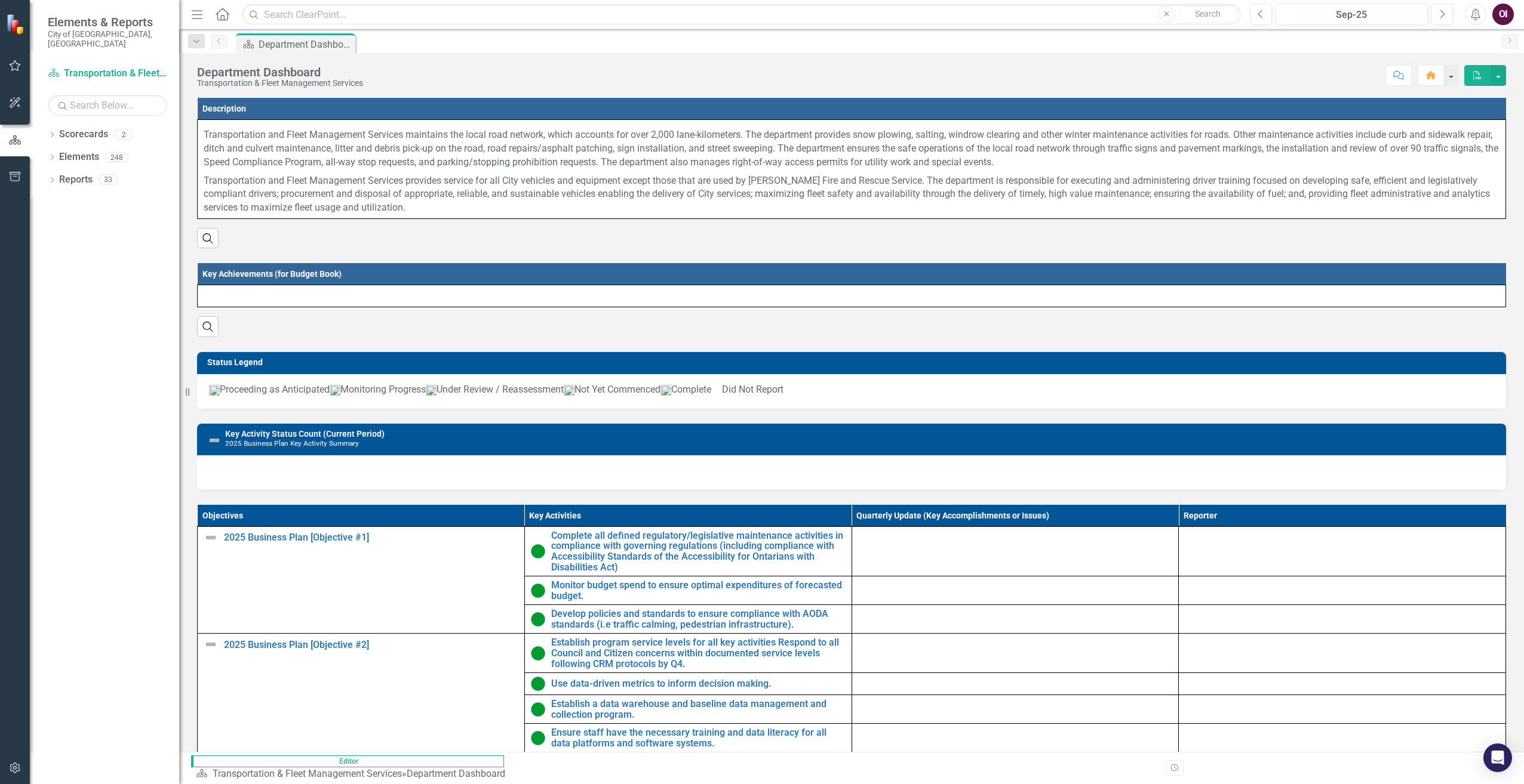
scroll to position [513, 0]
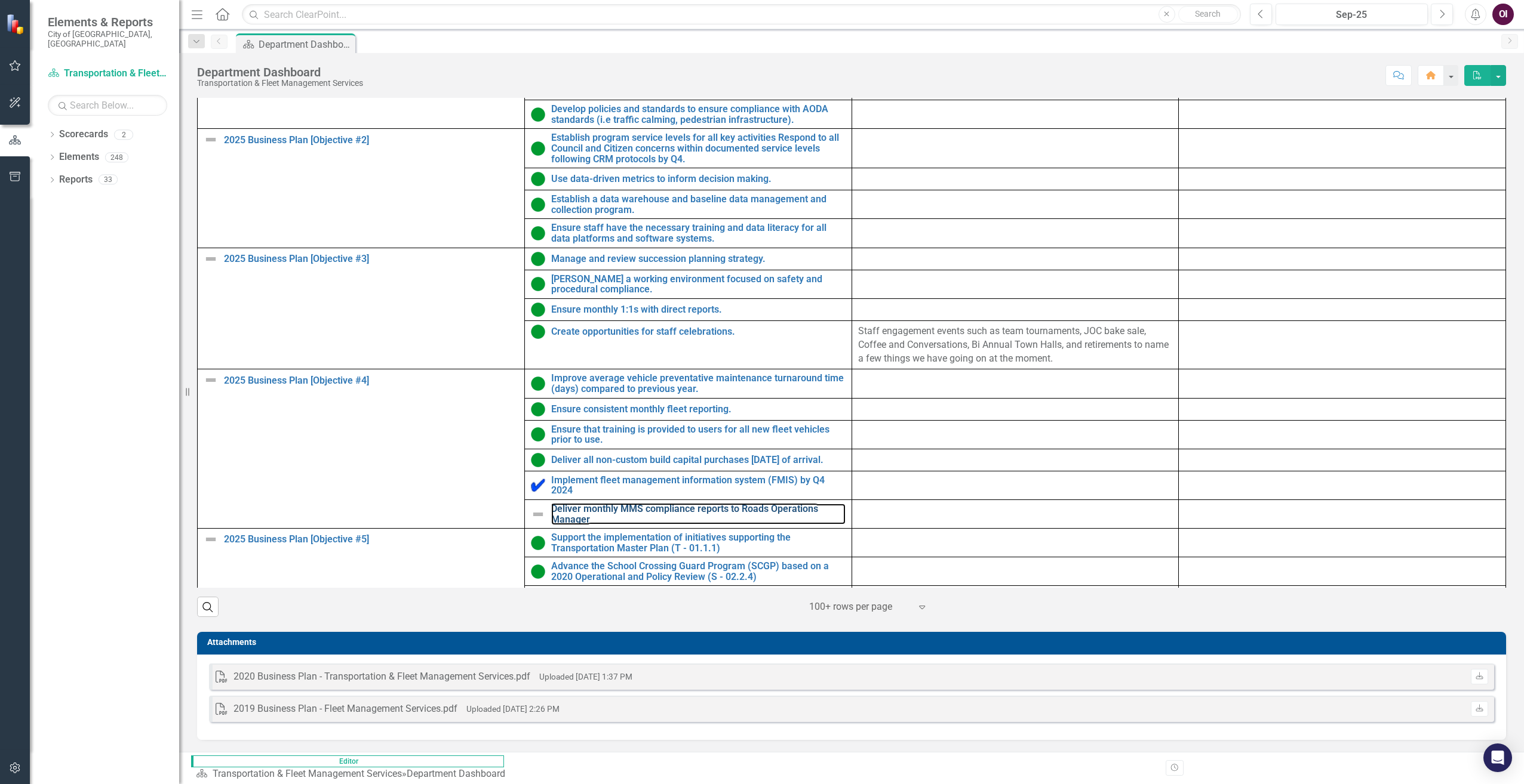
click at [552, 504] on link "Deliver monthly MMS compliance reports to Roads Operations Manager" at bounding box center [698, 514] width 294 height 21
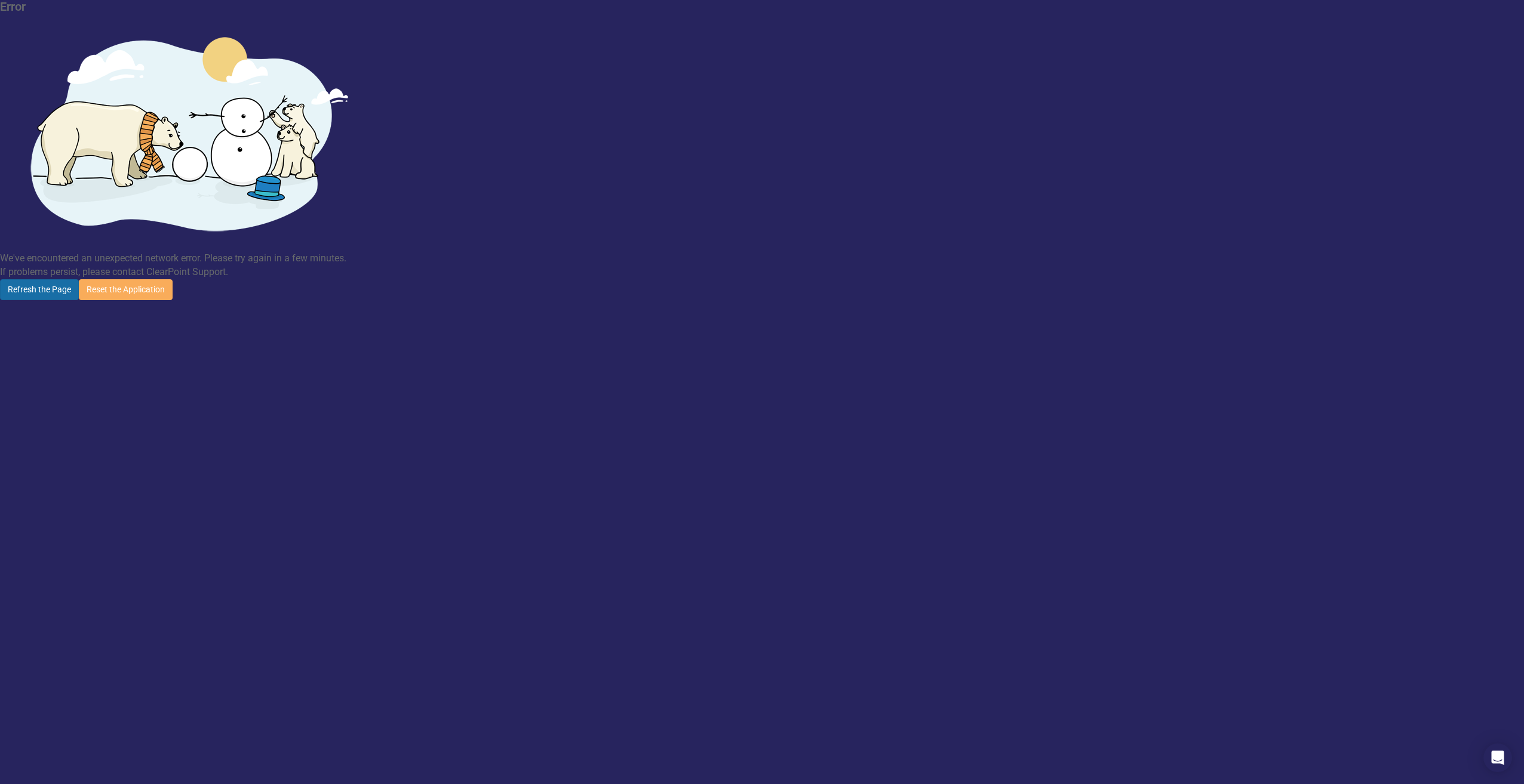
click at [79, 279] on button "Refresh the Page" at bounding box center [39, 289] width 79 height 21
